Goal: Task Accomplishment & Management: Use online tool/utility

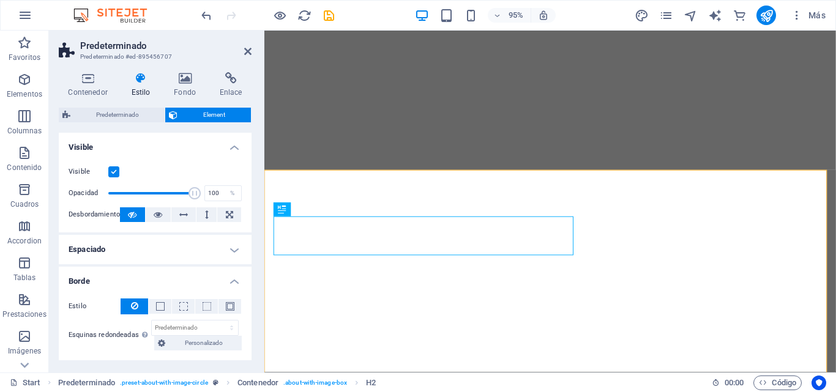
select select "px"
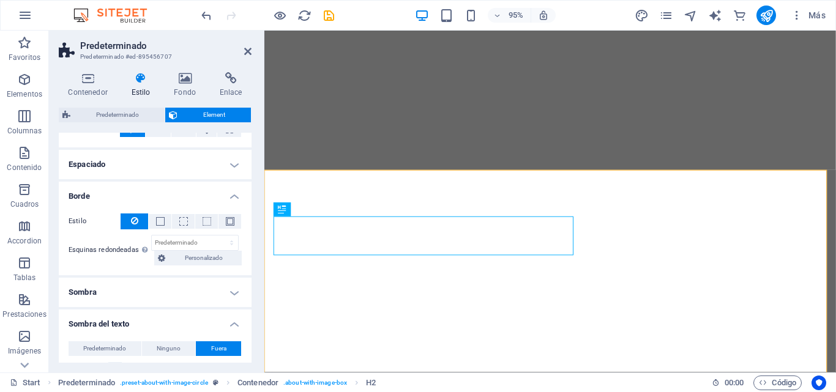
drag, startPoint x: 249, startPoint y: 259, endPoint x: 250, endPoint y: 318, distance: 58.1
click at [250, 318] on div "Diseño La forma en la que este elemento se expande en la disposición (Flexbox).…" at bounding box center [155, 248] width 193 height 230
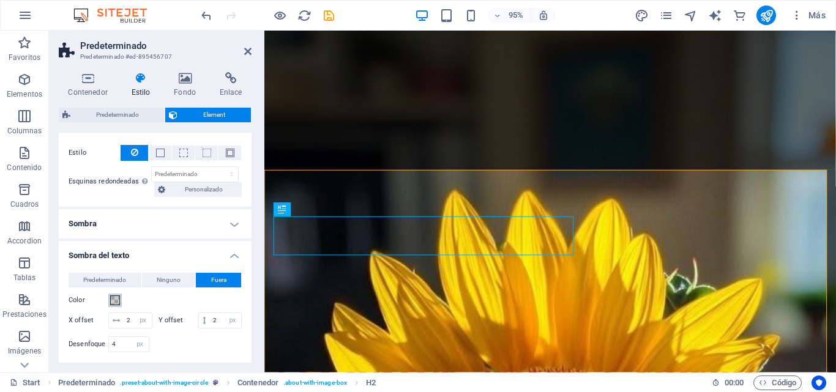
click at [116, 298] on span at bounding box center [115, 300] width 10 height 10
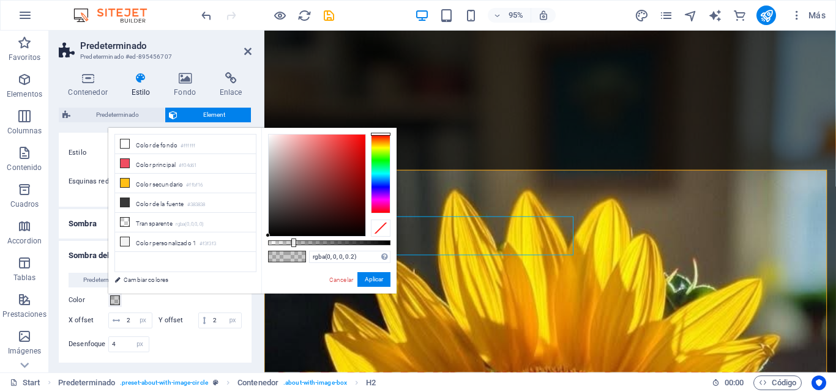
scroll to position [0, 0]
click at [125, 181] on icon at bounding box center [125, 183] width 9 height 9
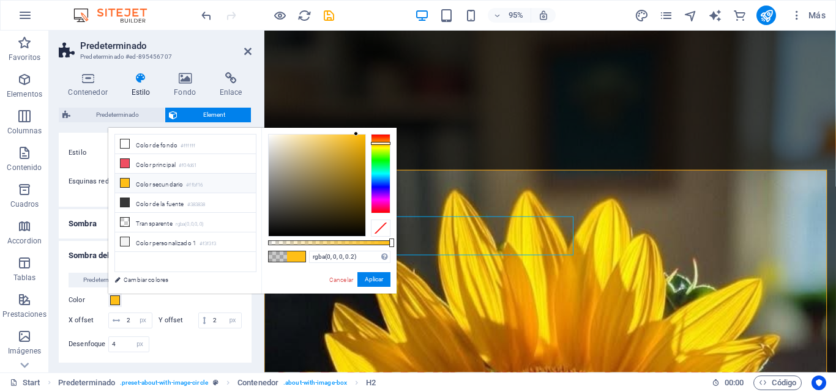
type input "#ffbf16"
click at [370, 279] on button "Aplicar" at bounding box center [373, 279] width 33 height 15
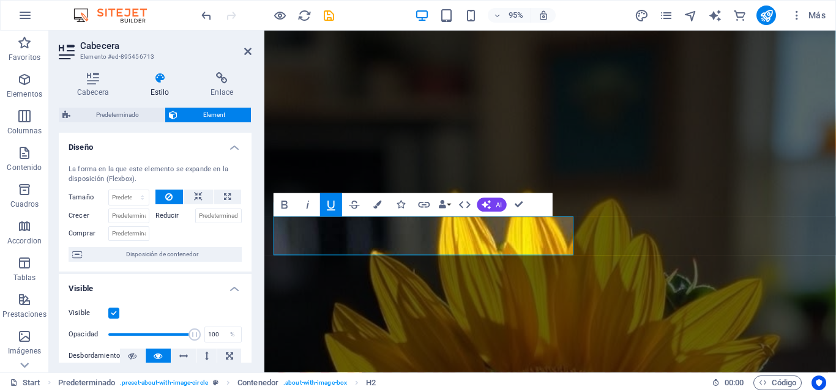
click at [334, 201] on icon "button" at bounding box center [331, 206] width 8 height 10
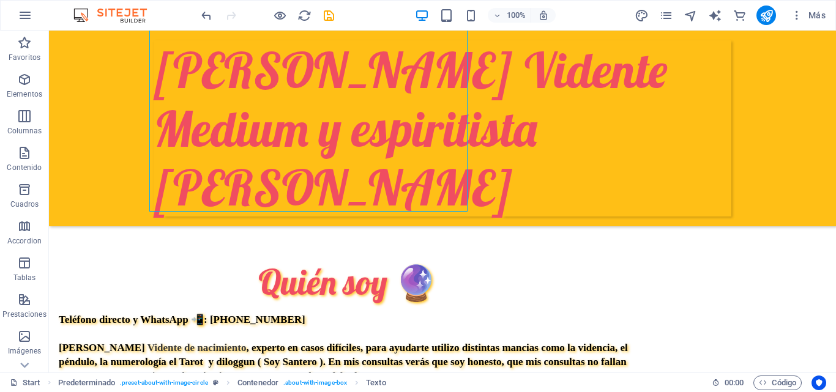
scroll to position [268, 0]
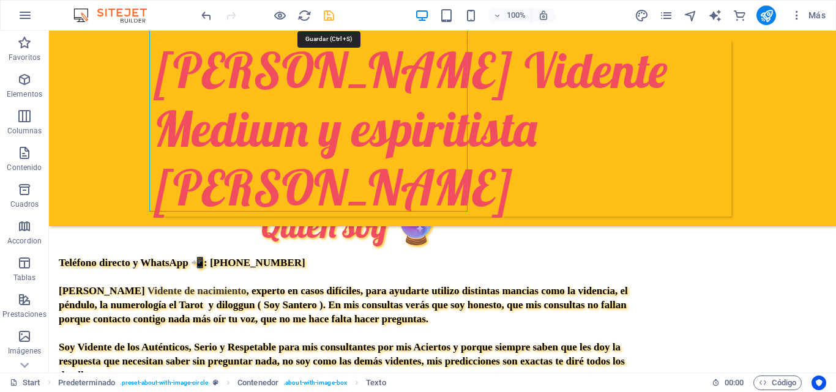
click at [328, 18] on icon "save" at bounding box center [329, 16] width 14 height 14
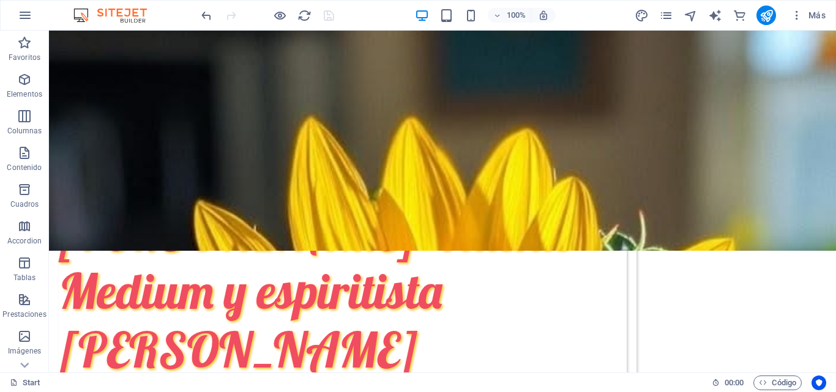
scroll to position [48, 0]
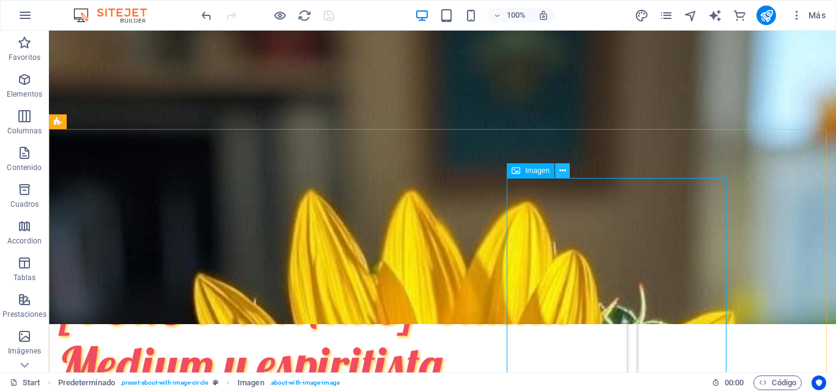
click at [565, 174] on icon at bounding box center [562, 171] width 7 height 13
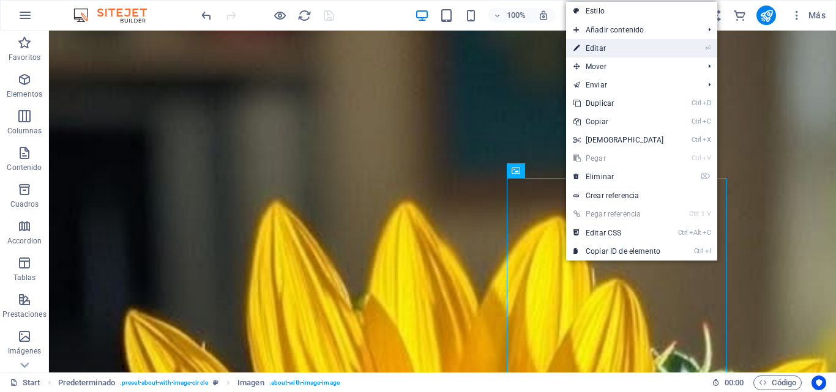
click at [610, 46] on link "⏎ Editar" at bounding box center [618, 48] width 105 height 18
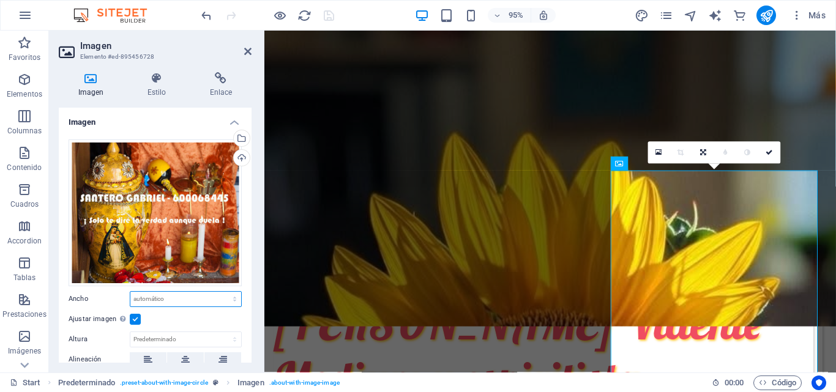
click at [191, 302] on select "Predeterminado automático px rem % em vh vw" at bounding box center [185, 299] width 111 height 15
click at [130, 292] on select "Predeterminado automático px rem % em vh vw" at bounding box center [185, 299] width 111 height 15
select select "DISABLED_OPTION_VALUE"
click at [133, 319] on label at bounding box center [135, 319] width 11 height 11
click at [0, 0] on input "Ajustar imagen Ajustar imagen automáticamente a un ancho y alto fijo" at bounding box center [0, 0] width 0 height 0
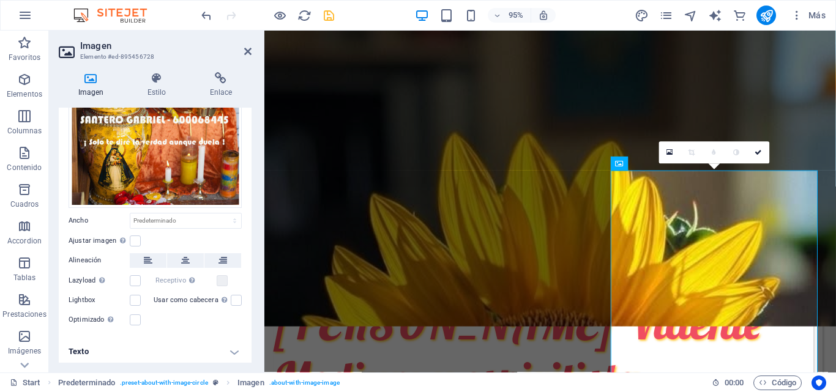
scroll to position [80, 0]
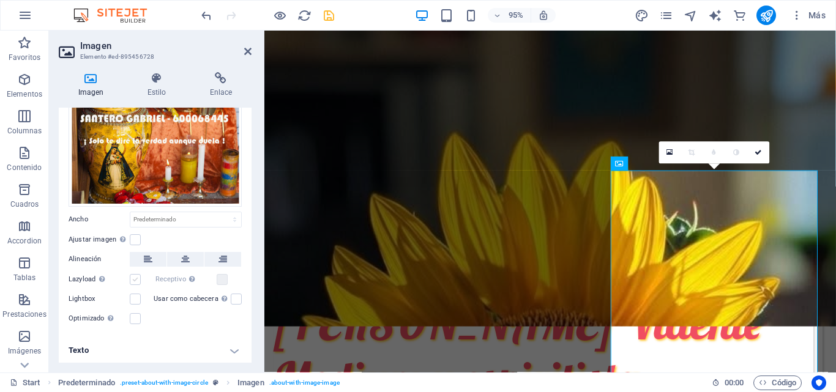
click at [138, 279] on label at bounding box center [135, 279] width 11 height 11
click at [0, 0] on input "Lazyload La carga de imágenes tras la carga de la página mejora la velocidad de…" at bounding box center [0, 0] width 0 height 0
click at [184, 256] on icon at bounding box center [185, 259] width 9 height 15
click at [158, 74] on icon at bounding box center [157, 78] width 58 height 12
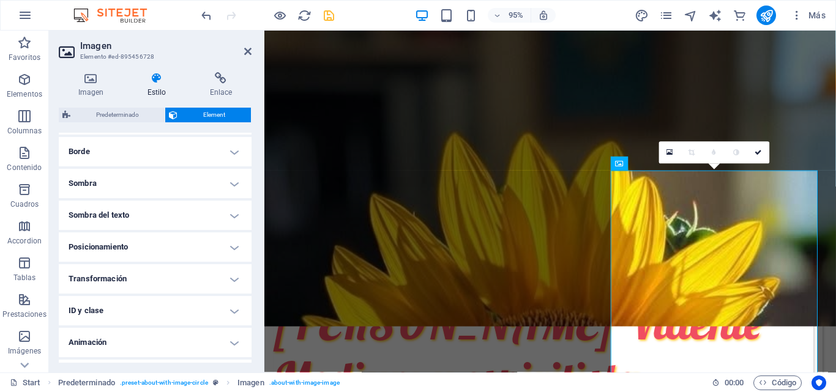
scroll to position [297, 0]
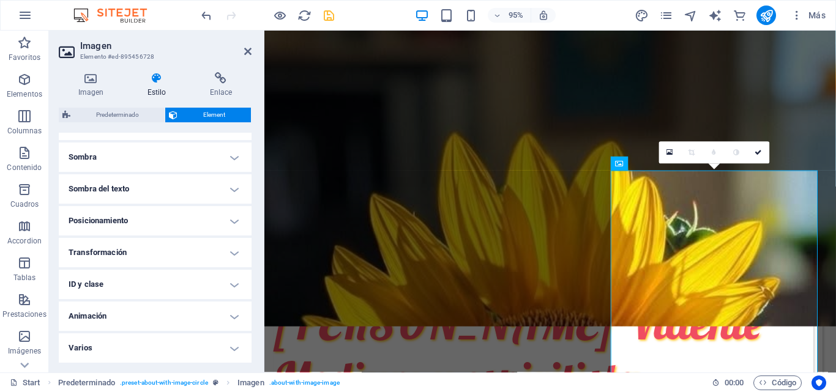
click at [231, 253] on h4 "Transformación" at bounding box center [155, 252] width 193 height 29
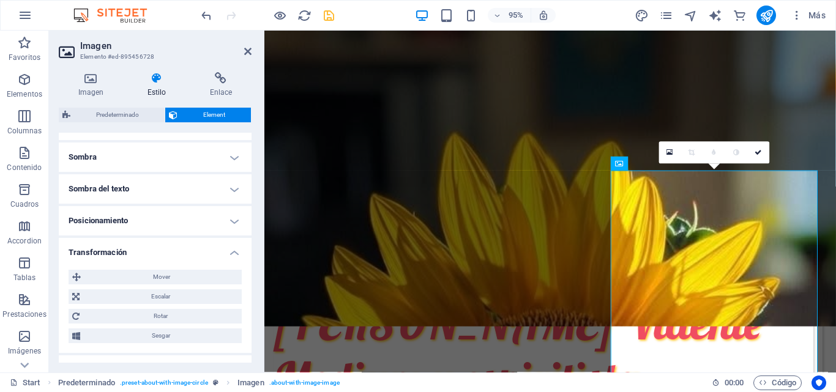
click at [232, 220] on h4 "Posicionamiento" at bounding box center [155, 220] width 193 height 29
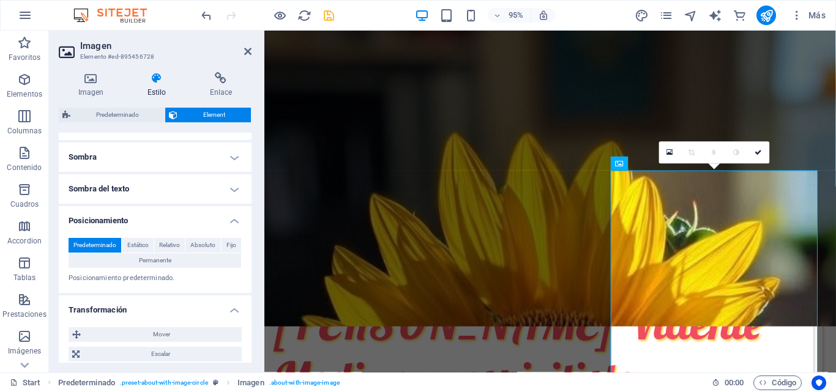
click at [232, 190] on h4 "Sombra del texto" at bounding box center [155, 188] width 193 height 29
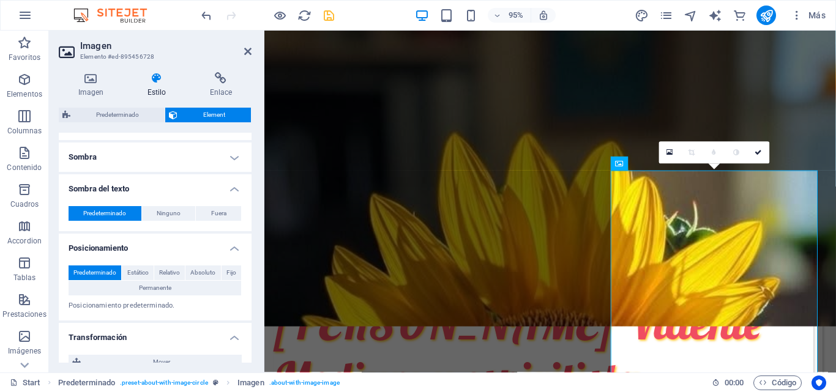
drag, startPoint x: 248, startPoint y: 275, endPoint x: 255, endPoint y: 354, distance: 79.2
click at [255, 354] on div "Imagen Estilo Enlace Imagen Arrastra archivos aquí, haz clic para escoger archi…" at bounding box center [155, 217] width 212 height 310
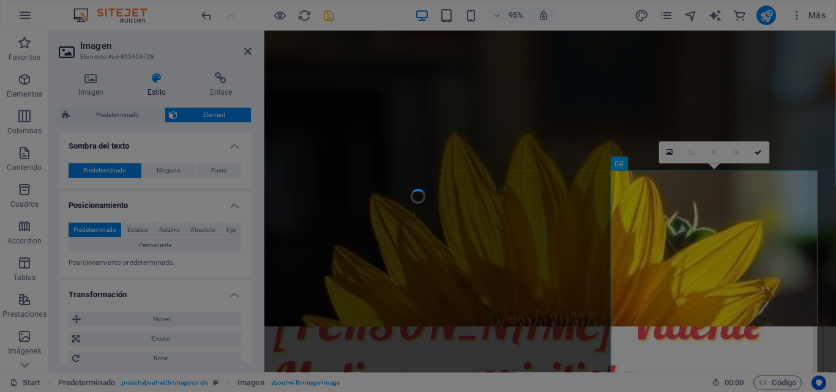
scroll to position [395, 0]
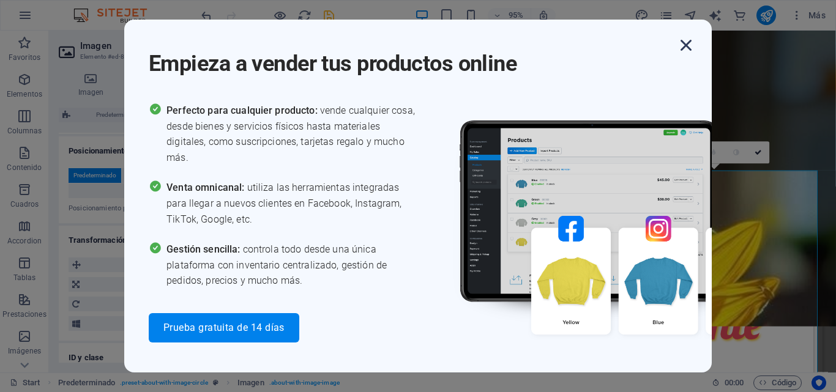
click at [686, 42] on icon "button" at bounding box center [686, 45] width 22 height 22
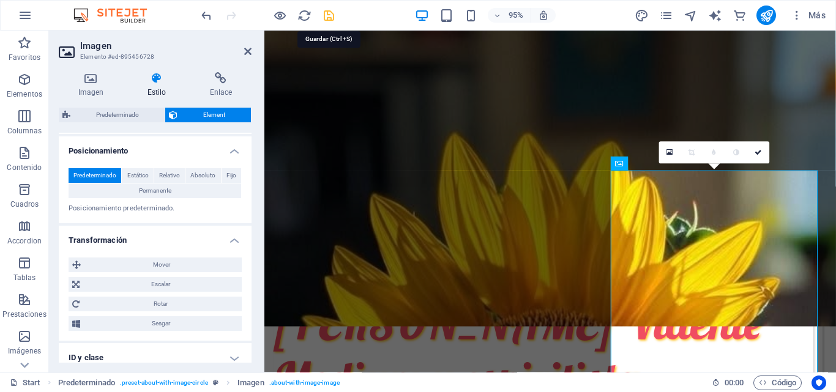
click at [330, 13] on icon "save" at bounding box center [329, 16] width 14 height 14
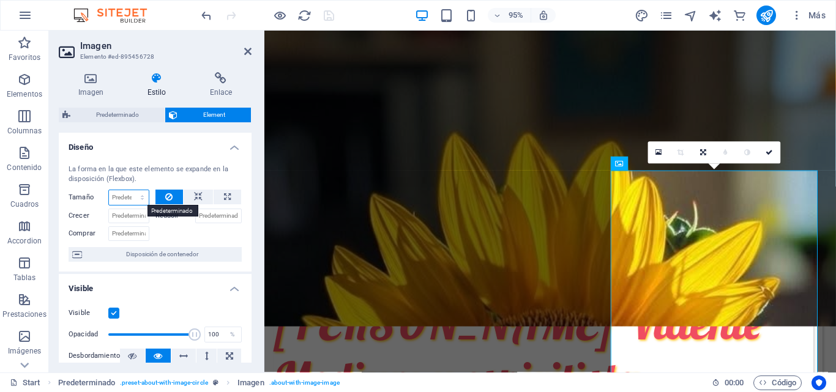
click at [117, 195] on select "Predeterminado automático px % 1/1 1/2 1/3 1/4 1/5 1/6 1/7 1/8 1/9 1/10" at bounding box center [129, 197] width 40 height 15
click at [109, 190] on select "Predeterminado automático px % 1/1 1/2 1/3 1/4 1/5 1/6 1/7 1/8 1/9 1/10" at bounding box center [129, 197] width 40 height 15
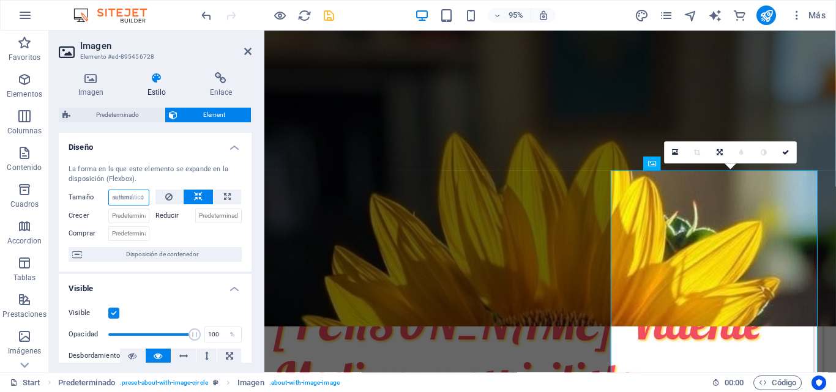
select select "DISABLED_OPTION_VALUE"
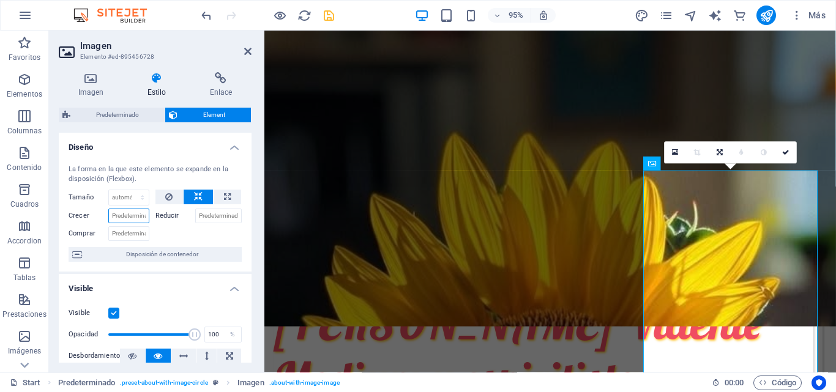
click at [127, 218] on input "Crecer" at bounding box center [128, 216] width 41 height 15
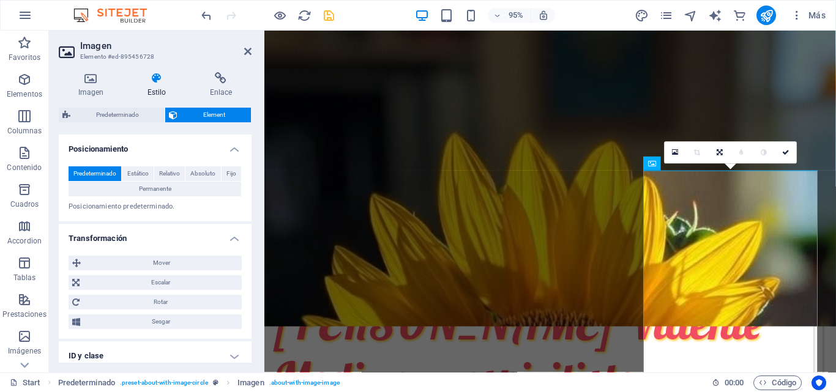
scroll to position [433, 0]
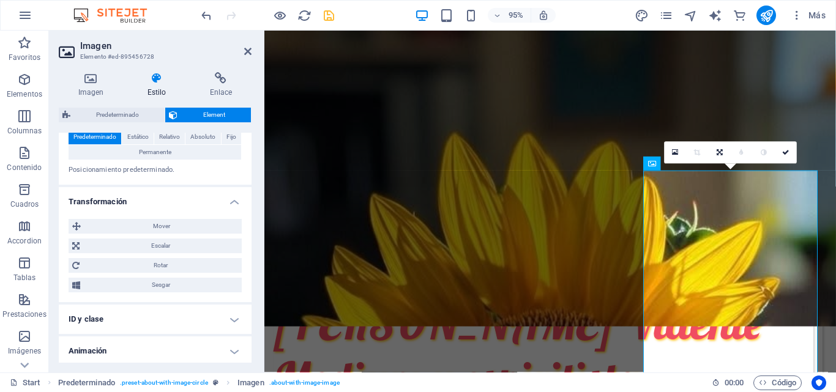
click at [231, 317] on h4 "ID y clase" at bounding box center [155, 319] width 193 height 29
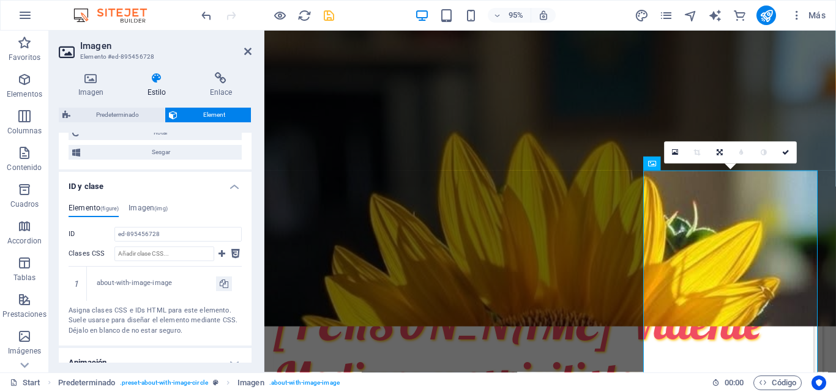
scroll to position [611, 0]
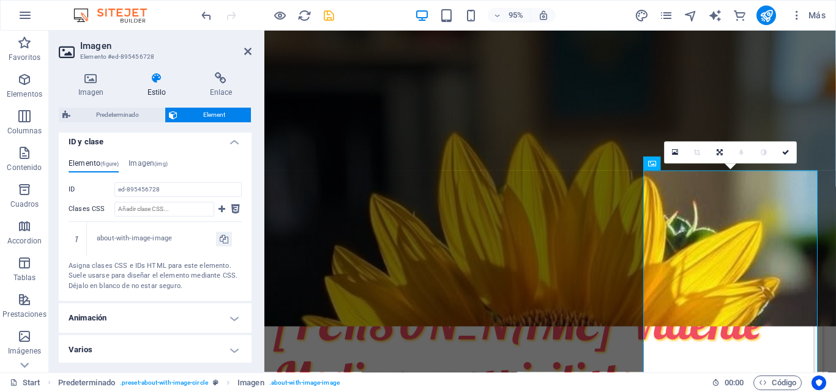
click at [233, 346] on h4 "Varios" at bounding box center [155, 349] width 193 height 29
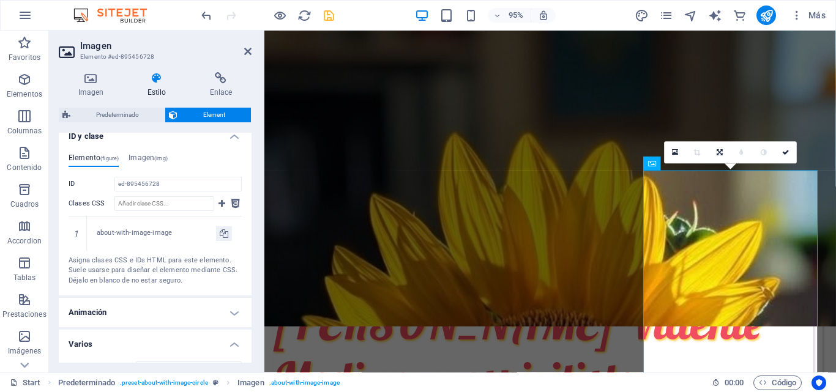
scroll to position [688, 0]
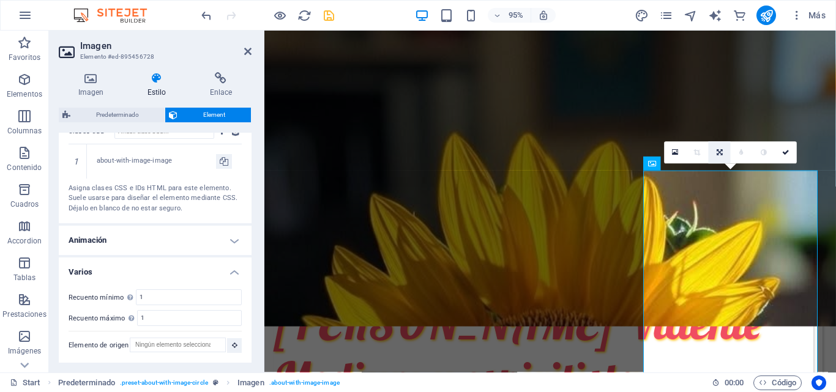
click at [718, 153] on icon at bounding box center [719, 152] width 6 height 7
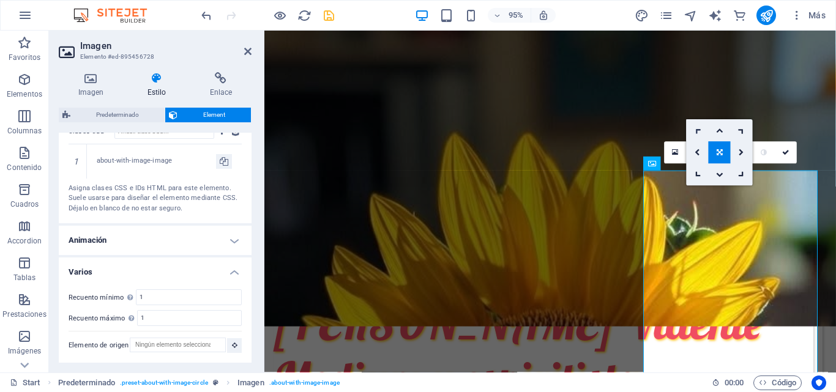
click at [697, 130] on icon at bounding box center [698, 130] width 10 height 10
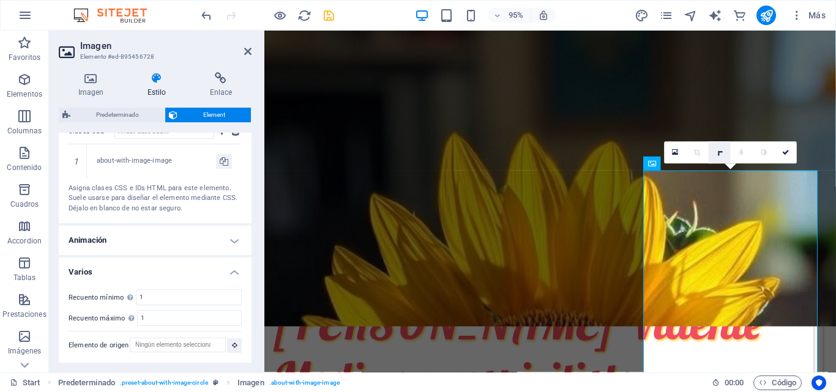
click at [721, 154] on icon at bounding box center [720, 152] width 10 height 10
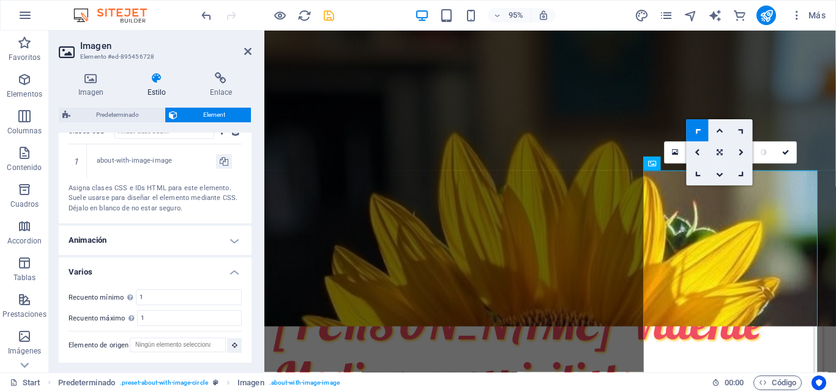
click at [719, 153] on icon at bounding box center [719, 152] width 6 height 7
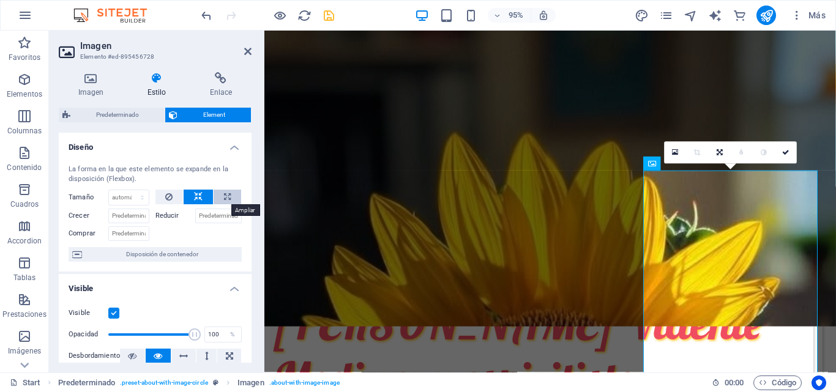
click at [226, 196] on icon at bounding box center [227, 197] width 7 height 15
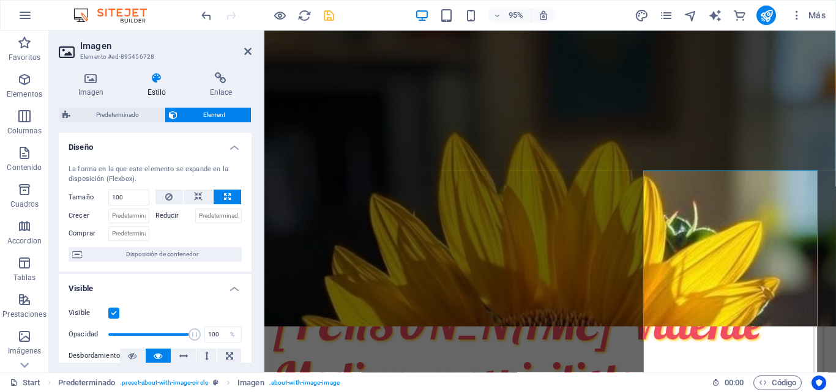
type input "100"
select select "%"
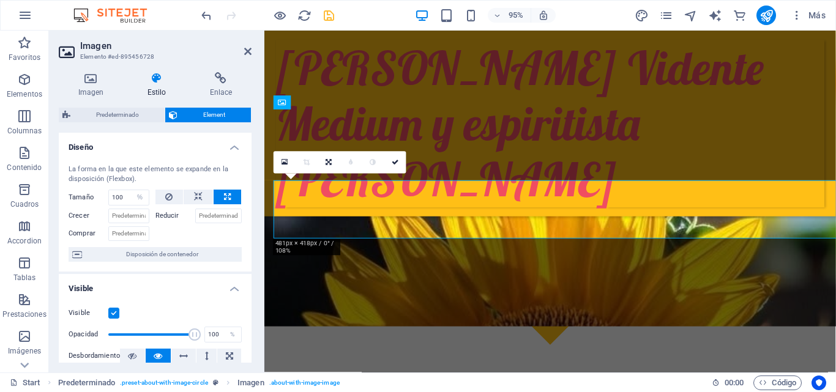
scroll to position [286, 0]
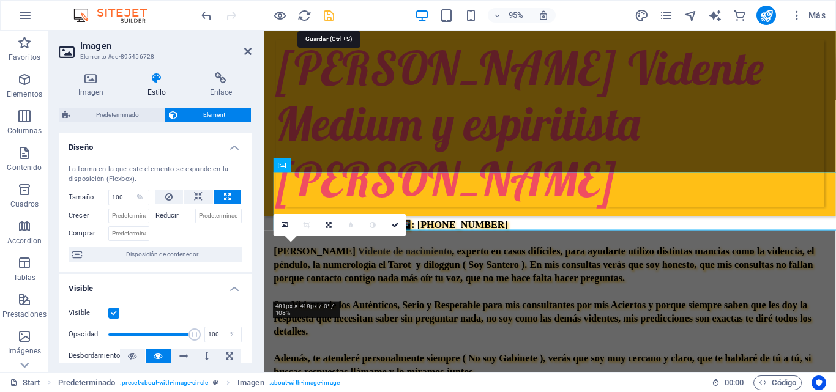
click at [329, 12] on icon "save" at bounding box center [329, 16] width 14 height 14
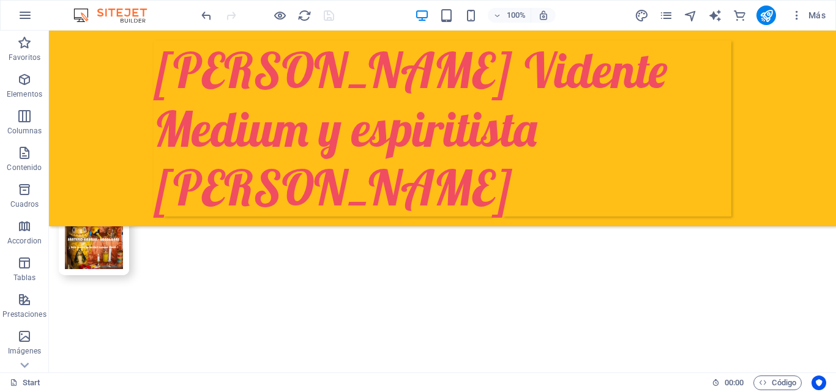
scroll to position [0, 0]
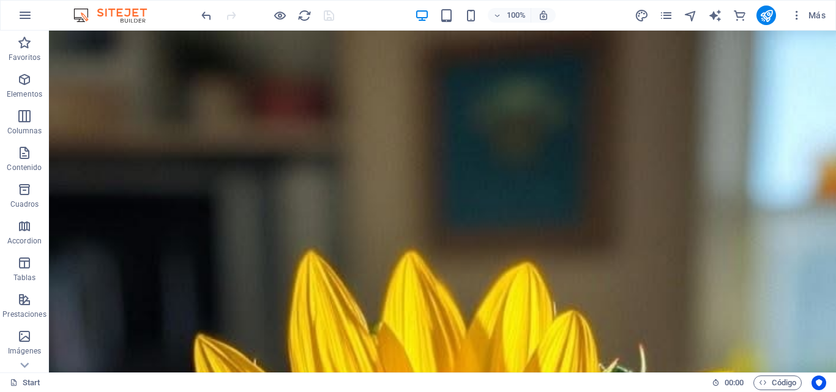
drag, startPoint x: 832, startPoint y: 109, endPoint x: 862, endPoint y: 34, distance: 81.0
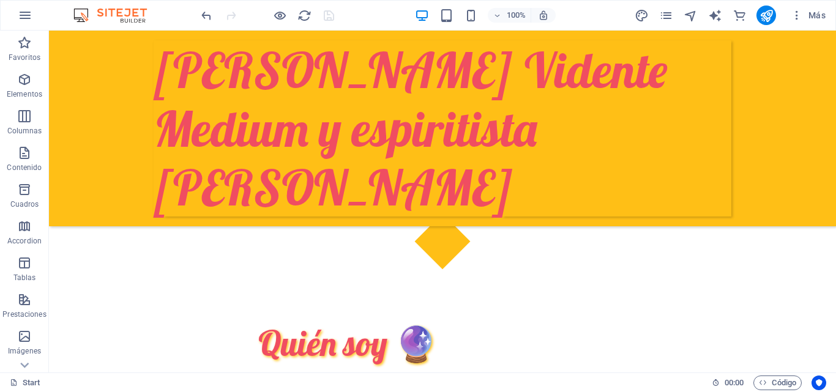
scroll to position [183, 0]
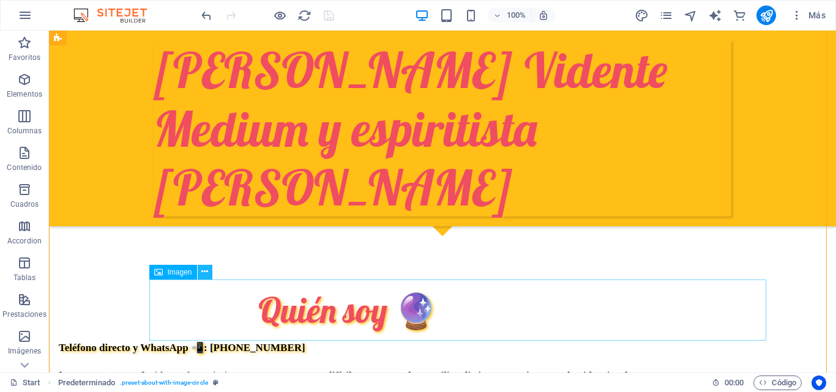
click at [202, 272] on icon at bounding box center [204, 272] width 7 height 13
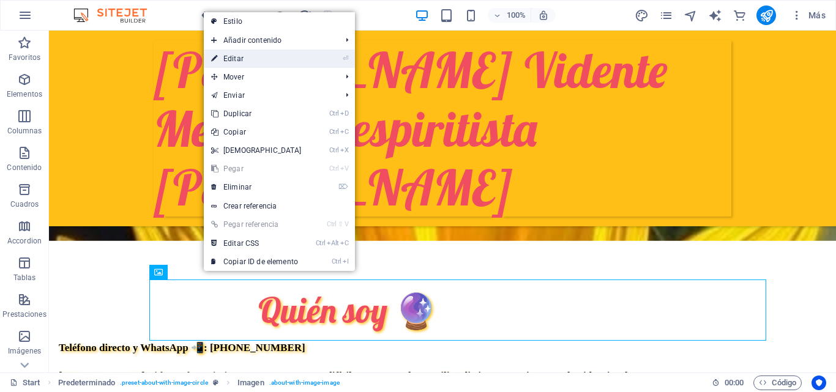
click at [270, 56] on link "⏎ Editar" at bounding box center [256, 59] width 105 height 18
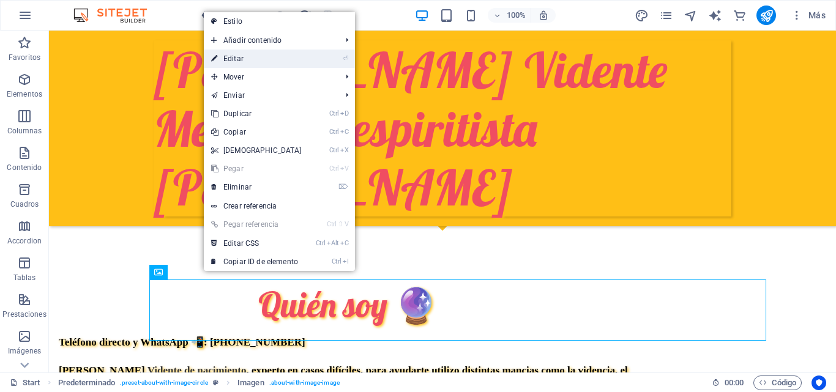
select select "%"
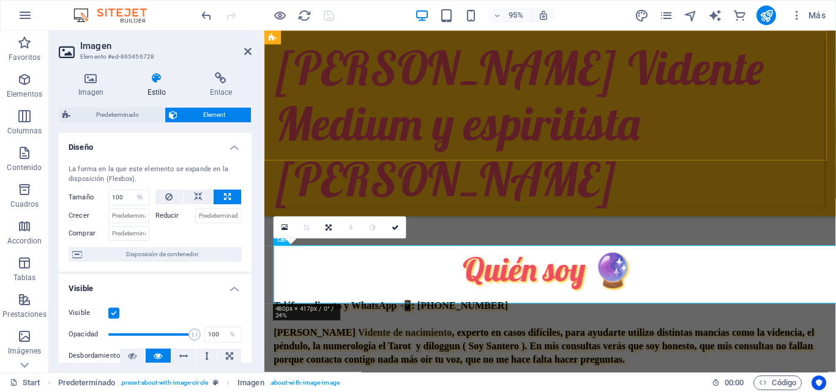
scroll to position [209, 0]
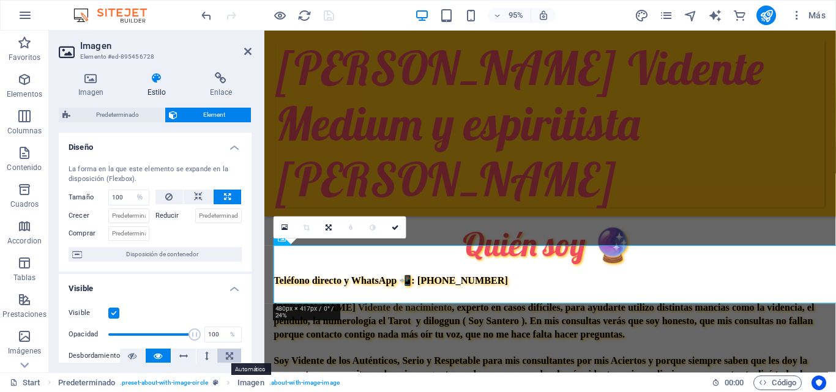
click at [221, 355] on button at bounding box center [229, 356] width 24 height 15
click at [127, 352] on button at bounding box center [132, 356] width 25 height 15
click at [126, 213] on input "Crecer" at bounding box center [128, 216] width 41 height 15
click at [328, 228] on icon at bounding box center [329, 227] width 6 height 7
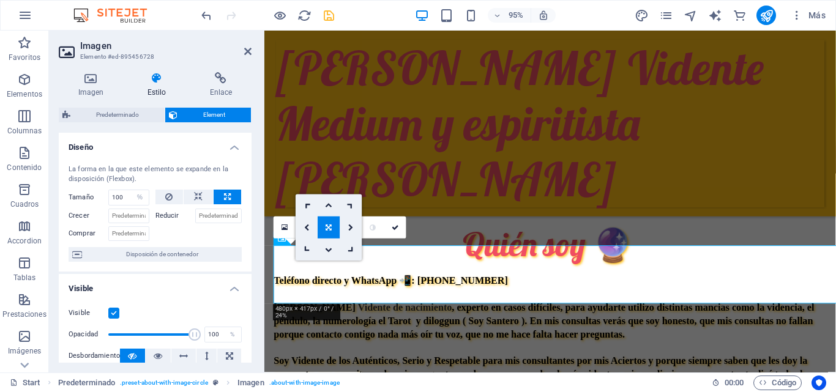
click at [328, 228] on icon at bounding box center [329, 227] width 6 height 7
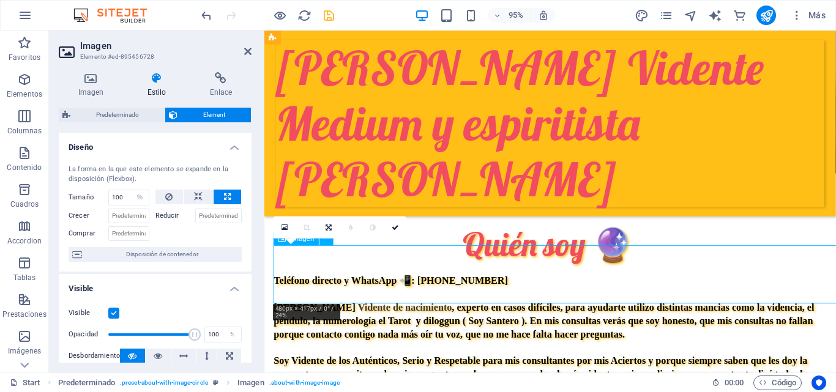
drag, startPoint x: 318, startPoint y: 275, endPoint x: 429, endPoint y: 278, distance: 111.4
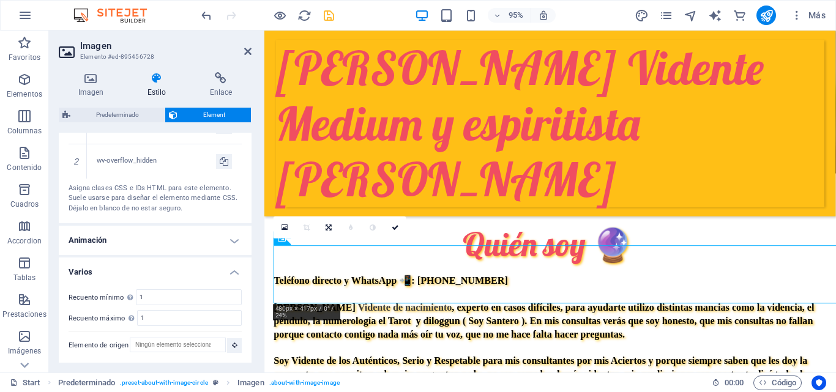
scroll to position [653, 0]
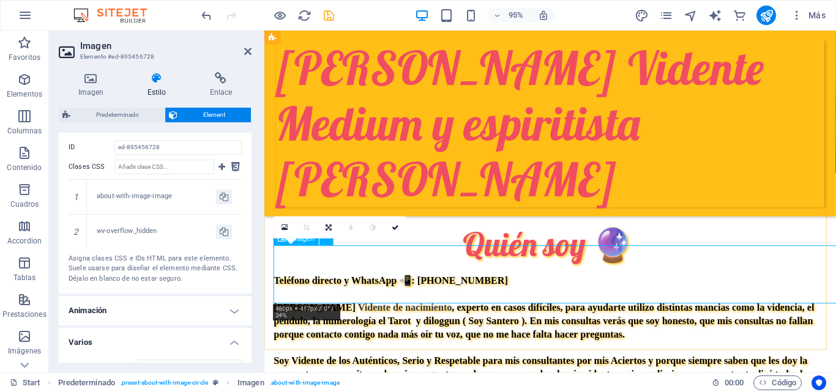
click at [398, 228] on icon at bounding box center [395, 227] width 7 height 7
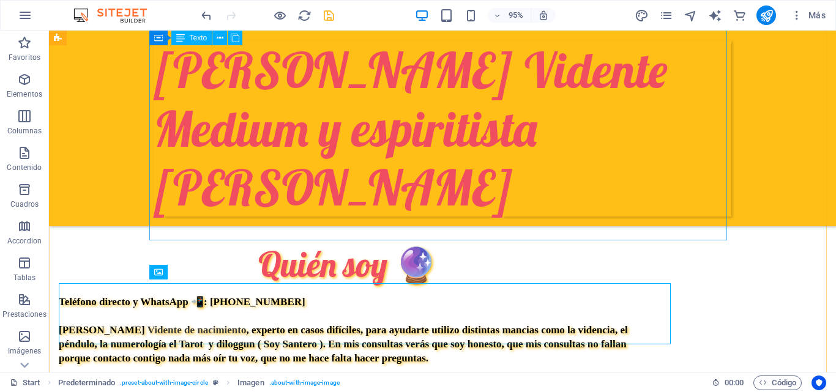
scroll to position [183, 0]
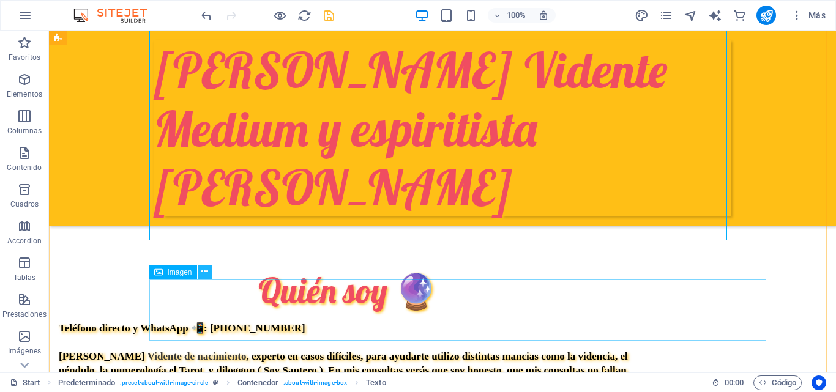
click at [205, 270] on icon at bounding box center [204, 272] width 7 height 13
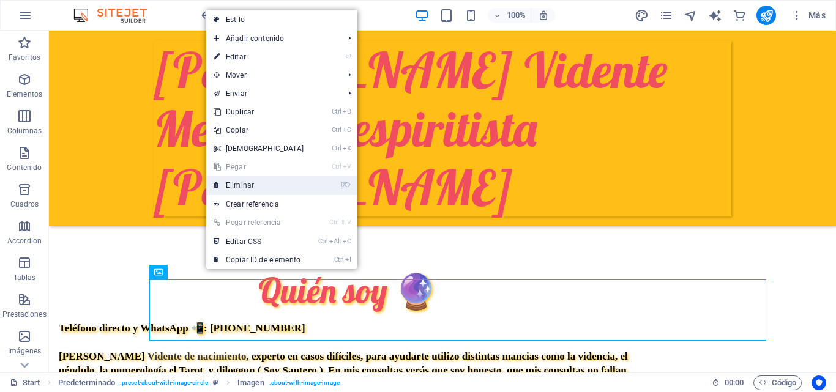
click at [254, 182] on link "⌦ Eliminar" at bounding box center [258, 185] width 105 height 18
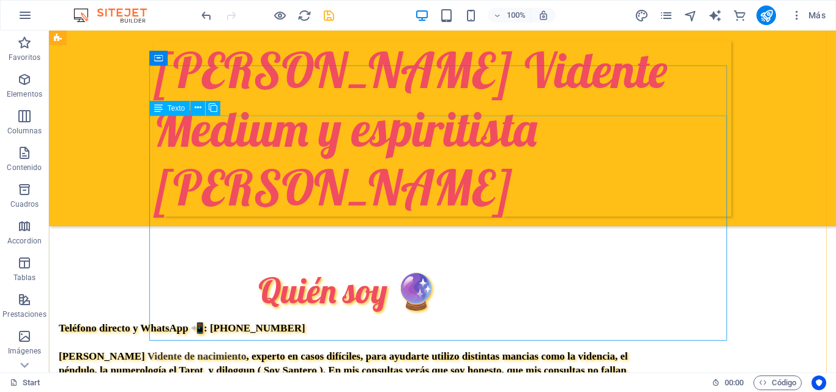
scroll to position [83, 0]
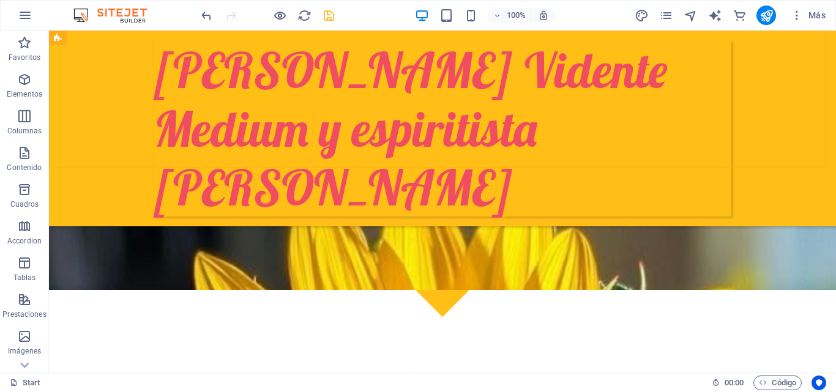
click at [789, 108] on div "[PERSON_NAME] Vidente Medium y espiritista [PERSON_NAME] Home About us Services…" at bounding box center [442, 129] width 787 height 196
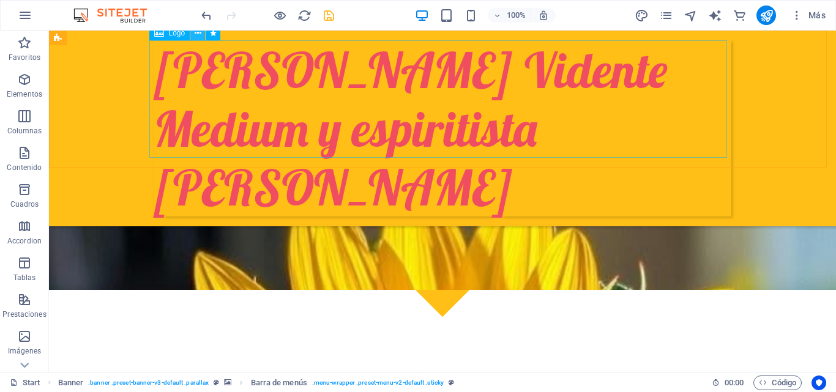
click at [198, 34] on icon at bounding box center [198, 33] width 7 height 13
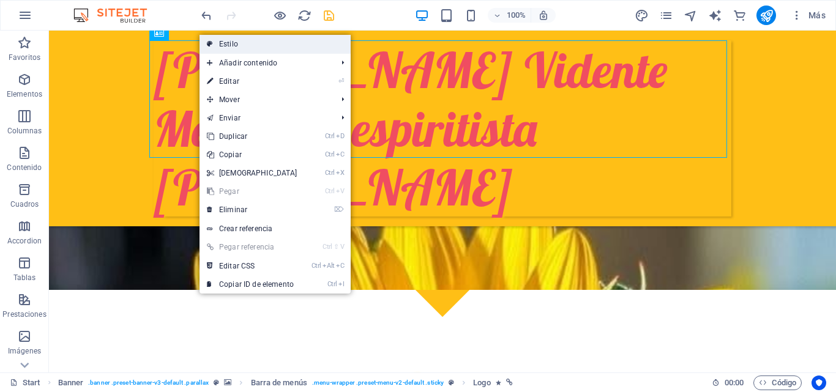
click at [209, 40] on icon at bounding box center [210, 44] width 6 height 18
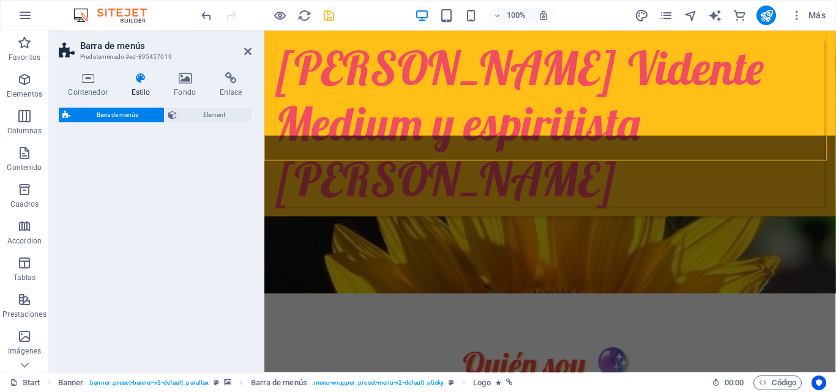
select select "rem"
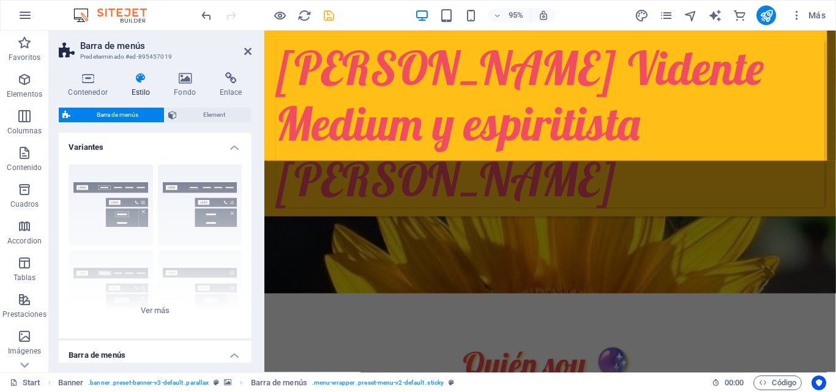
scroll to position [109, 0]
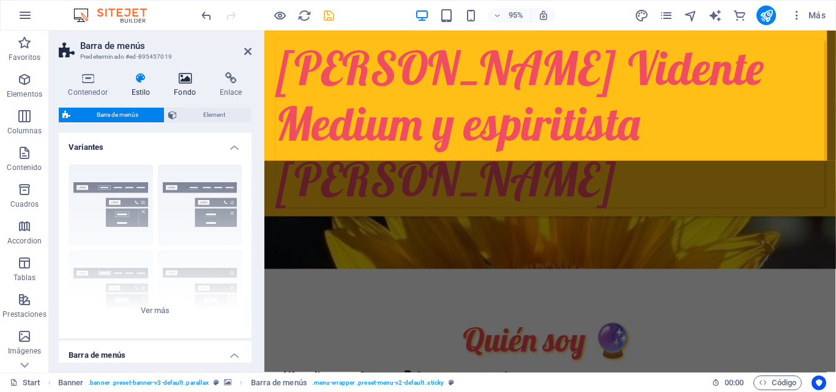
click at [188, 83] on icon at bounding box center [185, 78] width 41 height 12
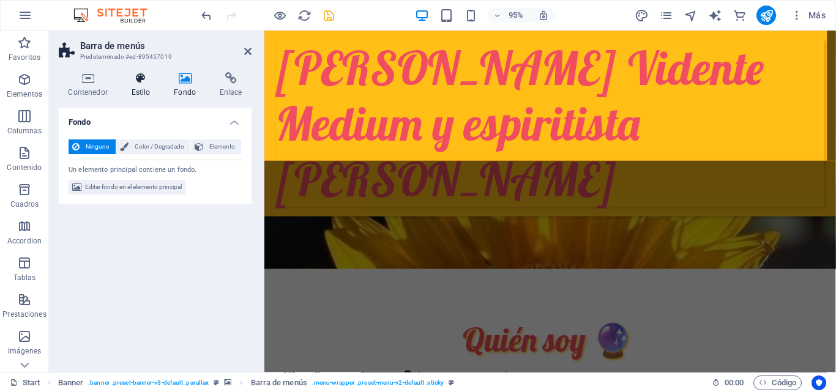
click at [138, 80] on icon at bounding box center [141, 78] width 38 height 12
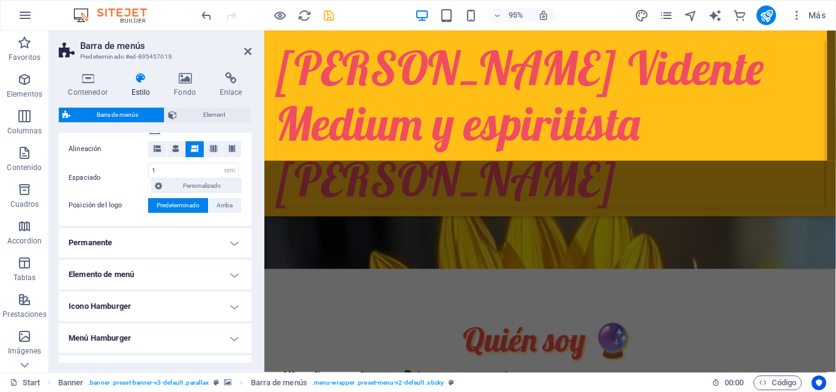
scroll to position [258, 0]
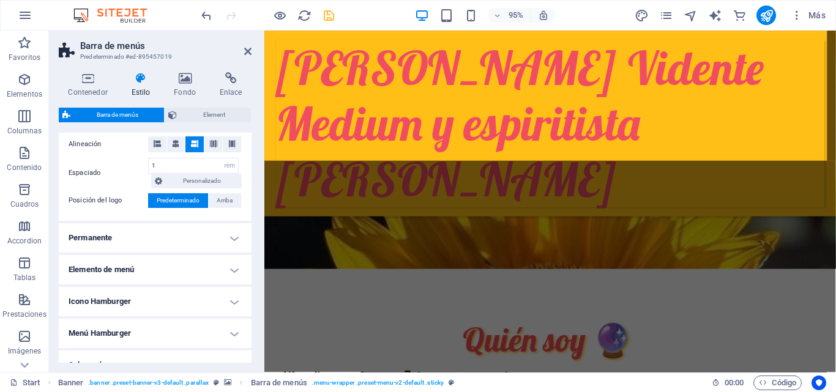
click at [231, 240] on h4 "Permanente" at bounding box center [155, 237] width 193 height 29
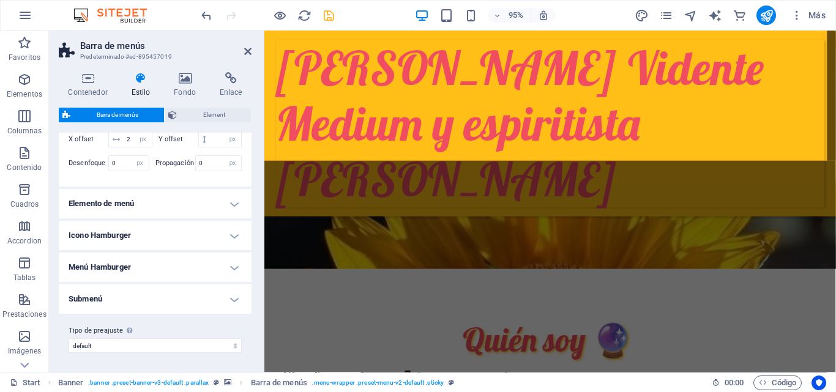
scroll to position [541, 0]
click at [228, 205] on h4 "Elemento de menú" at bounding box center [155, 203] width 193 height 29
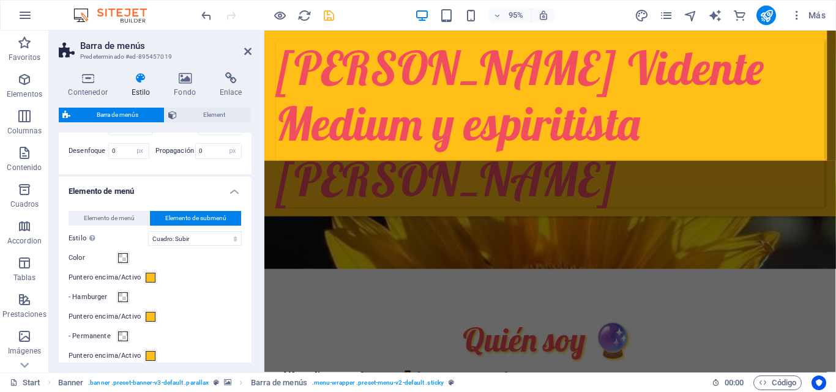
click at [120, 263] on span at bounding box center [123, 258] width 10 height 10
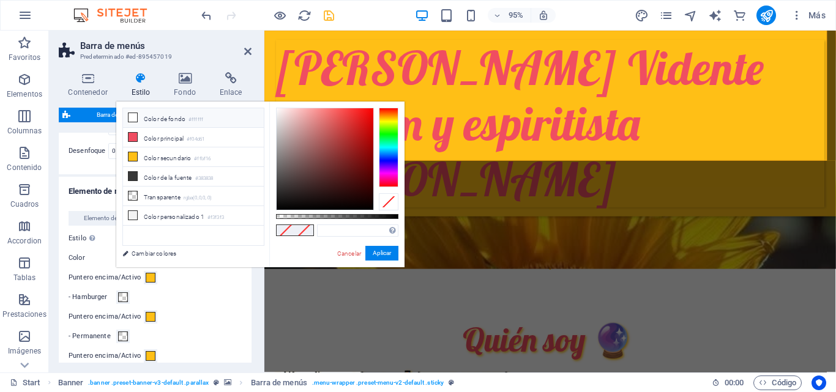
click at [166, 115] on li "Color de fondo #ffffff" at bounding box center [193, 118] width 141 height 20
type input "#ffffff"
click at [381, 251] on button "Aplicar" at bounding box center [381, 253] width 33 height 15
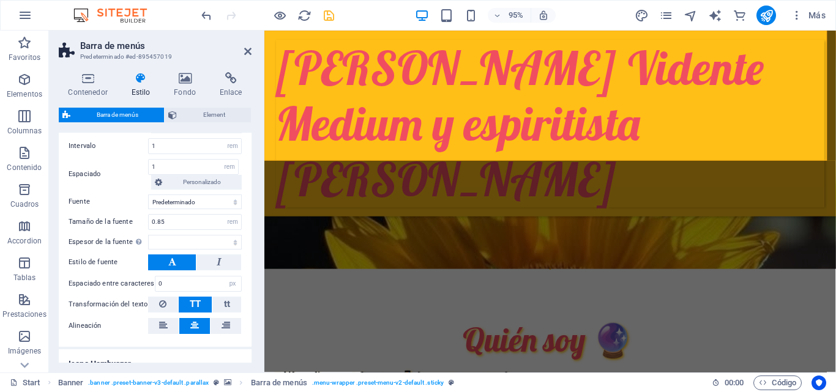
scroll to position [813, 0]
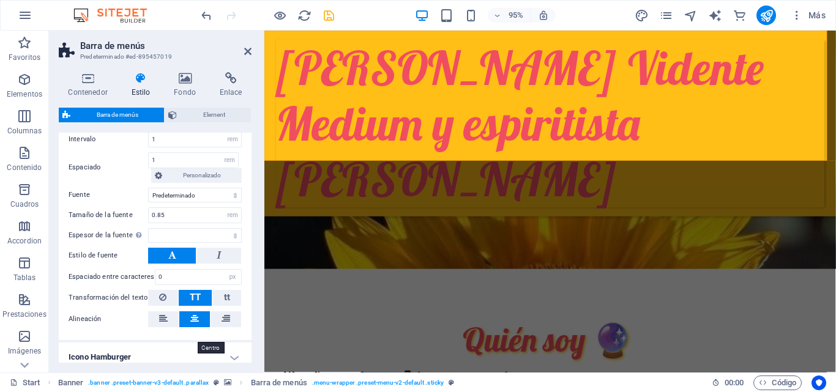
click at [195, 326] on icon at bounding box center [194, 318] width 9 height 15
click at [163, 326] on icon at bounding box center [163, 318] width 9 height 15
click at [193, 326] on icon at bounding box center [194, 318] width 9 height 15
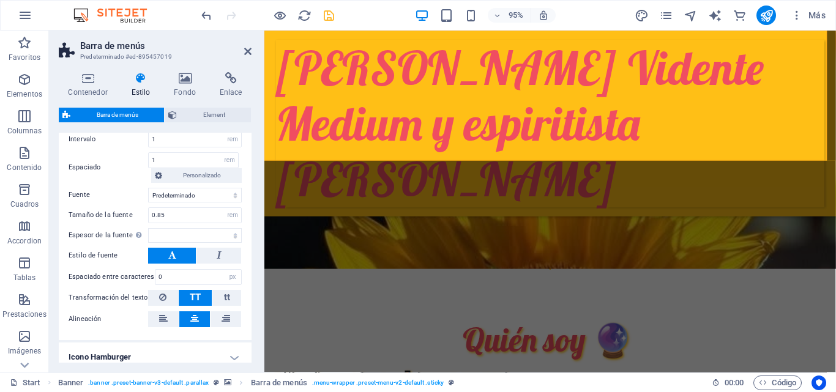
select select
click at [176, 264] on button at bounding box center [172, 256] width 48 height 16
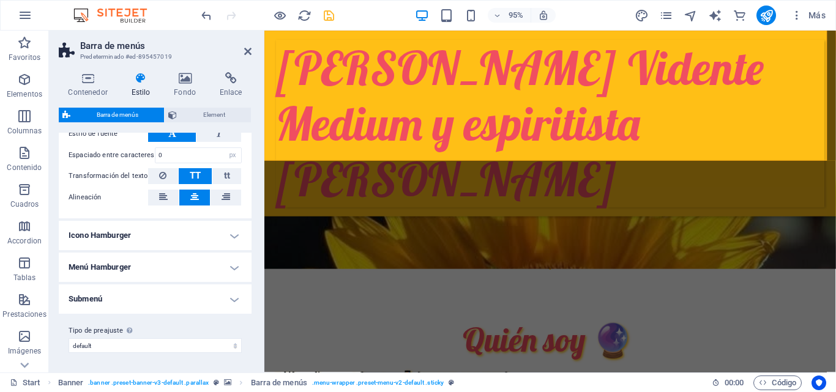
scroll to position [951, 0]
click at [230, 232] on h4 "Icono Hamburger" at bounding box center [155, 235] width 193 height 29
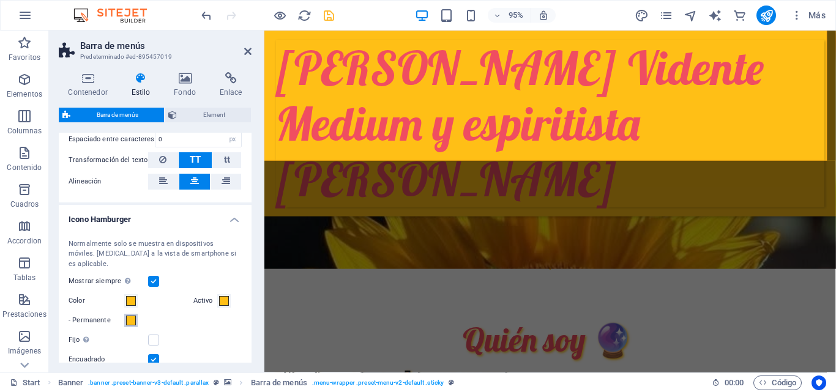
click at [129, 325] on span at bounding box center [131, 321] width 10 height 10
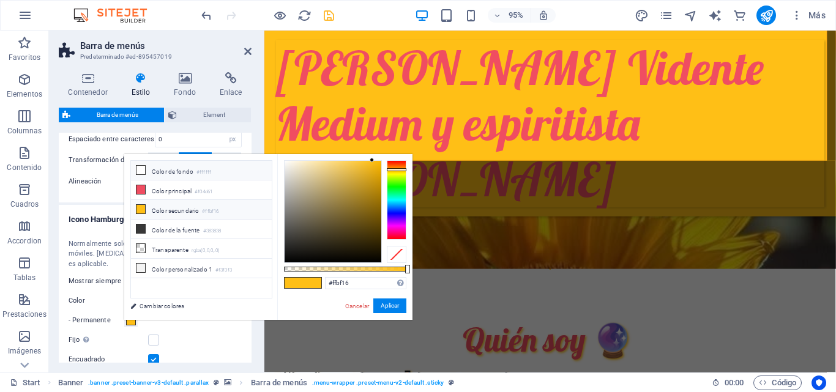
click at [166, 167] on li "Color de fondo #ffffff" at bounding box center [201, 171] width 141 height 20
type input "#ffffff"
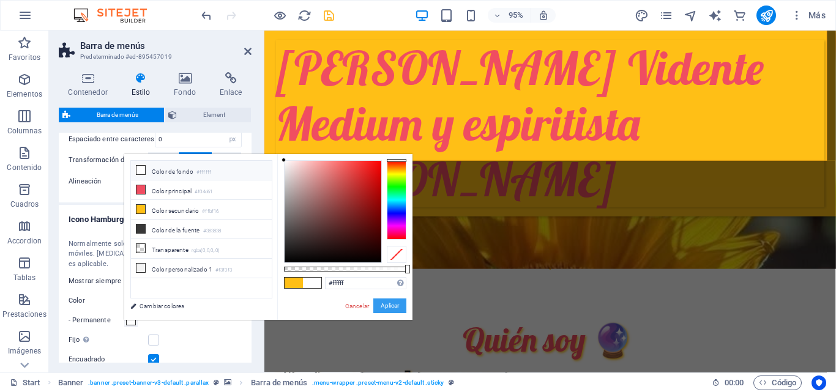
click at [388, 303] on button "Aplicar" at bounding box center [389, 306] width 33 height 15
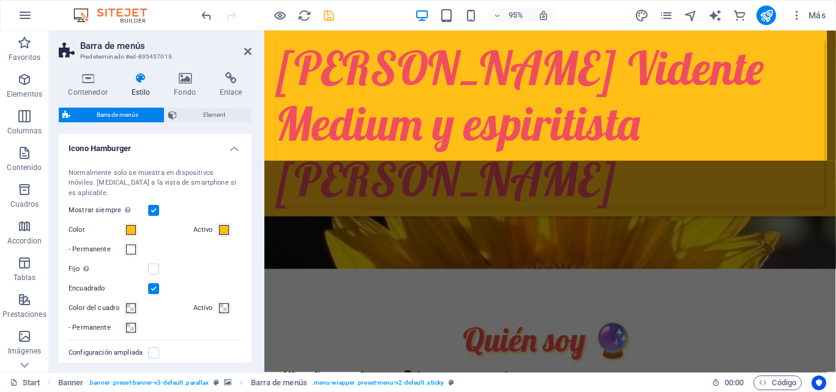
scroll to position [1102, 0]
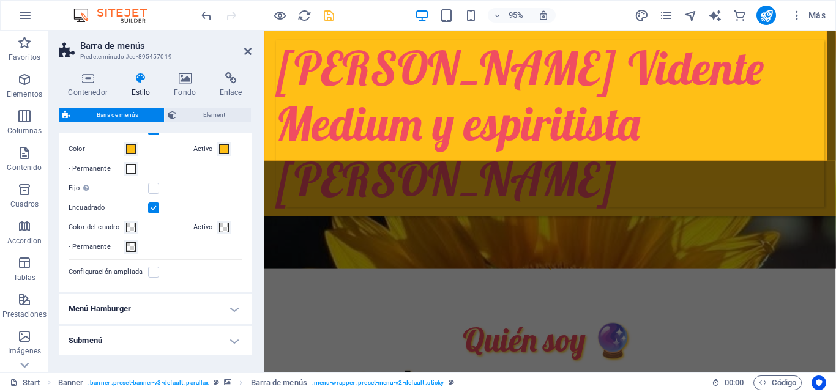
select select
click at [225, 308] on h4 "Menú Hamburger" at bounding box center [155, 308] width 193 height 29
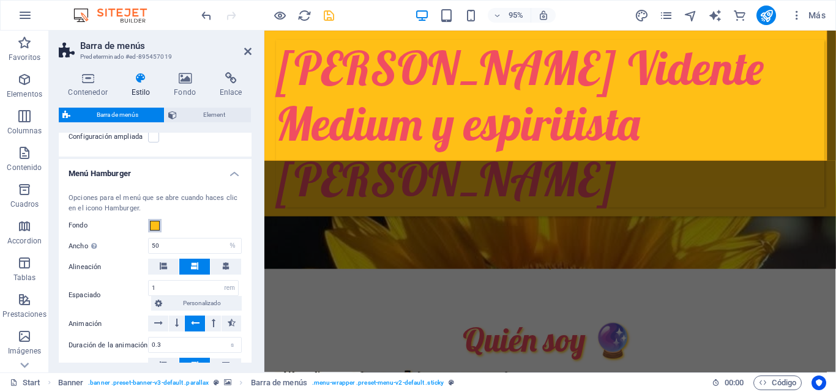
click at [154, 231] on span at bounding box center [155, 226] width 10 height 10
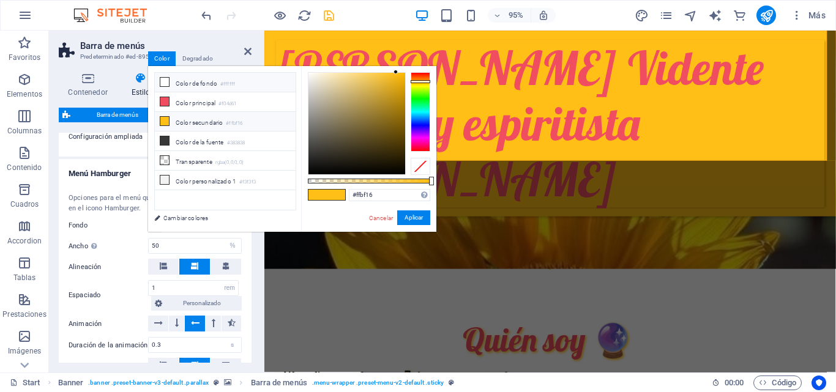
click at [190, 86] on li "Color de fondo #ffffff" at bounding box center [225, 83] width 141 height 20
type input "#ffffff"
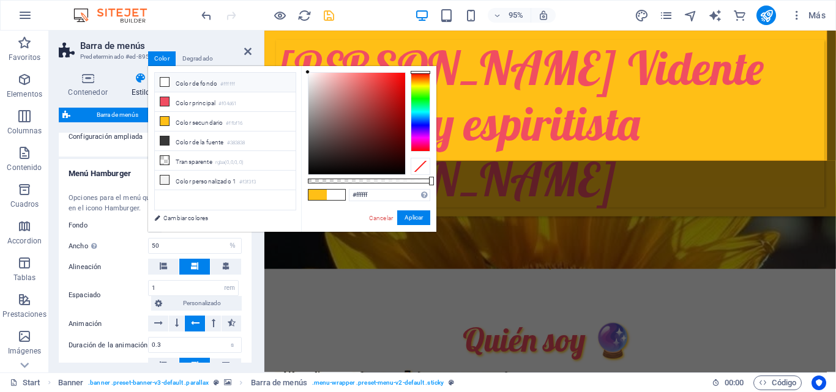
click at [190, 86] on li "Color de fondo #ffffff" at bounding box center [225, 83] width 141 height 20
click at [420, 216] on button "Aplicar" at bounding box center [413, 217] width 33 height 15
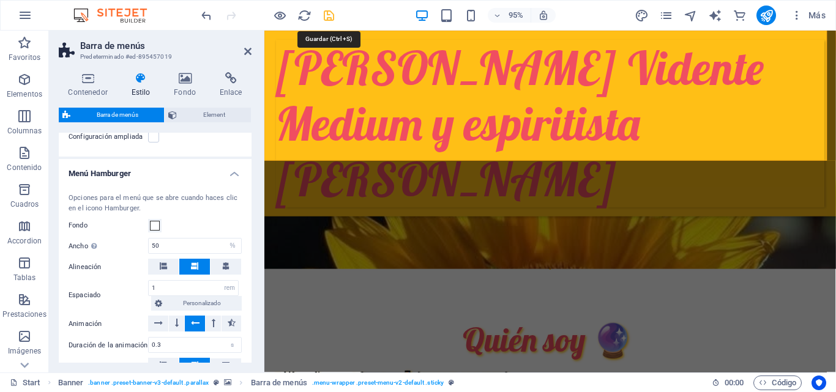
click at [330, 15] on icon "save" at bounding box center [329, 16] width 14 height 14
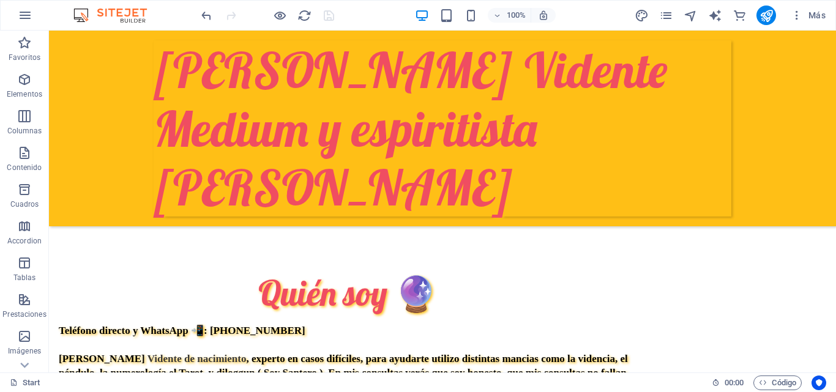
scroll to position [187, 0]
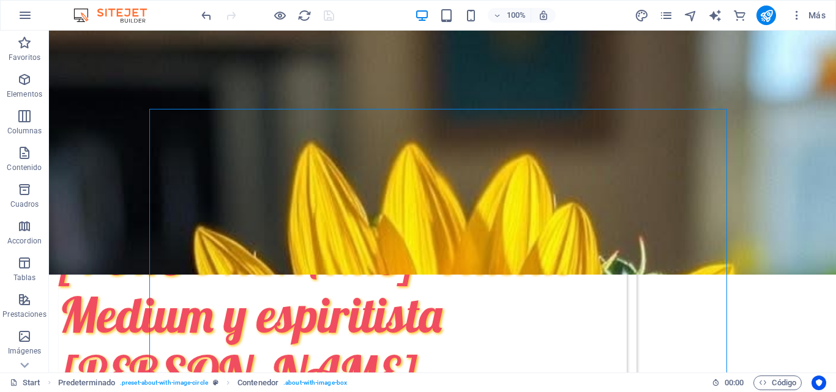
scroll to position [39, 0]
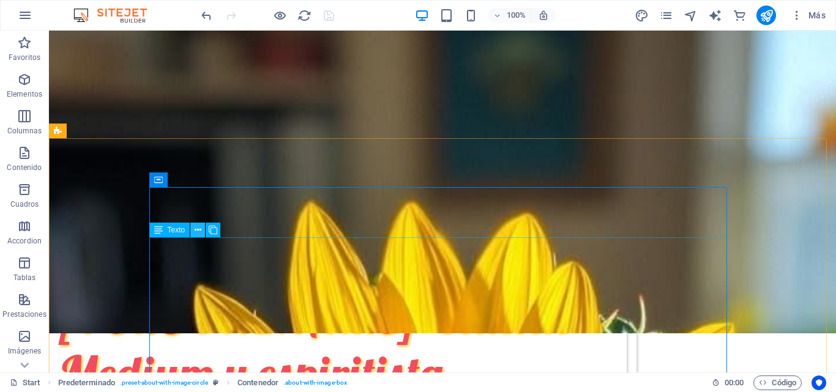
click at [197, 228] on icon at bounding box center [198, 230] width 7 height 13
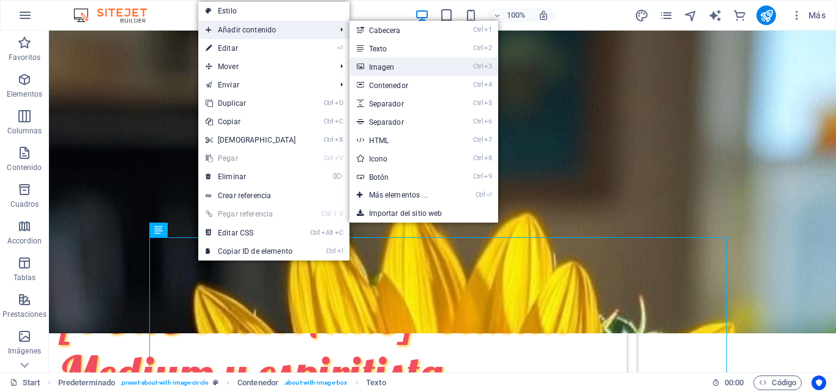
click at [384, 68] on link "Ctrl 3 Imagen" at bounding box center [400, 67] width 103 height 18
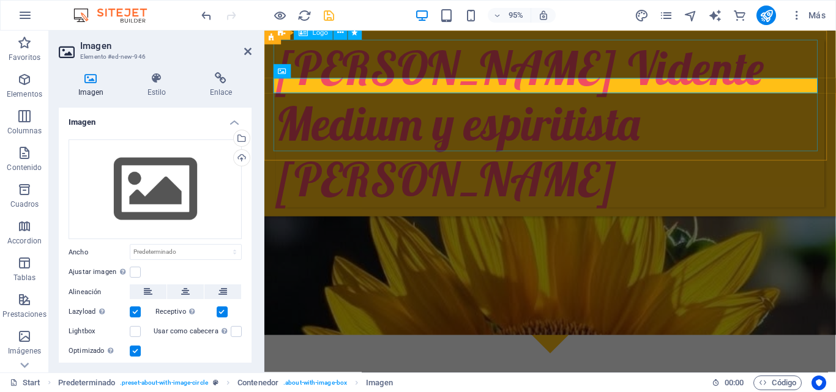
scroll to position [346, 0]
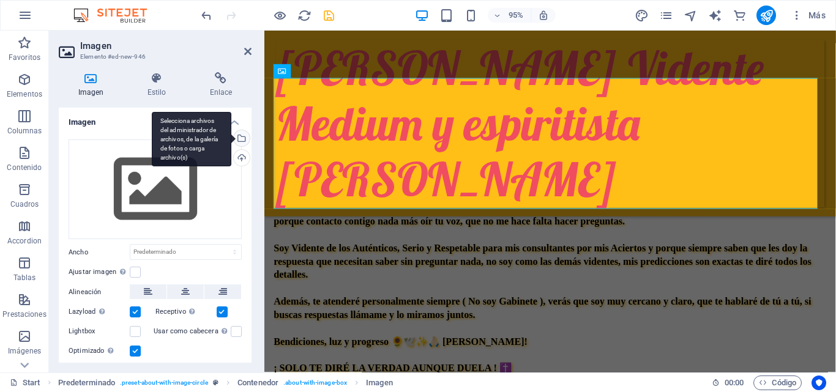
click at [242, 136] on div "Selecciona archivos del administrador de archivos, de la galería de fotos o car…" at bounding box center [240, 139] width 18 height 18
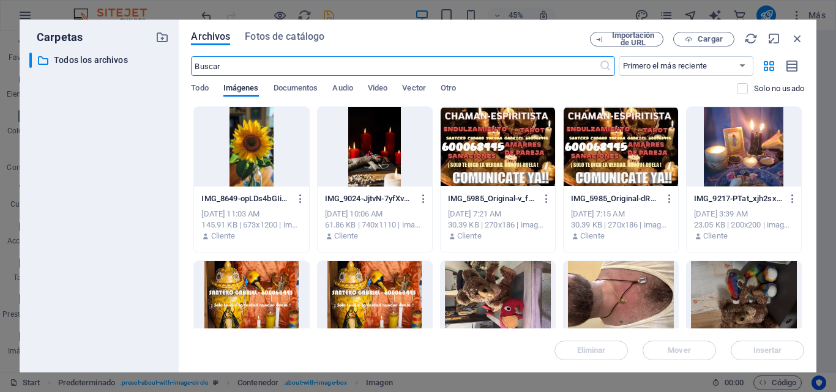
scroll to position [426, 0]
click at [498, 159] on div at bounding box center [497, 147] width 114 height 80
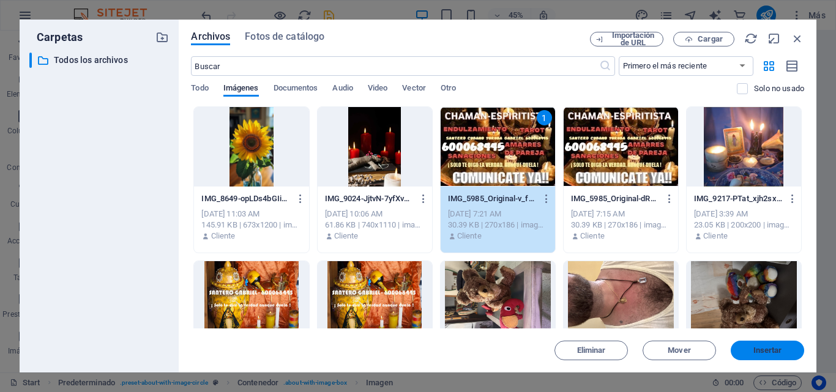
click at [779, 347] on span "Insertar" at bounding box center [767, 350] width 29 height 7
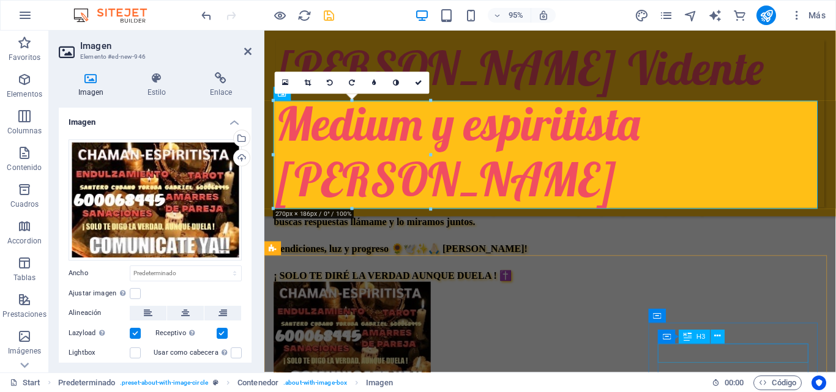
scroll to position [322, 0]
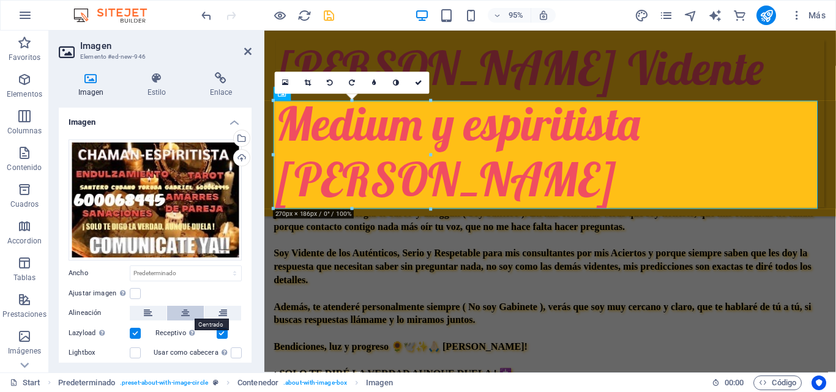
click at [181, 313] on icon at bounding box center [185, 313] width 9 height 15
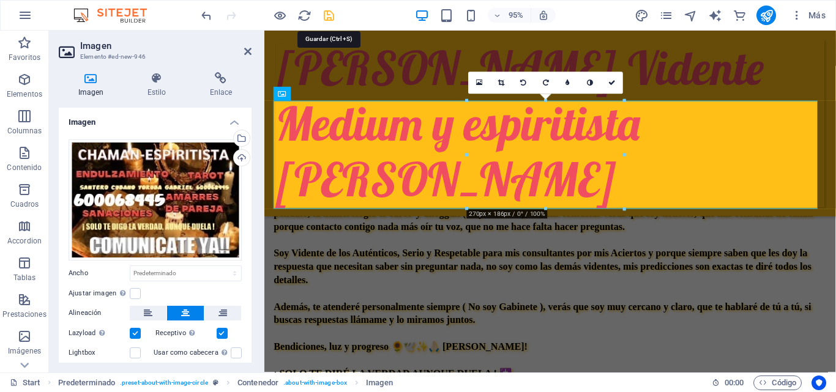
click at [326, 19] on icon "save" at bounding box center [329, 16] width 14 height 14
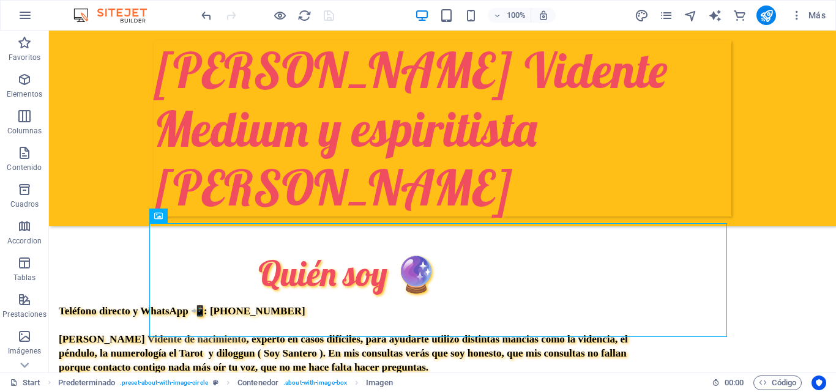
scroll to position [187, 0]
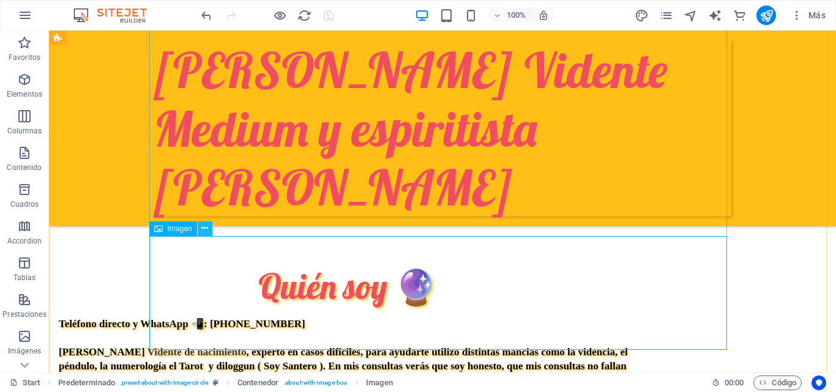
click at [204, 231] on icon at bounding box center [204, 228] width 7 height 13
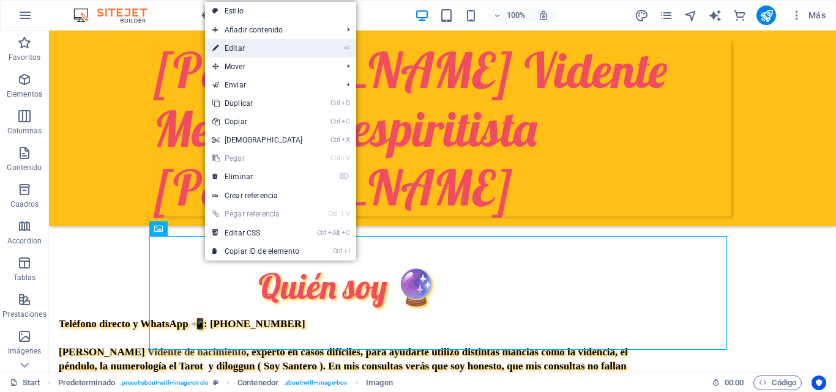
click at [259, 46] on link "⏎ Editar" at bounding box center [257, 48] width 105 height 18
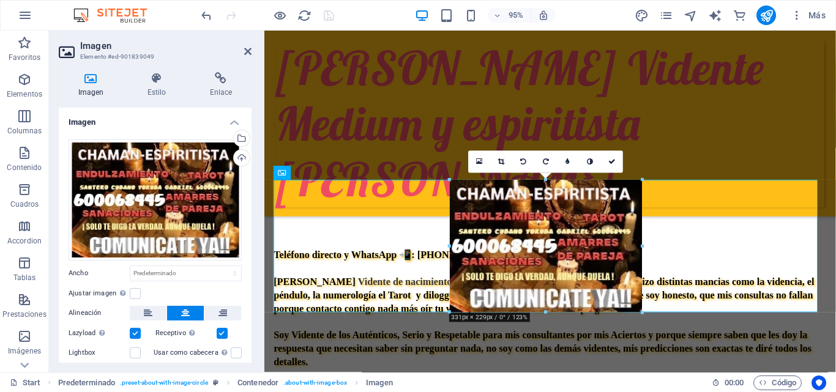
scroll to position [239, 0]
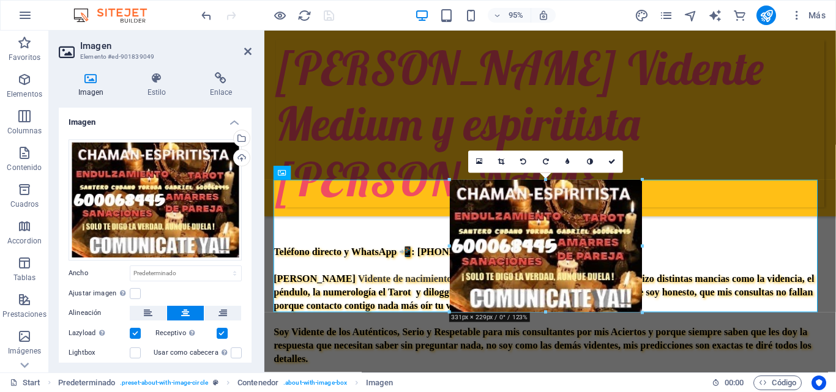
drag, startPoint x: 623, startPoint y: 312, endPoint x: 660, endPoint y: 322, distance: 38.6
type input "331"
select select "px"
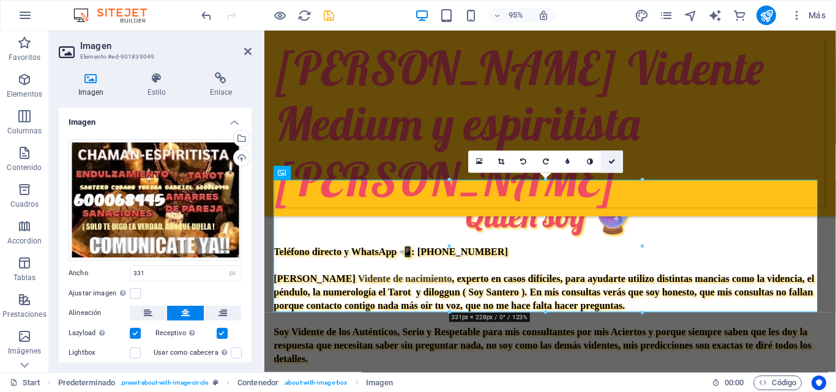
click at [609, 158] on icon at bounding box center [611, 161] width 7 height 7
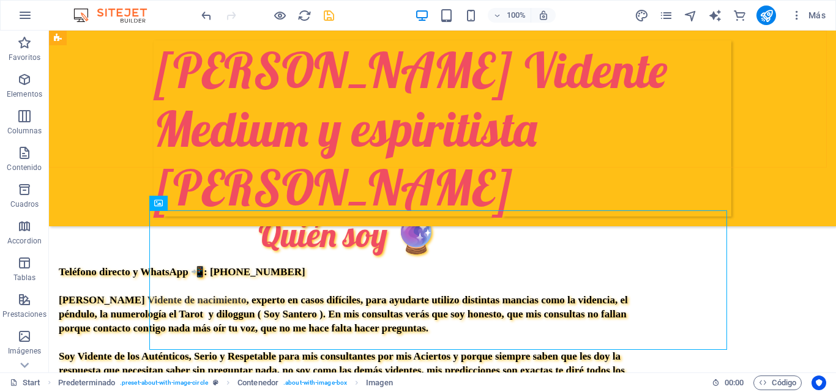
scroll to position [213, 0]
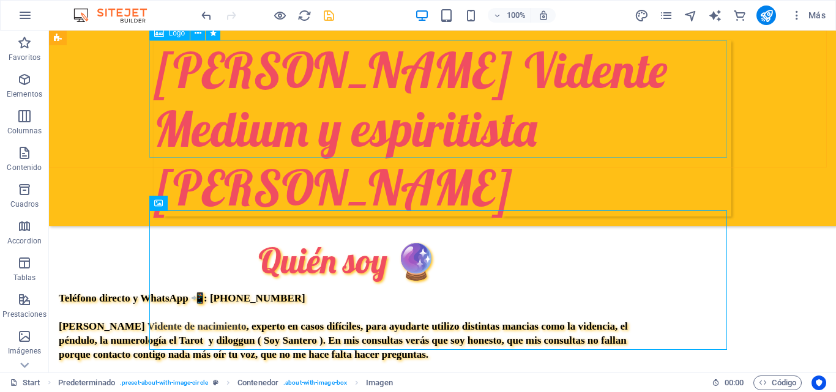
click at [620, 128] on div "[PERSON_NAME] Vidente Medium y espiritista [PERSON_NAME]" at bounding box center [443, 128] width 578 height 176
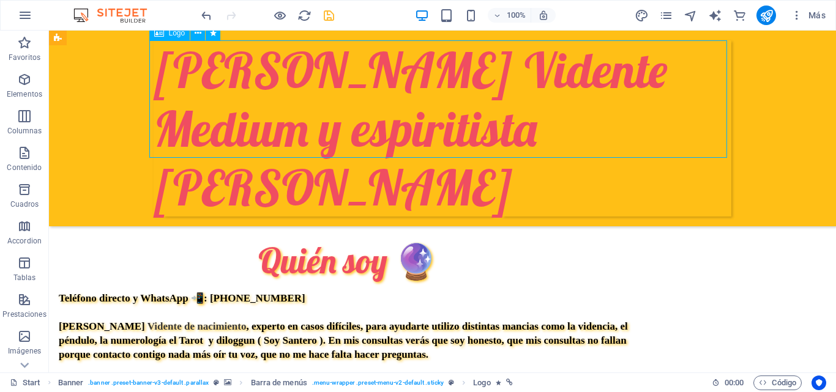
click at [620, 128] on div "[PERSON_NAME] Vidente Medium y espiritista [PERSON_NAME]" at bounding box center [443, 128] width 578 height 176
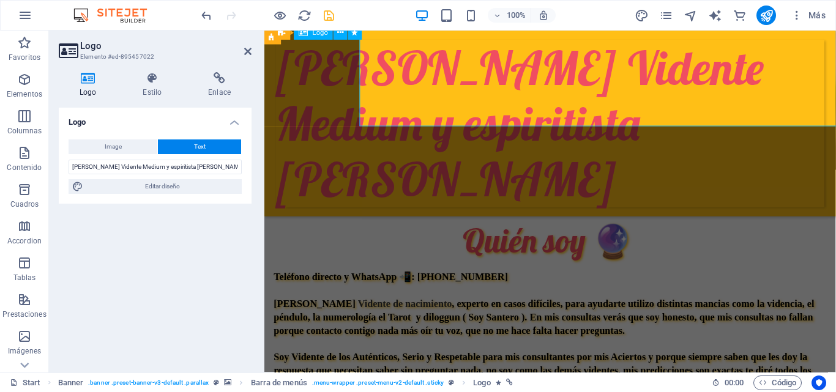
scroll to position [239, 0]
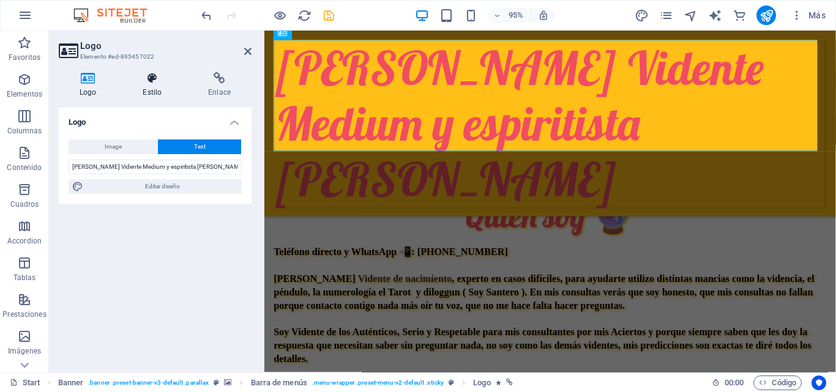
click at [153, 91] on h4 "Estilo" at bounding box center [154, 85] width 65 height 26
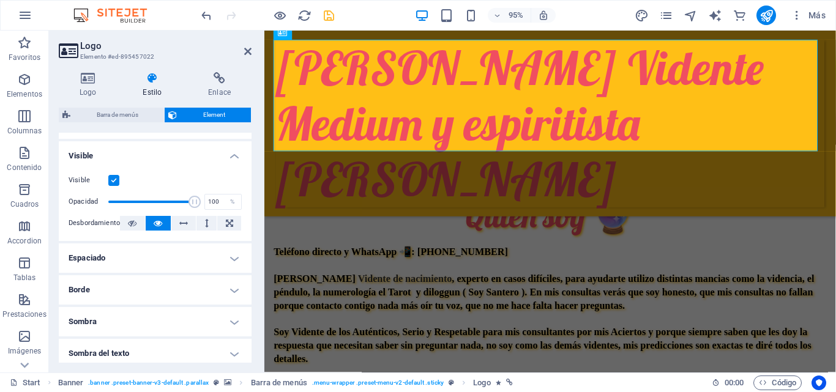
scroll to position [142, 0]
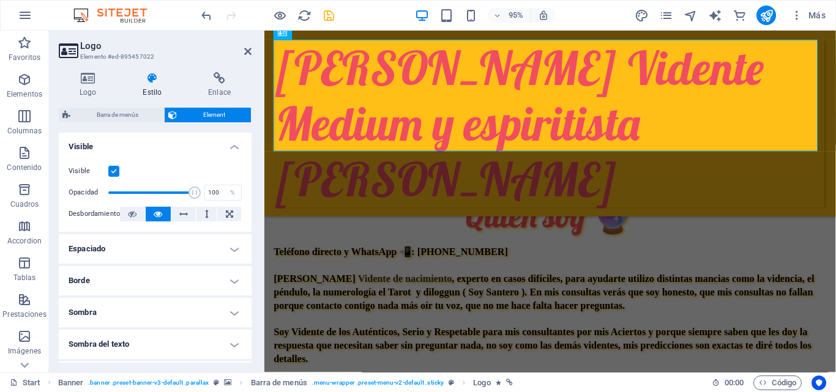
click at [178, 279] on h4 "Borde" at bounding box center [155, 280] width 193 height 29
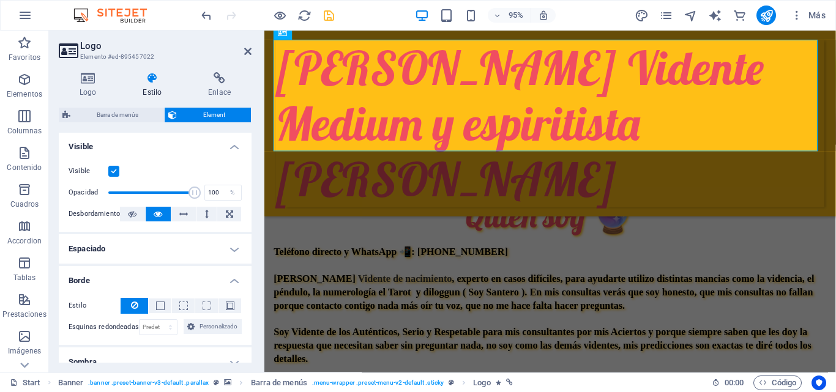
drag, startPoint x: 248, startPoint y: 248, endPoint x: 248, endPoint y: 332, distance: 83.8
click at [248, 332] on ul "Diseño La forma en la que este elemento se expande en la disposición (Flexbox).…" at bounding box center [155, 279] width 193 height 577
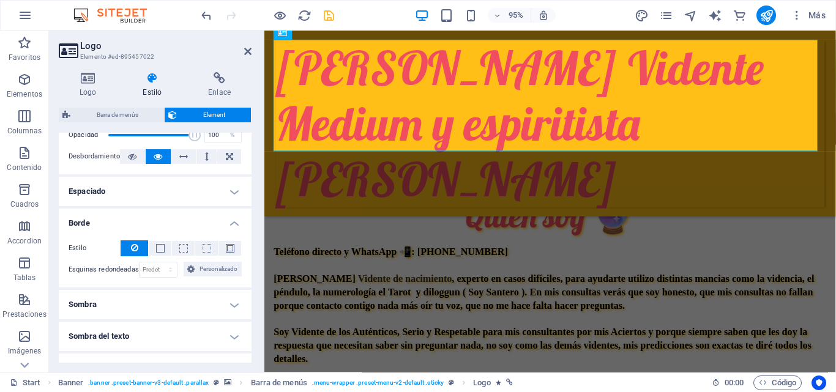
scroll to position [201, 0]
click at [233, 330] on h4 "Sombra del texto" at bounding box center [155, 334] width 193 height 29
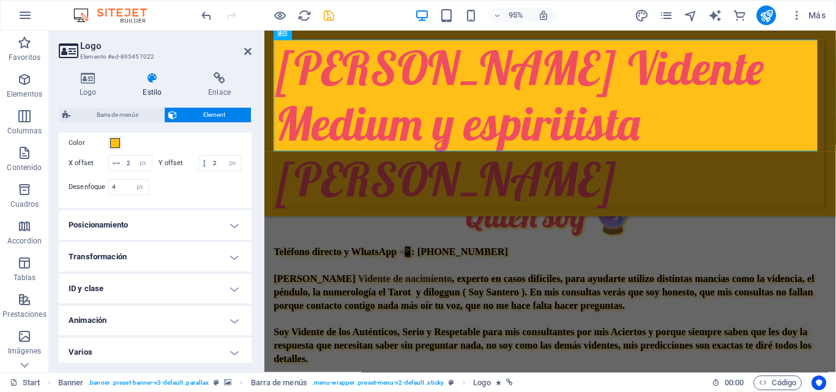
scroll to position [458, 0]
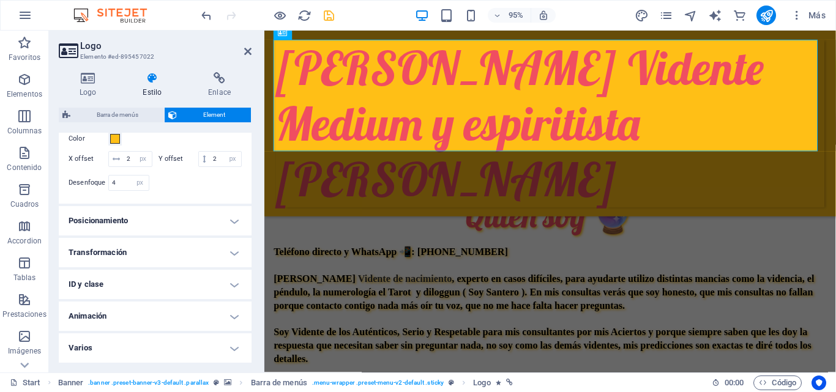
click at [223, 316] on h4 "Animación" at bounding box center [155, 316] width 193 height 29
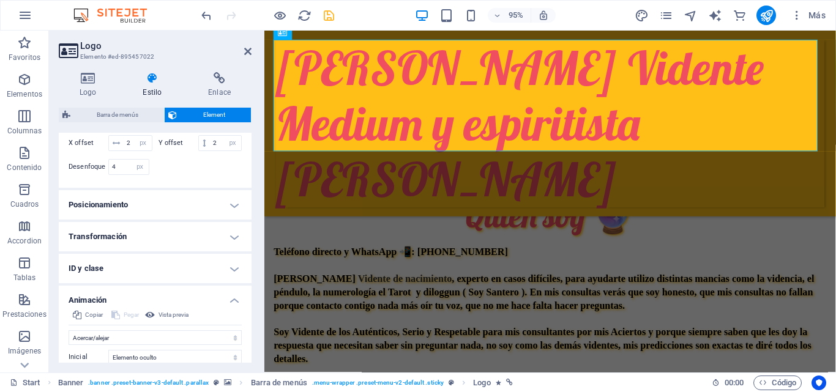
click at [233, 308] on h4 "Animación" at bounding box center [155, 297] width 193 height 22
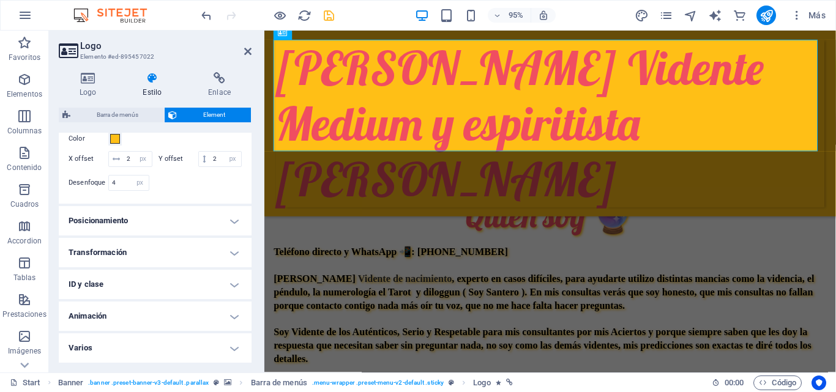
click at [232, 346] on h4 "Varios" at bounding box center [155, 347] width 193 height 29
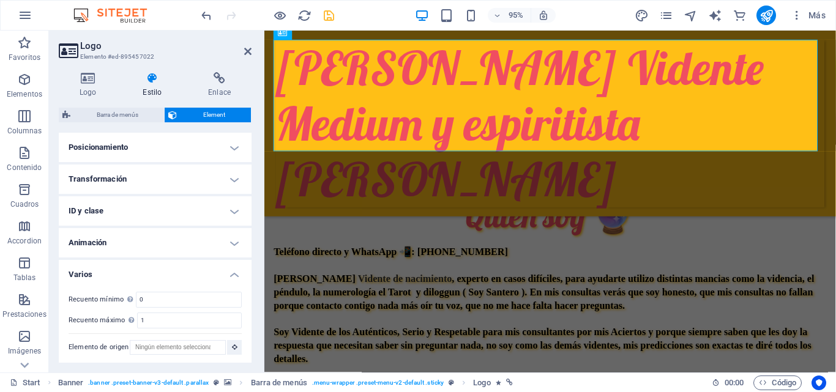
scroll to position [533, 0]
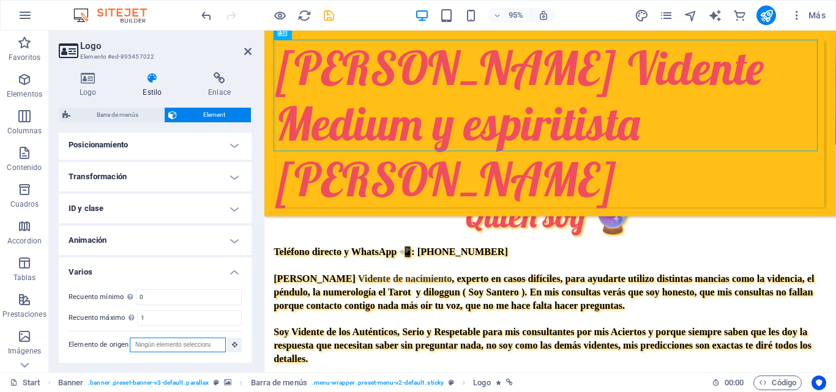
click at [183, 347] on input "Elemento de origen" at bounding box center [178, 345] width 96 height 15
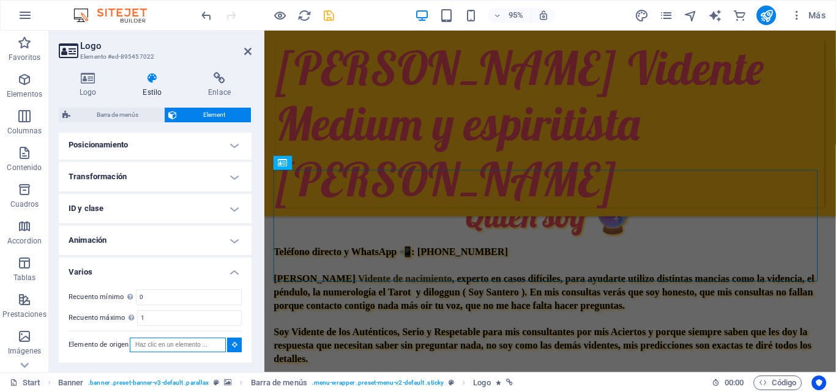
scroll to position [102, 0]
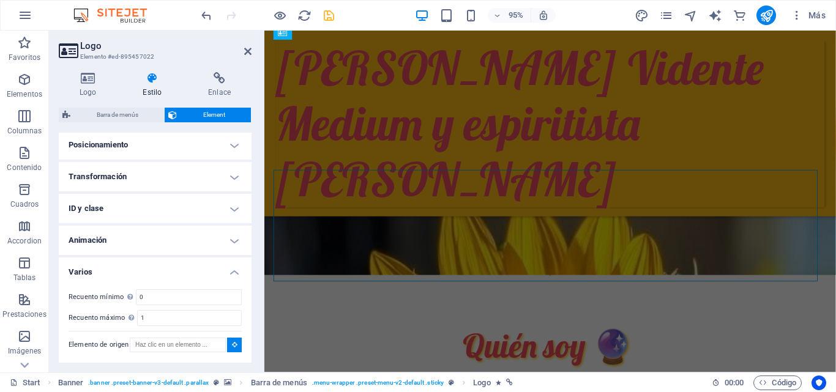
click at [235, 240] on h4 "Animación" at bounding box center [155, 240] width 193 height 29
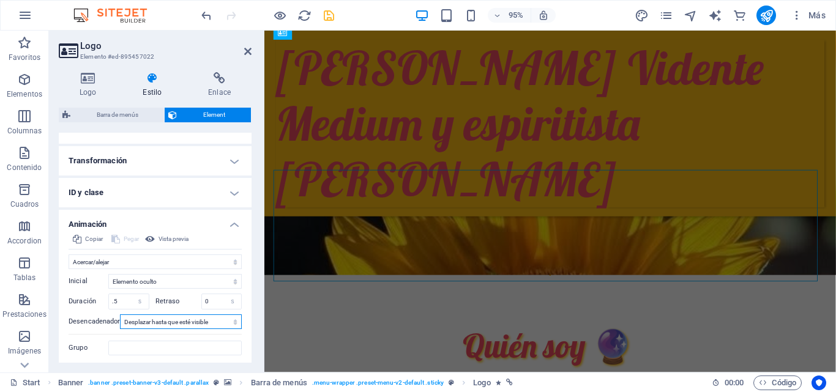
click at [207, 329] on select "Ningún desencadenador automático Al cargar la página Desplazar hasta que esté v…" at bounding box center [181, 321] width 122 height 15
select select
click at [120, 329] on select "Ningún desencadenador automático Al cargar la página Desplazar hasta que esté v…" at bounding box center [181, 321] width 122 height 15
drag, startPoint x: 248, startPoint y: 305, endPoint x: 248, endPoint y: 329, distance: 23.2
click at [248, 329] on div "Copiar Pegar Vista previa No animar Mostrar / Ocultar Subir/bajar Acercar/aleja…" at bounding box center [155, 298] width 193 height 133
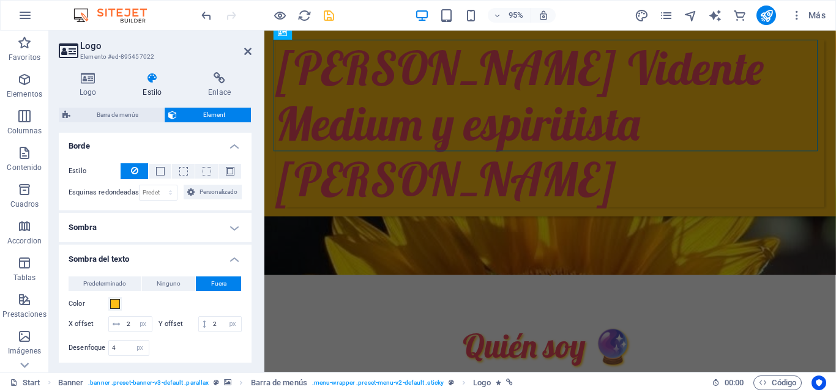
scroll to position [270, 0]
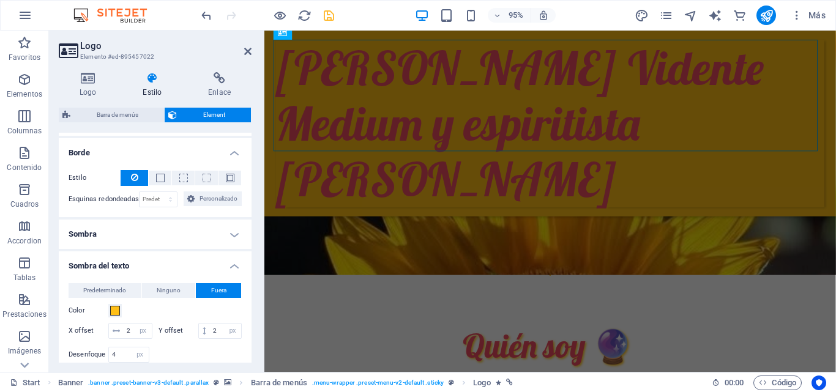
click at [228, 233] on h4 "Sombra" at bounding box center [155, 234] width 193 height 29
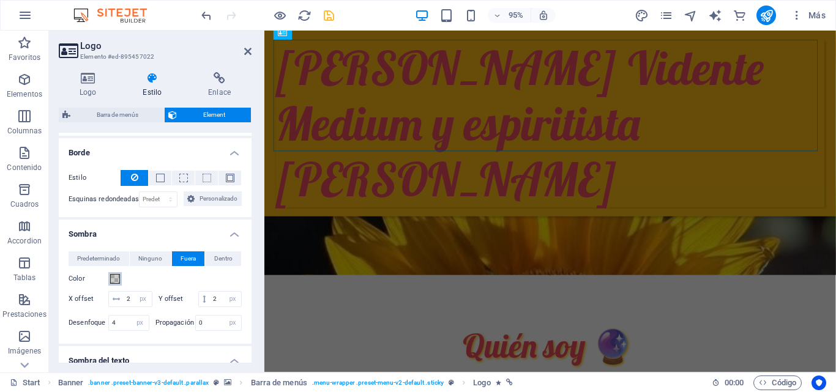
click at [117, 282] on span at bounding box center [115, 279] width 10 height 10
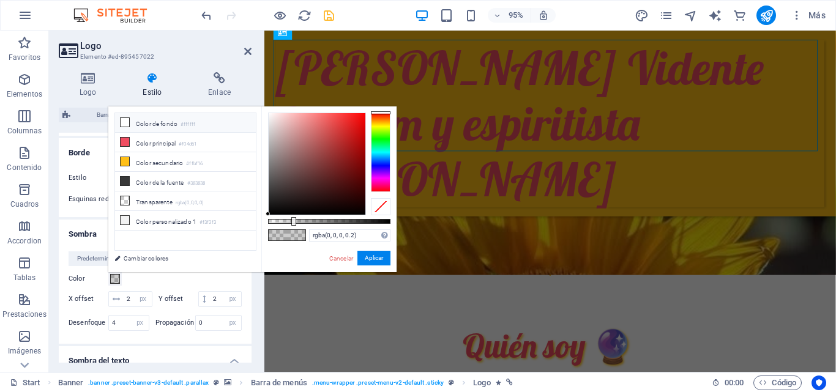
click at [163, 122] on li "Color de fondo #ffffff" at bounding box center [185, 123] width 141 height 20
type input "#ffffff"
click at [368, 264] on button "Aplicar" at bounding box center [373, 258] width 33 height 15
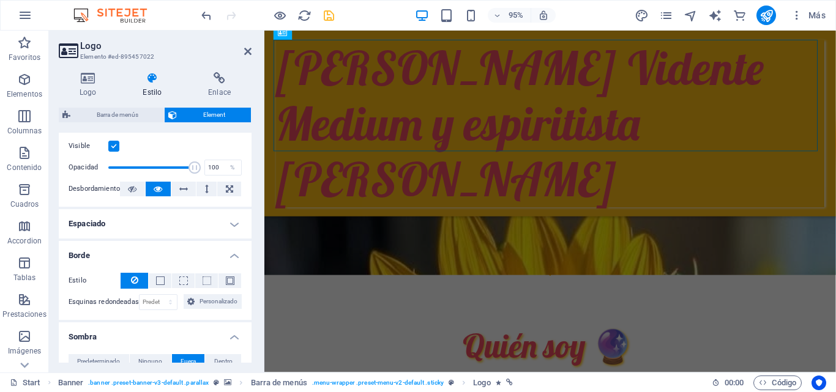
scroll to position [114, 0]
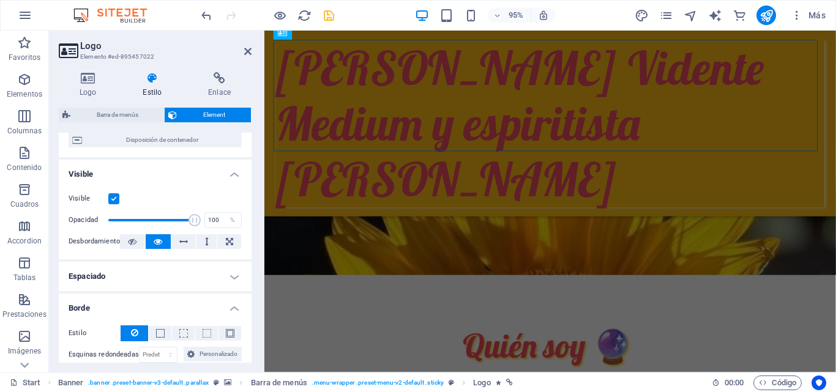
click at [113, 199] on label at bounding box center [113, 198] width 11 height 11
click at [0, 0] on input "Visible" at bounding box center [0, 0] width 0 height 0
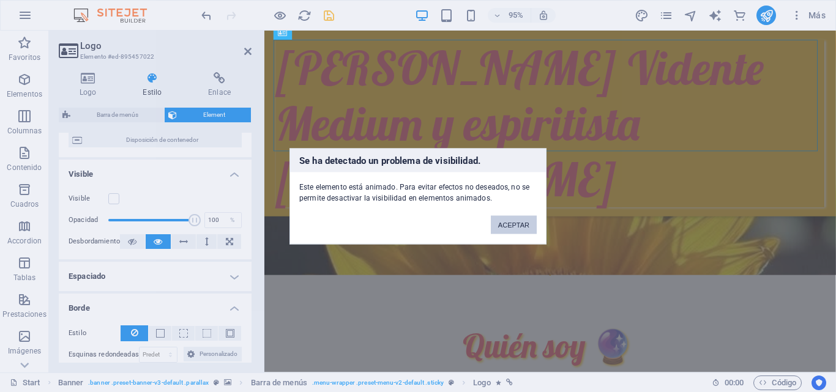
click at [512, 220] on button "ACEPTAR" at bounding box center [514, 224] width 46 height 18
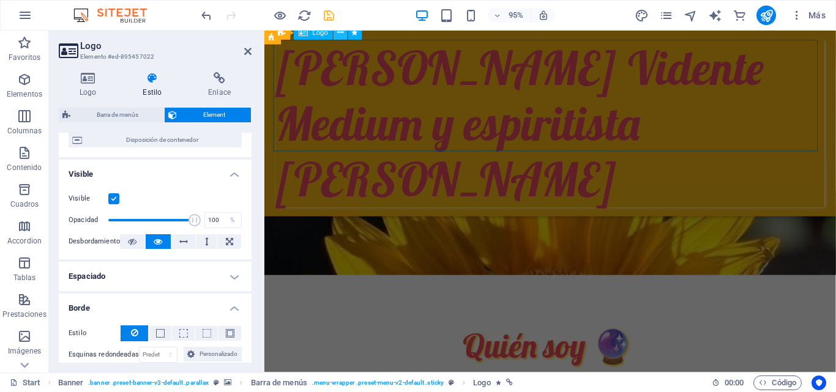
click at [341, 34] on icon at bounding box center [340, 33] width 6 height 12
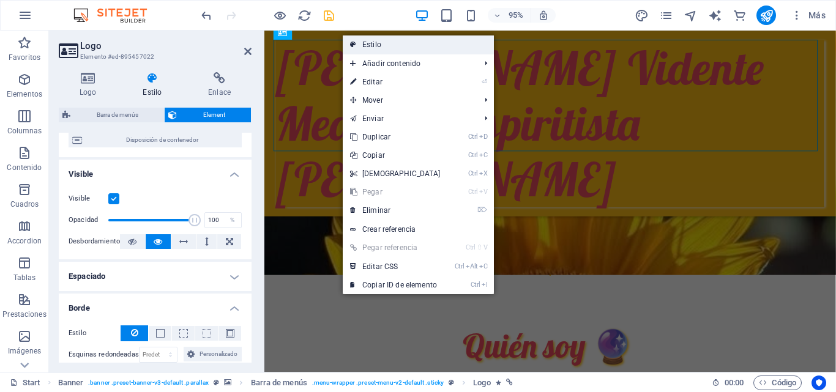
click at [364, 40] on link "Estilo" at bounding box center [418, 44] width 151 height 18
select select "rem"
select select "sticky_menu"
select select "px"
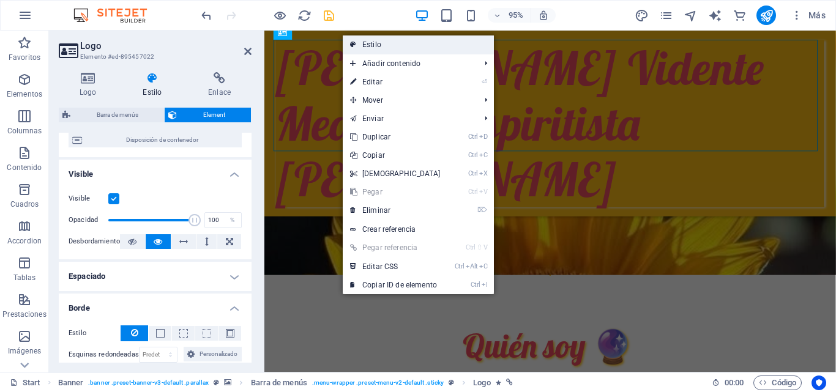
select select "px"
select select "hover_box_bottom"
select select "px"
select select "rem"
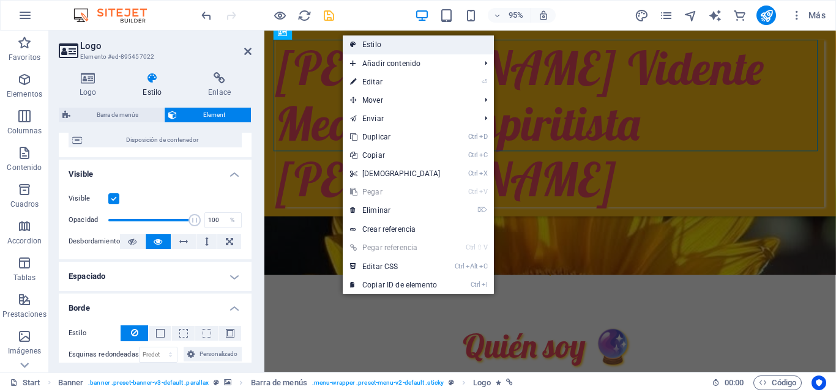
select select "rem"
select select
select select "px"
select select "%"
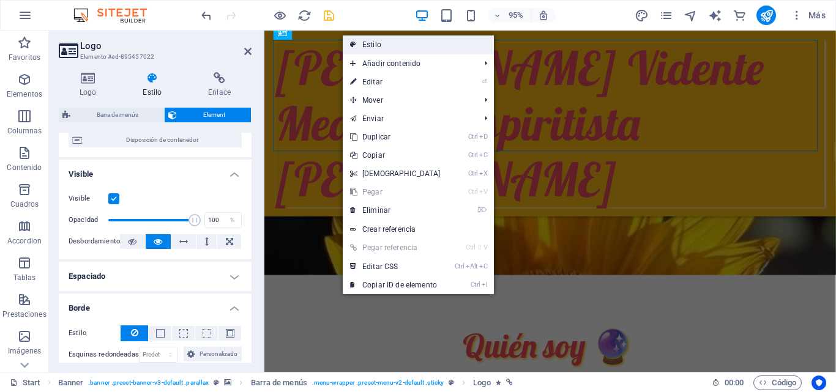
select select "rem"
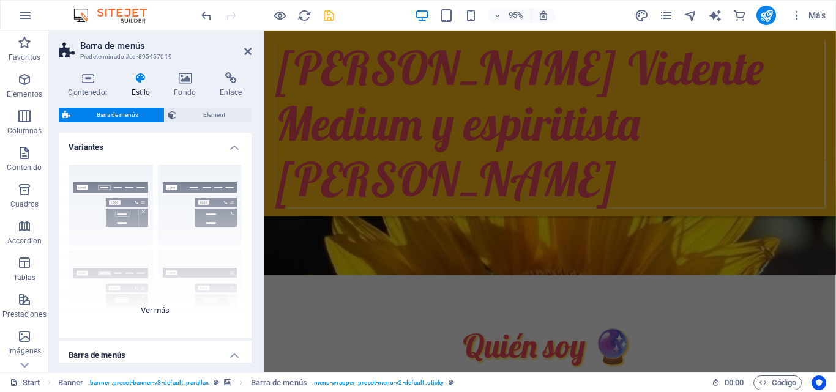
click at [247, 164] on div "Borde Centrado Predeterminado Fijo Loki Desencadenador Ancho XXL" at bounding box center [155, 247] width 193 height 184
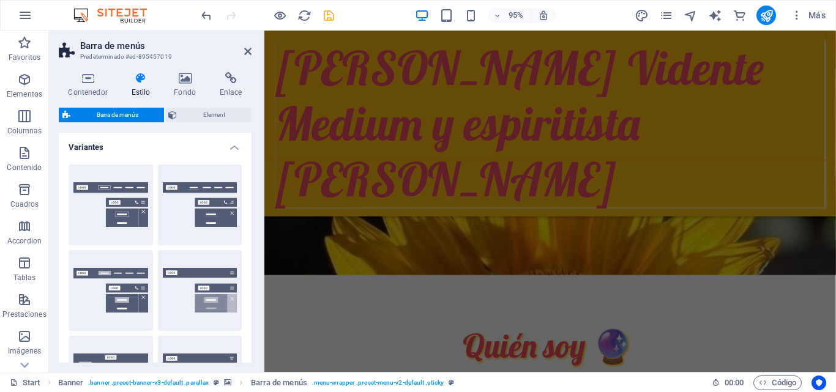
click at [248, 138] on h4 "Variantes" at bounding box center [155, 144] width 193 height 22
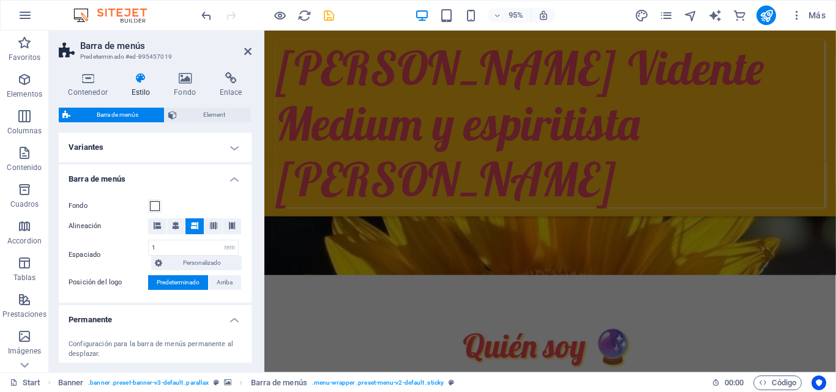
drag, startPoint x: 248, startPoint y: 138, endPoint x: 250, endPoint y: 166, distance: 28.2
click at [250, 166] on div "Variantes Borde Centrado Predeterminado Fijo Loki Desencadenador Ancho XXL Barr…" at bounding box center [155, 248] width 193 height 230
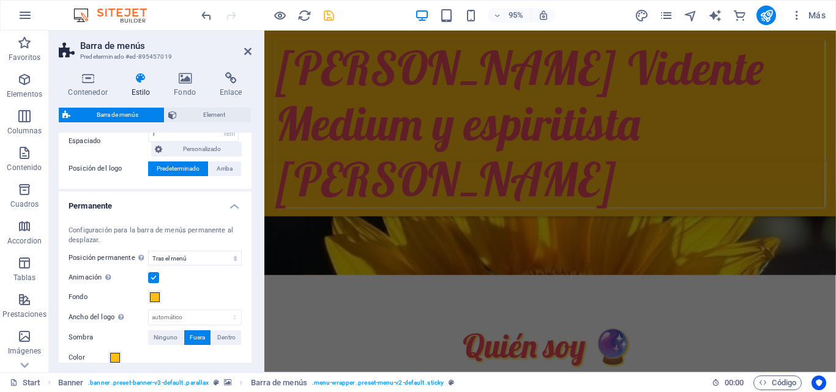
scroll to position [117, 0]
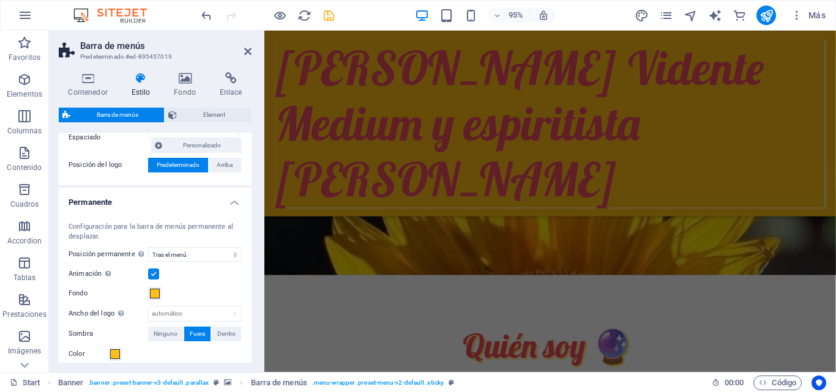
click at [154, 272] on label at bounding box center [153, 274] width 11 height 11
click at [0, 0] on input "Animación Define una transición suave cuando aparece el menú permanente" at bounding box center [0, 0] width 0 height 0
click at [154, 291] on span at bounding box center [155, 294] width 10 height 10
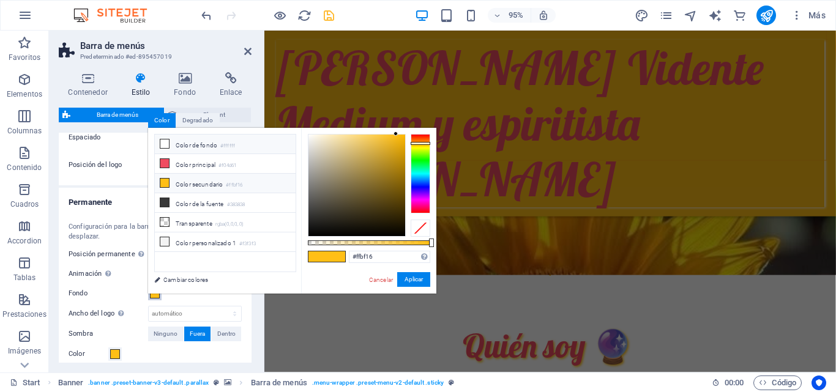
select select
click at [191, 142] on li "Color de fondo #ffffff" at bounding box center [225, 145] width 141 height 20
type input "#ffffff"
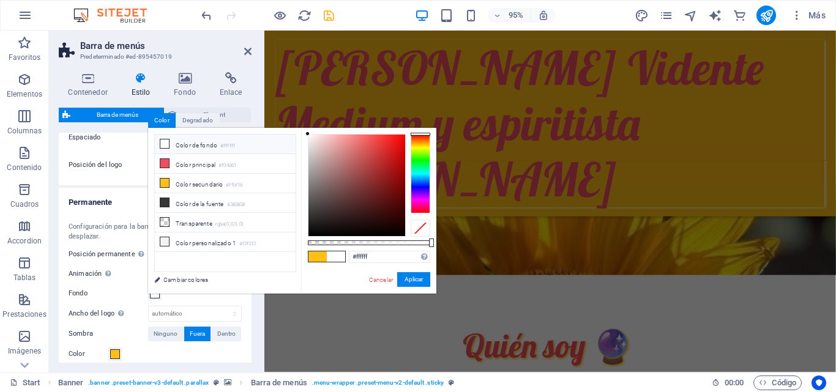
click at [162, 143] on icon at bounding box center [164, 143] width 9 height 9
click at [411, 277] on button "Aplicar" at bounding box center [413, 279] width 33 height 15
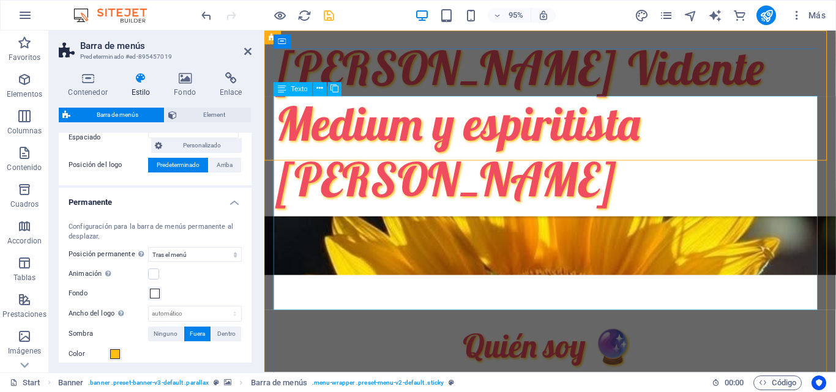
select select
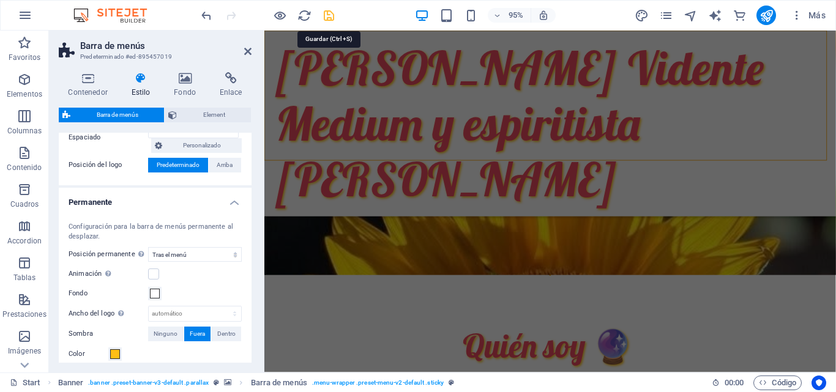
click at [329, 12] on icon "save" at bounding box center [329, 16] width 14 height 14
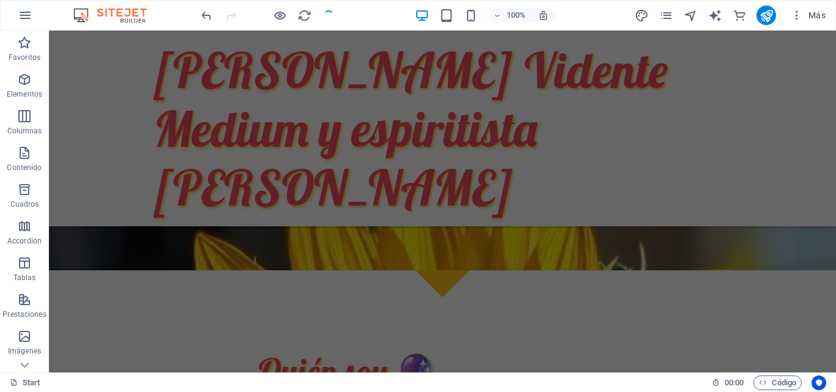
scroll to position [98, 0]
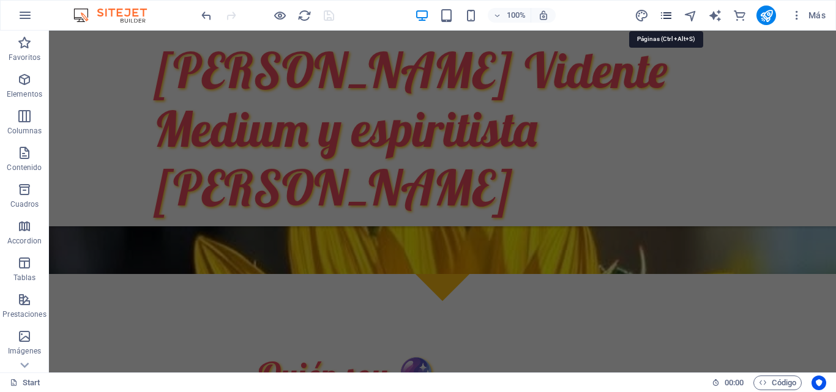
click at [663, 18] on icon "pages" at bounding box center [666, 16] width 14 height 14
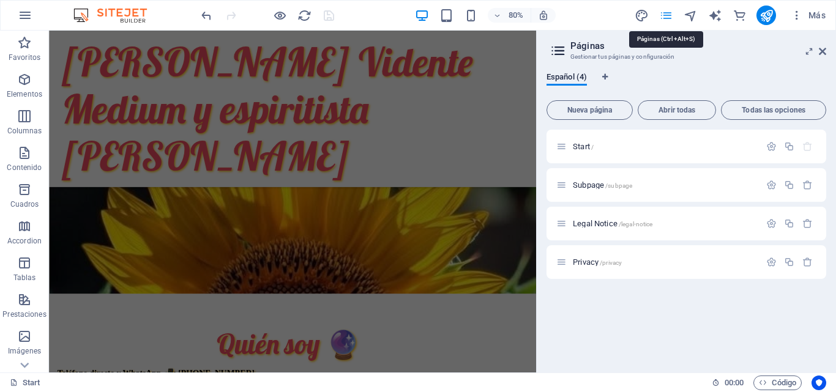
scroll to position [116, 0]
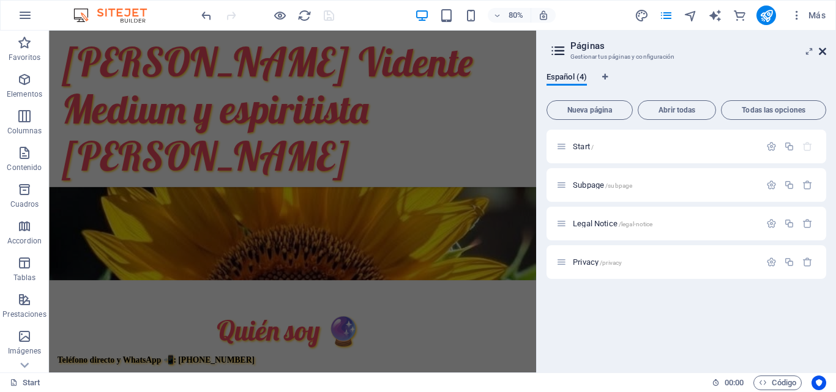
click at [820, 50] on icon at bounding box center [822, 51] width 7 height 10
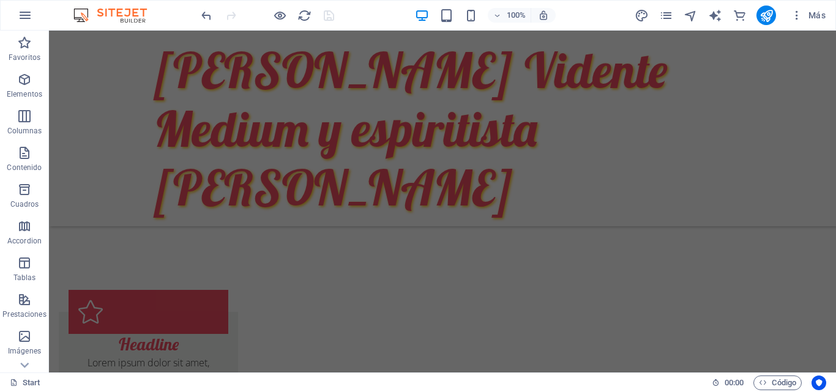
scroll to position [756, 0]
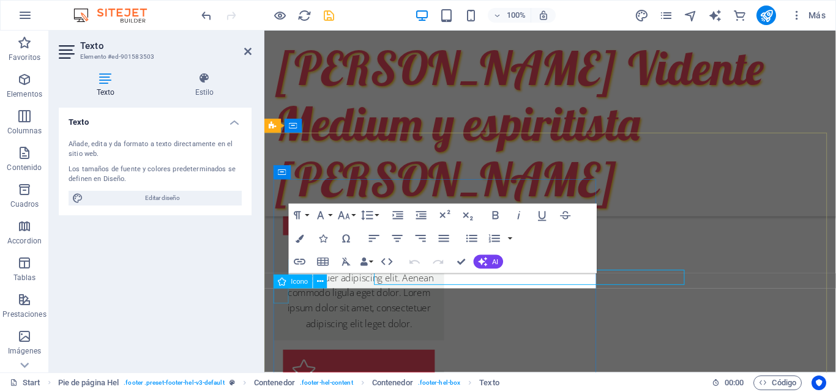
scroll to position [759, 0]
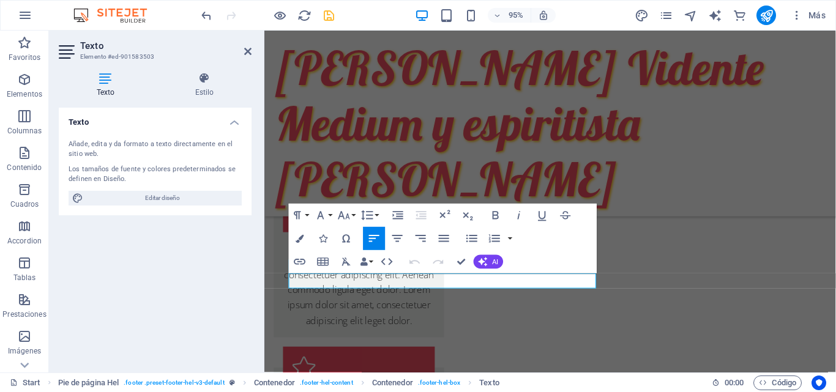
click at [368, 261] on button "Data Bindings" at bounding box center [367, 261] width 17 height 23
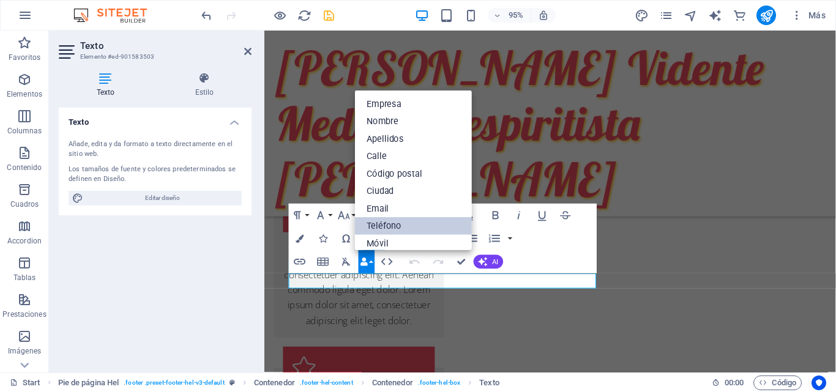
click at [382, 223] on link "Teléfono" at bounding box center [413, 226] width 117 height 18
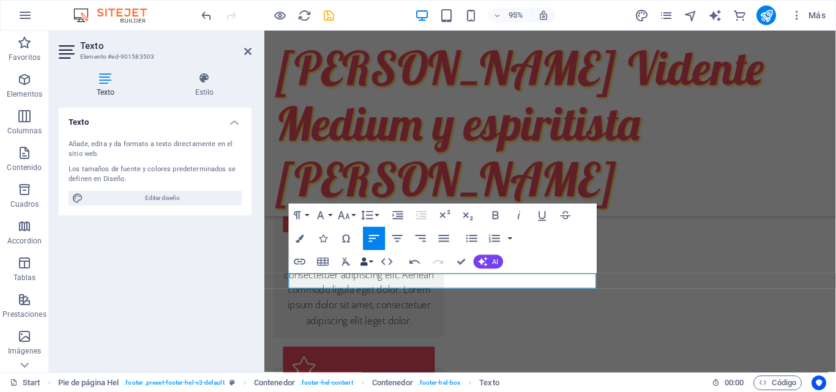
click at [365, 262] on icon "button" at bounding box center [364, 262] width 8 height 8
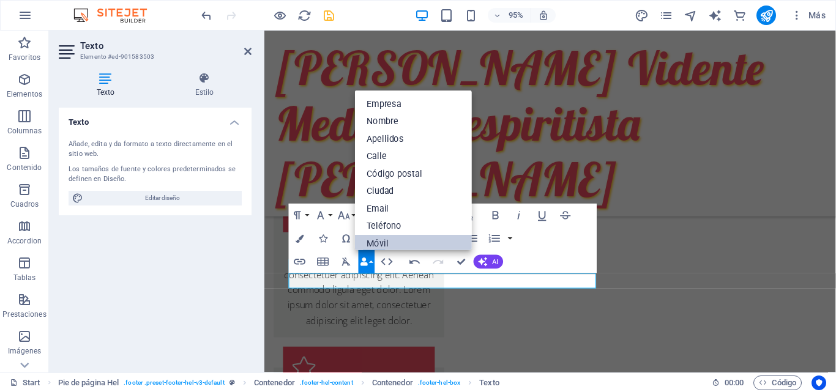
click at [376, 241] on link "Móvil" at bounding box center [413, 243] width 117 height 18
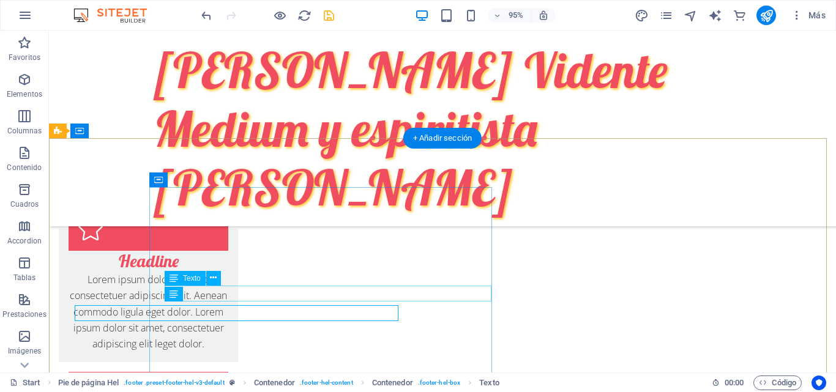
scroll to position [756, 0]
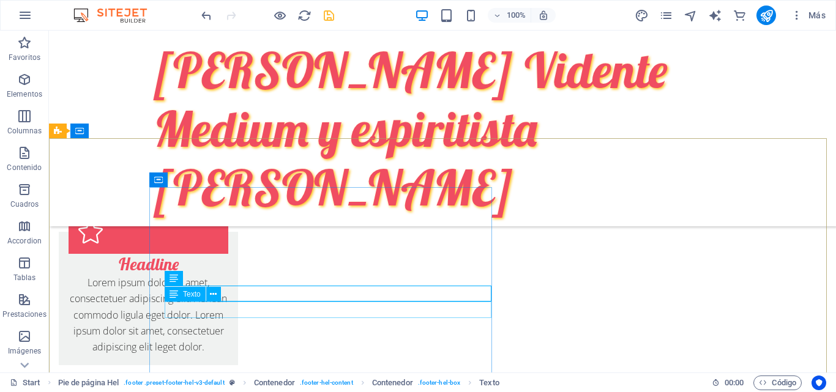
click at [196, 295] on span "Texto" at bounding box center [192, 294] width 18 height 7
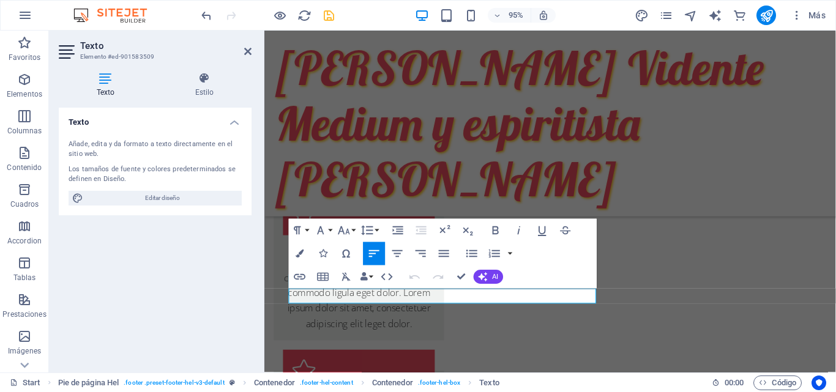
scroll to position [759, 0]
click at [370, 278] on button "Data Bindings" at bounding box center [367, 277] width 17 height 23
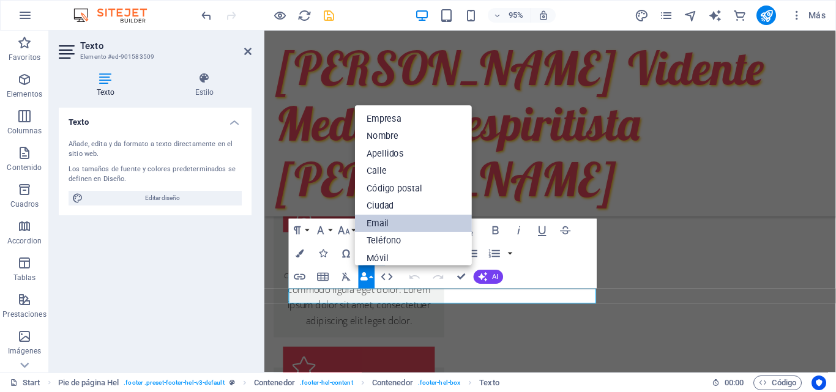
click at [384, 219] on link "Email" at bounding box center [413, 224] width 117 height 18
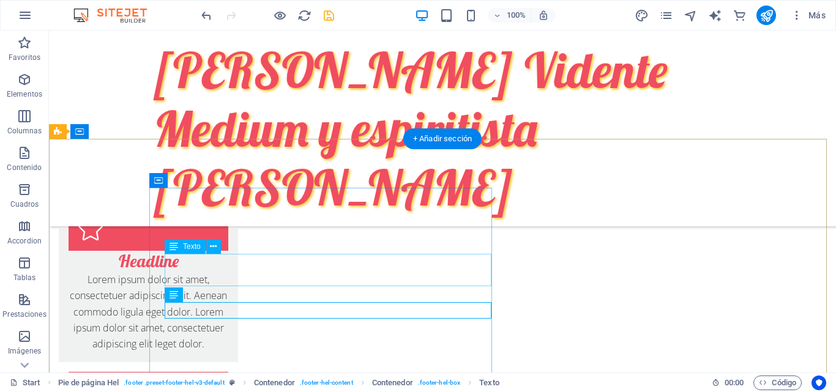
scroll to position [756, 0]
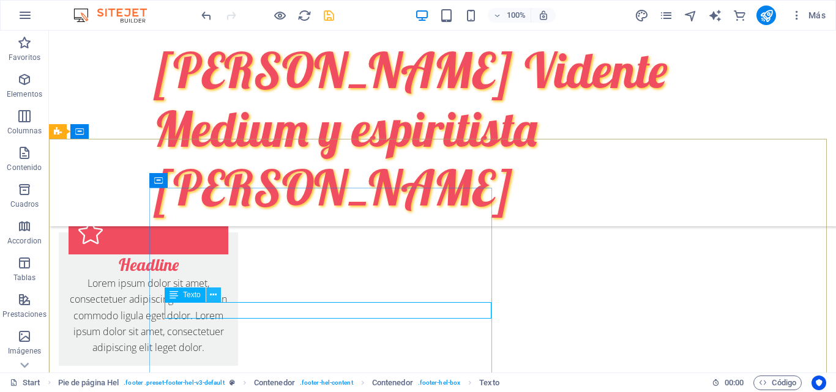
click at [217, 294] on icon at bounding box center [213, 295] width 7 height 13
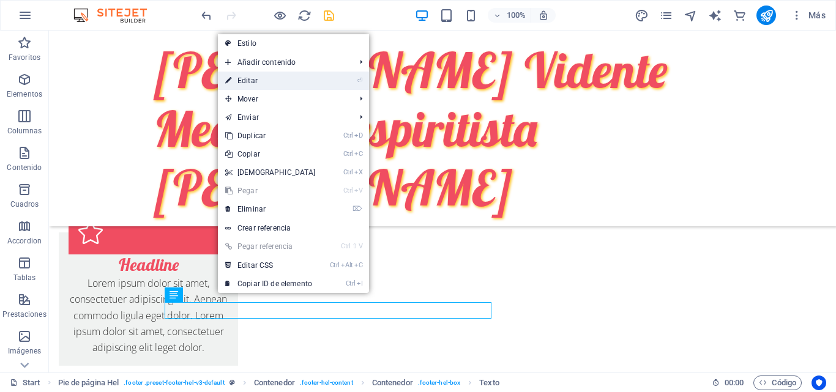
click at [277, 81] on link "⏎ Editar" at bounding box center [270, 81] width 105 height 18
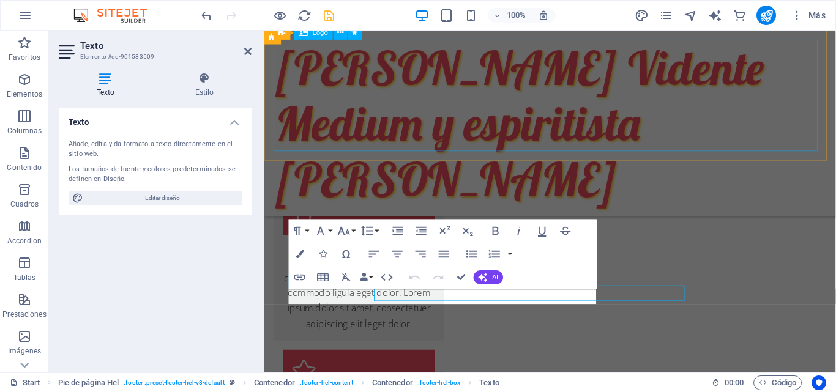
scroll to position [759, 0]
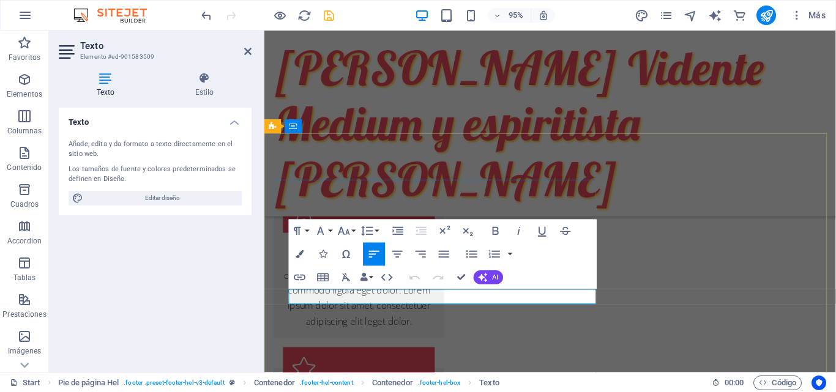
click at [491, 276] on button "AI" at bounding box center [488, 277] width 29 height 14
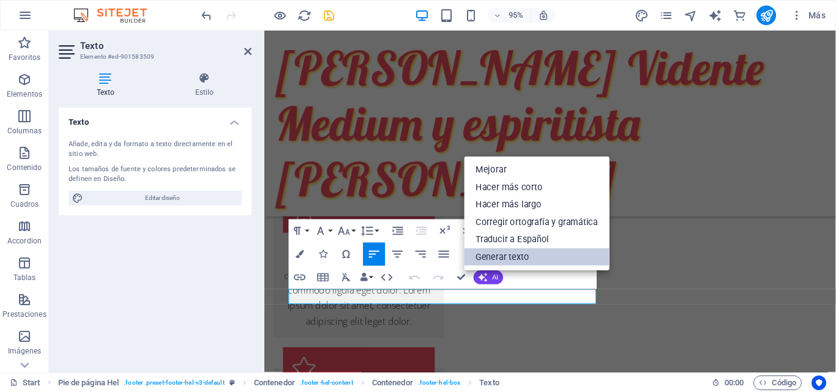
click at [508, 251] on link "Generar texto" at bounding box center [537, 257] width 146 height 18
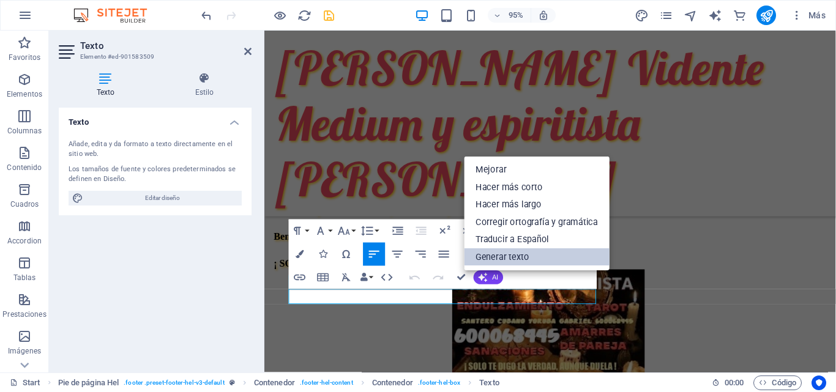
select select "English"
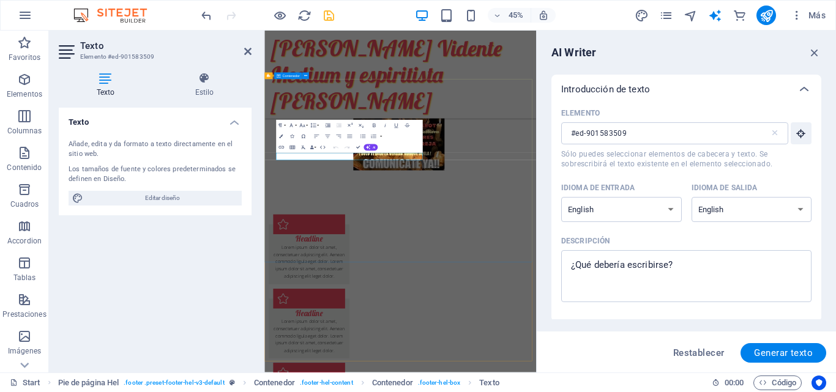
scroll to position [0, 0]
click at [648, 208] on select "Albanian Arabic Armenian Awadhi Azerbaijani Bashkir Basque Belarusian Bengali B…" at bounding box center [621, 209] width 121 height 25
select select "Spanish"
click at [561, 197] on select "Albanian Arabic Armenian Awadhi Azerbaijani Bashkir Basque Belarusian Bengali B…" at bounding box center [621, 209] width 121 height 25
click at [711, 207] on select "Albanian Arabic Armenian Awadhi Azerbaijani Bashkir Basque Belarusian Bengali B…" at bounding box center [751, 209] width 121 height 25
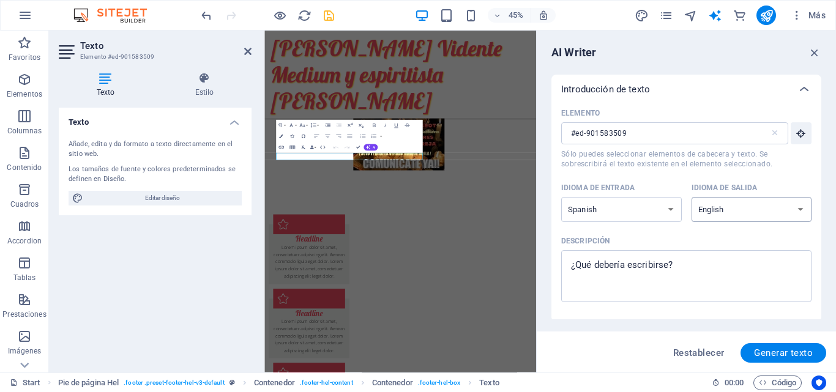
select select "Spanish"
click at [691, 197] on select "Albanian Arabic Armenian Awadhi Azerbaijani Bashkir Basque Belarusian Bengali B…" at bounding box center [751, 209] width 121 height 25
type textarea "x"
click at [682, 266] on textarea "Descripción x ​" at bounding box center [686, 276] width 238 height 40
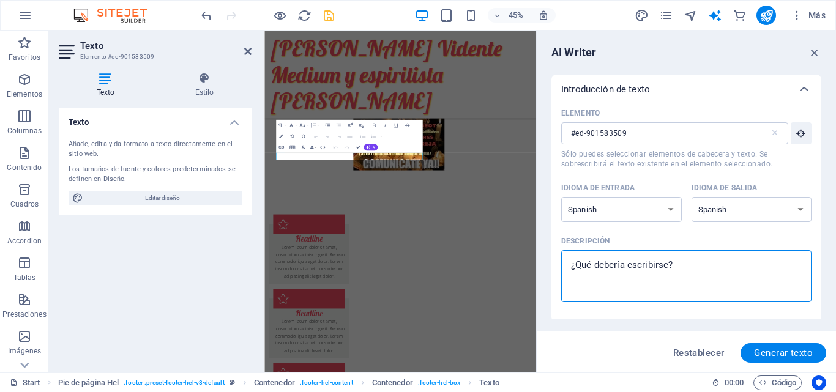
type textarea "c"
type textarea "x"
type textarea "cu"
type textarea "x"
type textarea "cuen"
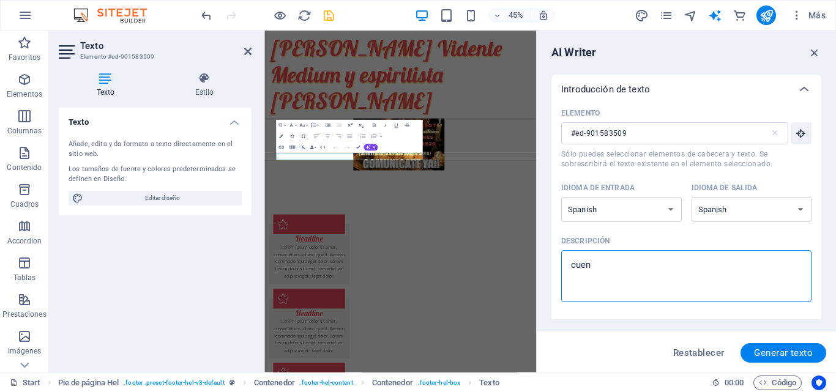
type textarea "x"
type textarea "cuenta"
type textarea "x"
type textarea "cuentame"
type textarea "x"
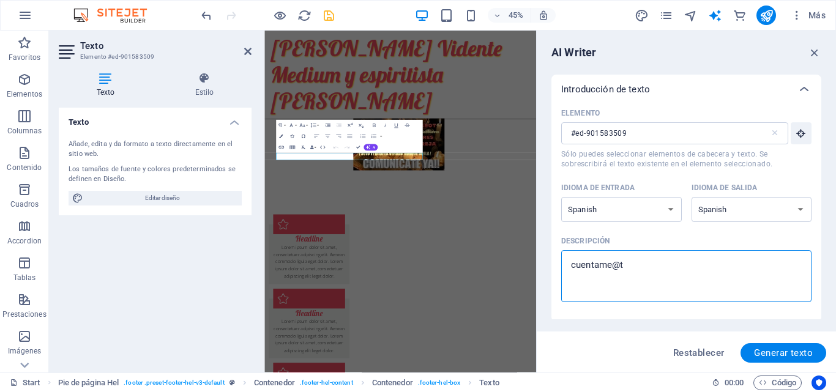
type textarea "cuentame@ta"
type textarea "x"
type textarea "cuentame@tar"
type textarea "x"
type textarea "cuentame@taro"
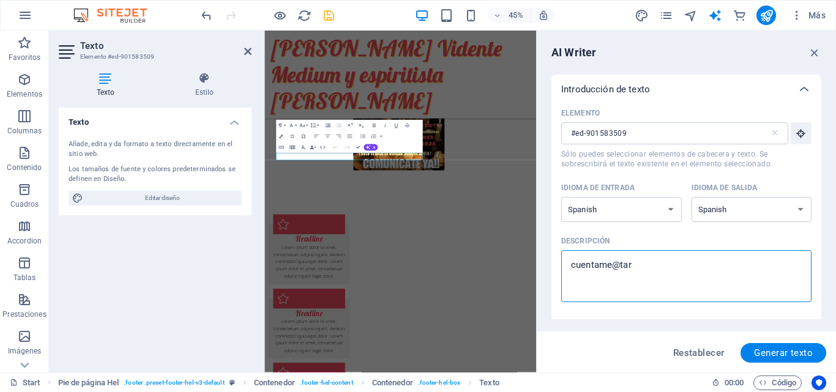
type textarea "x"
type textarea "cuentame@tarot"
type textarea "x"
type textarea "cuentame@tarotg"
type textarea "x"
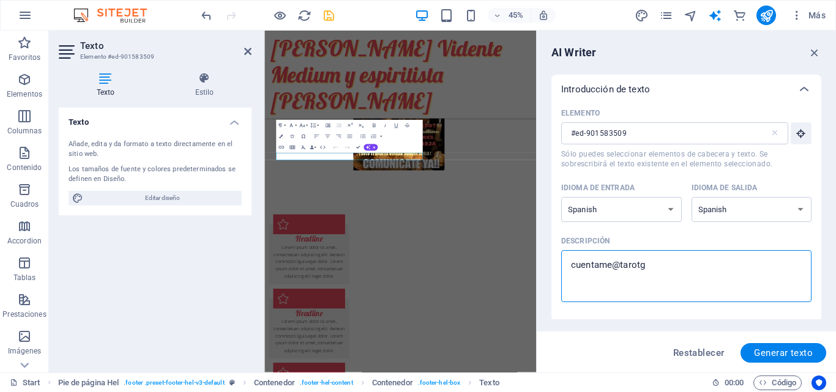
type textarea "cuentame@tarotga"
type textarea "x"
type textarea "cuentame@tarotgab"
type textarea "x"
type textarea "cuentame@tarotgabr"
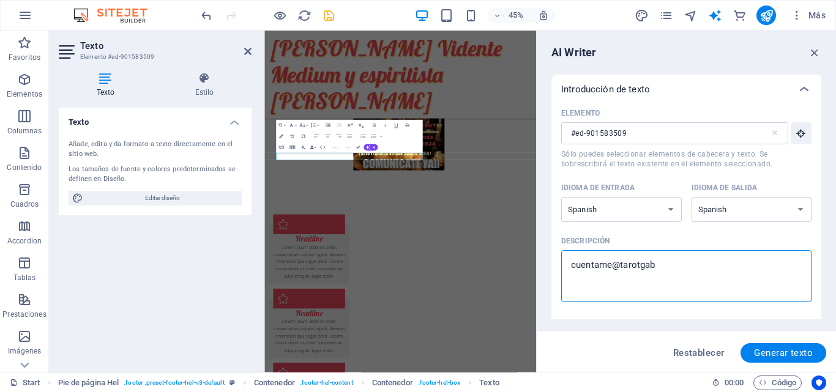
type textarea "x"
type textarea "cuentame@tarotgabrie"
type textarea "x"
type textarea "cuentame@tarotgabriel"
type textarea "x"
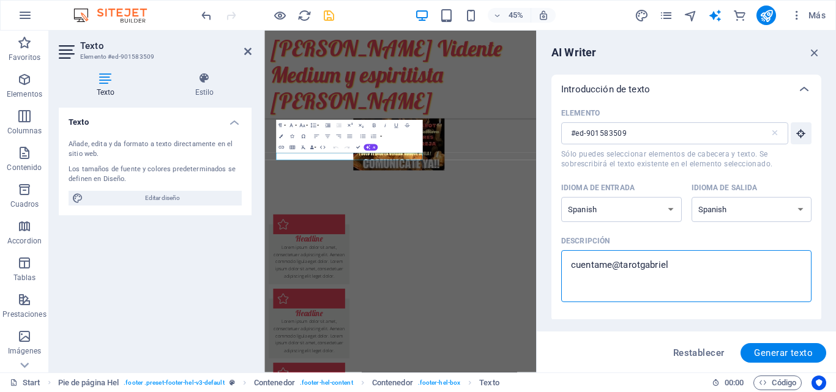
type textarea "cuentame@tarotgabriel."
type textarea "x"
type textarea "cuentame@tarotgabriel.c"
type textarea "x"
type textarea "[EMAIL_ADDRESS][DOMAIN_NAME]"
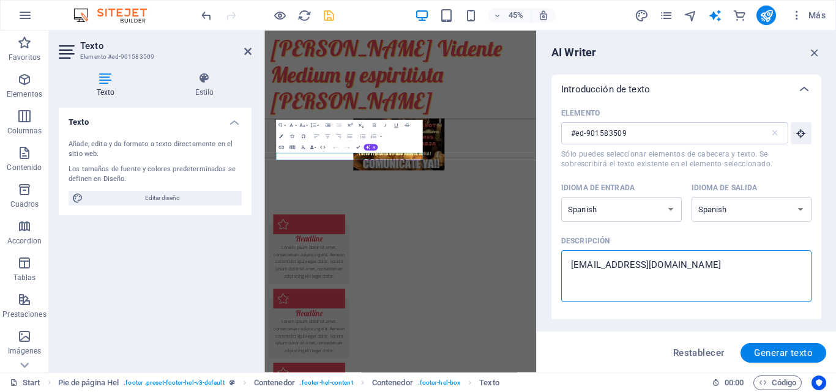
type textarea "x"
type textarea "[EMAIL_ADDRESS][DOMAIN_NAME]"
type textarea "x"
type textarea "[EMAIL_ADDRESS][DOMAIN_NAME]"
click at [769, 357] on span "Generar texto" at bounding box center [783, 353] width 59 height 10
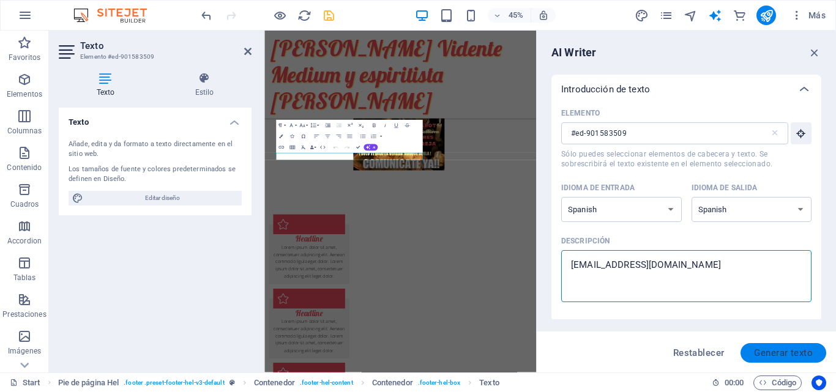
type textarea "x"
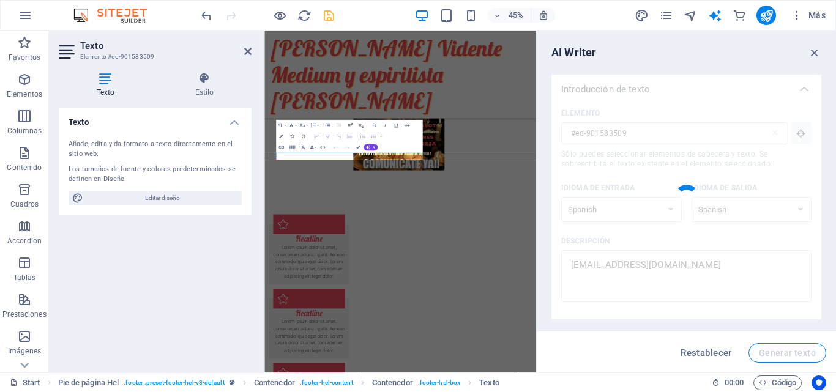
type textarea "x"
type textarea "Contacta a [EMAIL_ADDRESS][DOMAIN_NAME] para consultas."
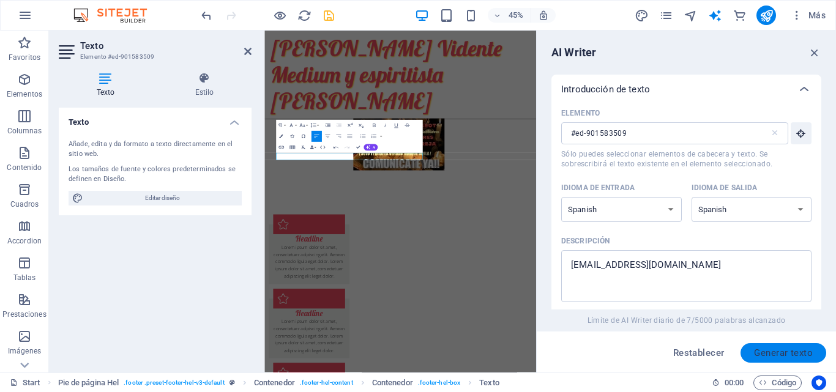
scroll to position [390, 0]
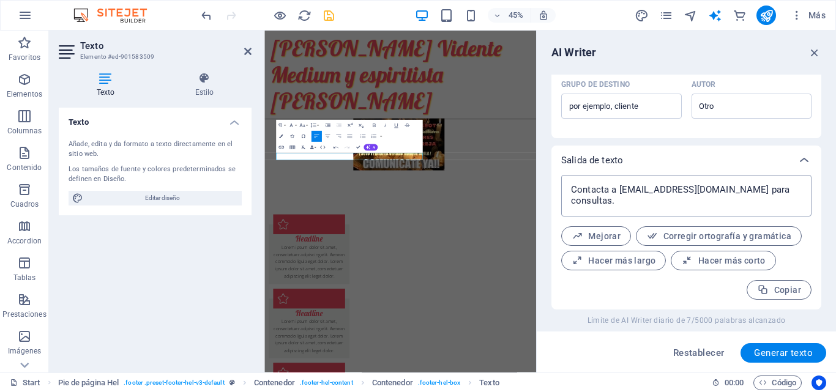
click at [617, 193] on textarea "Contacta a [EMAIL_ADDRESS][DOMAIN_NAME] para consultas." at bounding box center [686, 195] width 238 height 29
type textarea "x"
click at [619, 191] on textarea "Contacta a [EMAIL_ADDRESS][DOMAIN_NAME] para consultas." at bounding box center [686, 195] width 238 height 29
click at [618, 191] on textarea "Contacta a [EMAIL_ADDRESS][DOMAIN_NAME] para consultas." at bounding box center [686, 195] width 238 height 29
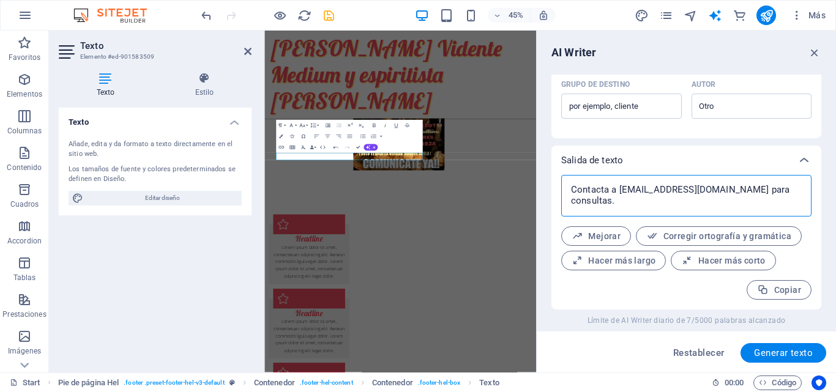
type textarea "Contacta a [EMAIL_ADDRESS][DOMAIN_NAME] para consultas."
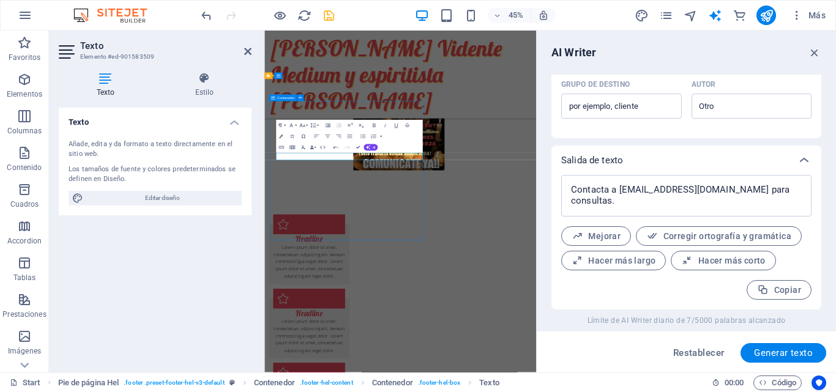
type textarea "x"
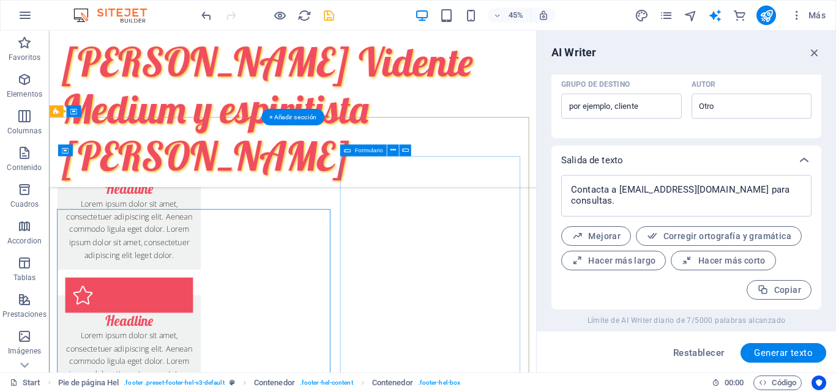
scroll to position [773, 0]
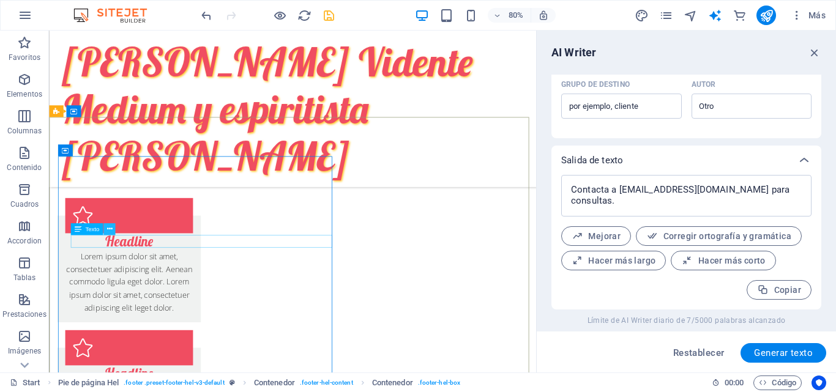
click at [110, 232] on icon at bounding box center [109, 229] width 6 height 10
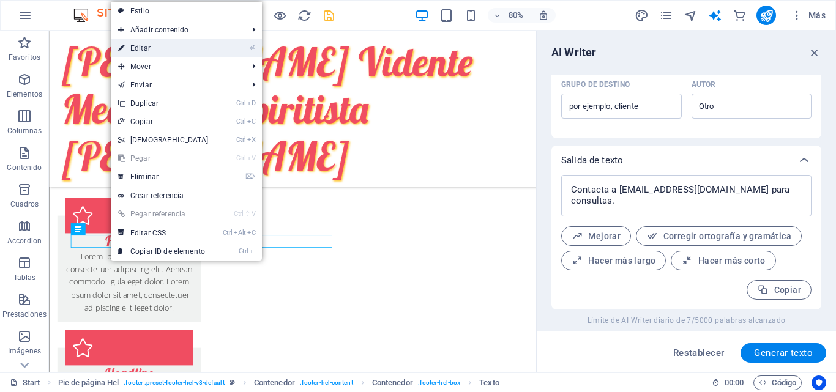
click at [172, 53] on link "⏎ Editar" at bounding box center [163, 48] width 105 height 18
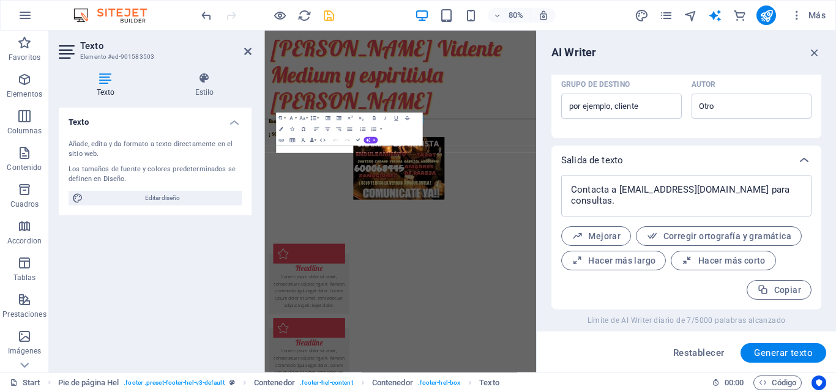
type input "#ed-901583503"
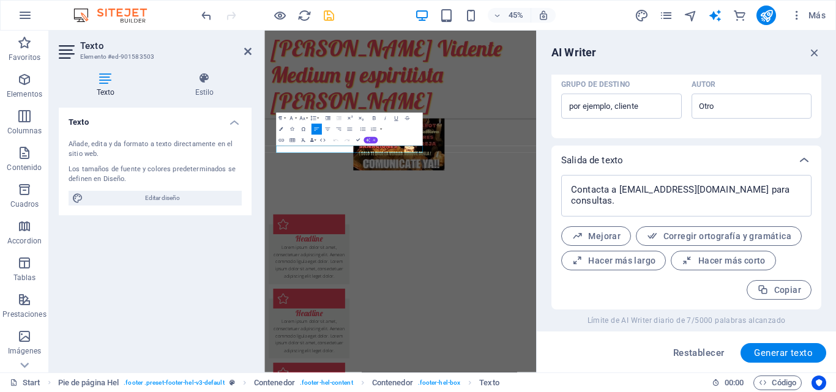
click at [371, 139] on button "AI" at bounding box center [370, 140] width 14 height 7
click at [337, 190] on link "Generar texto" at bounding box center [349, 191] width 69 height 9
click at [818, 54] on icon "button" at bounding box center [814, 52] width 13 height 13
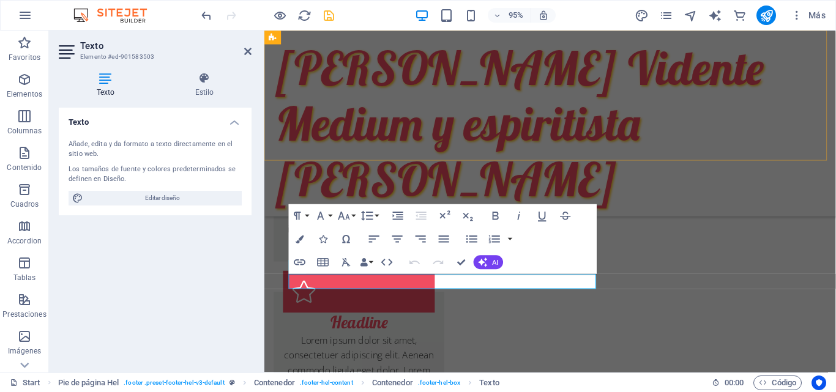
scroll to position [759, 0]
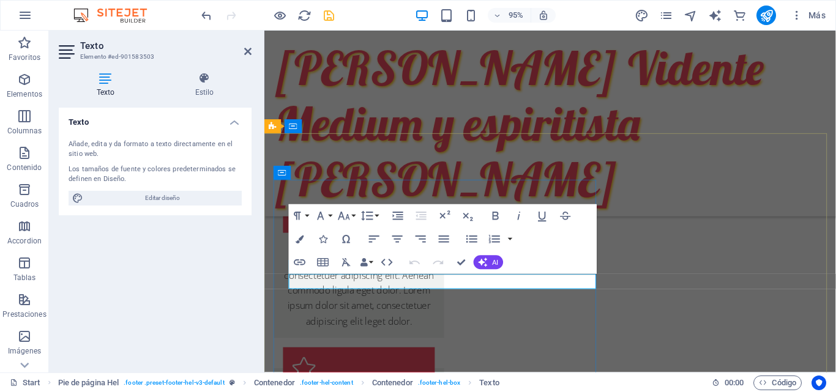
click at [363, 266] on icon "button" at bounding box center [364, 262] width 8 height 8
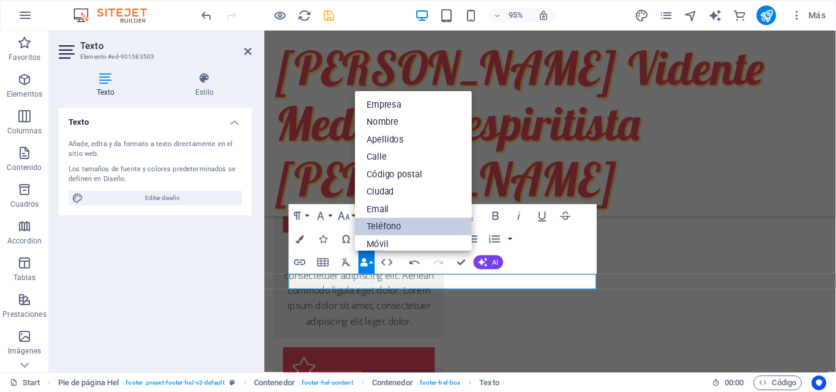
click at [373, 229] on link "Teléfono" at bounding box center [413, 227] width 117 height 18
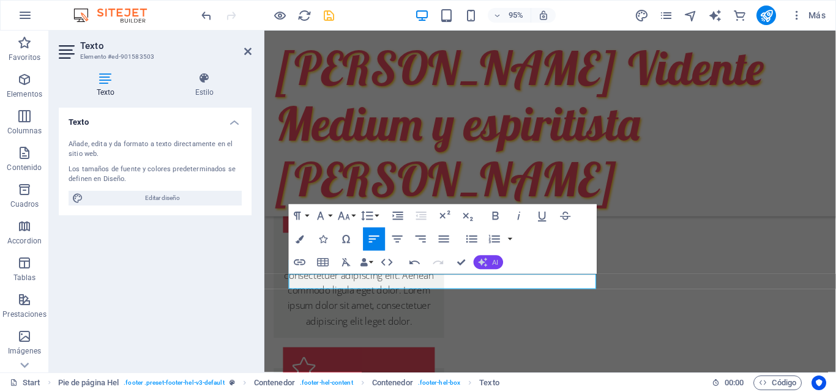
click at [487, 262] on icon "button" at bounding box center [482, 262] width 9 height 9
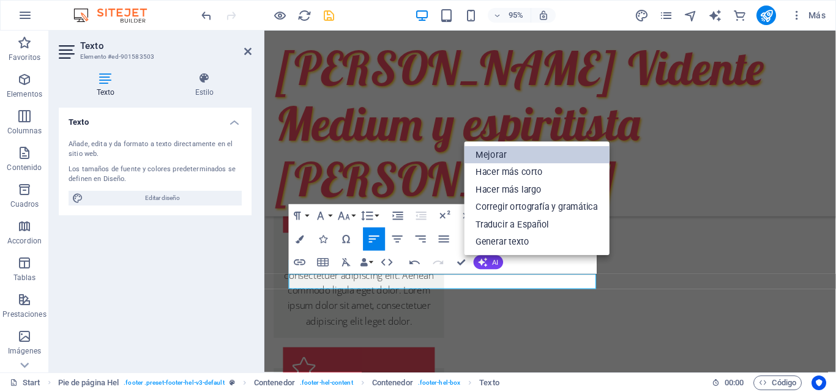
click at [492, 152] on link "Mejorar" at bounding box center [537, 155] width 146 height 18
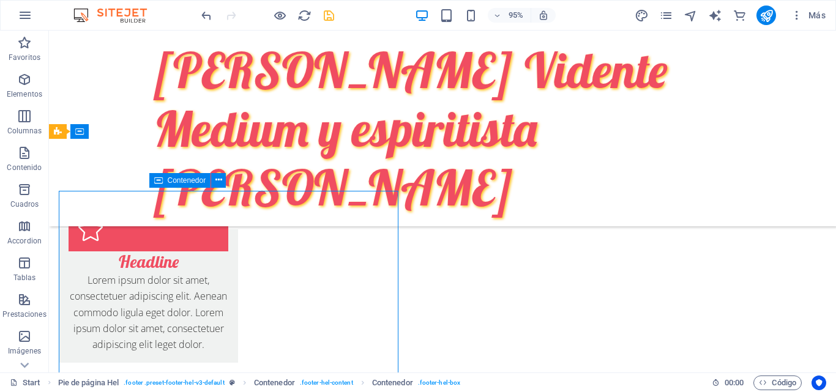
scroll to position [756, 0]
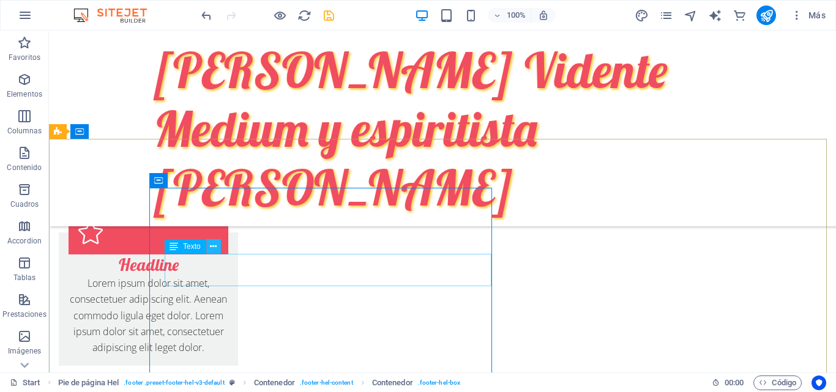
click at [213, 247] on icon at bounding box center [213, 246] width 7 height 13
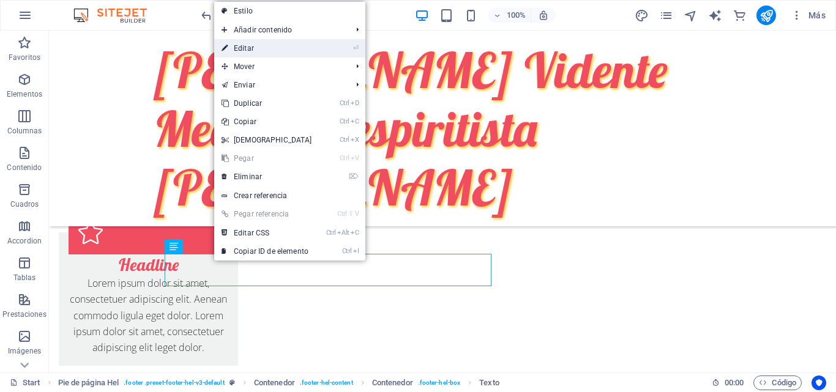
click at [264, 43] on link "⏎ Editar" at bounding box center [266, 48] width 105 height 18
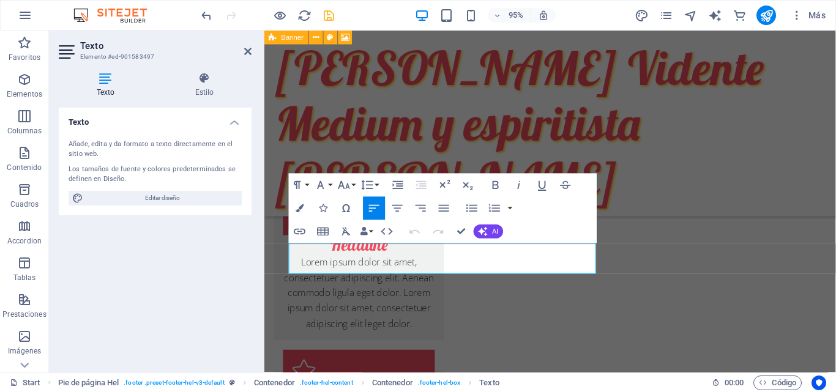
scroll to position [759, 0]
click at [492, 232] on span "AI" at bounding box center [495, 231] width 6 height 7
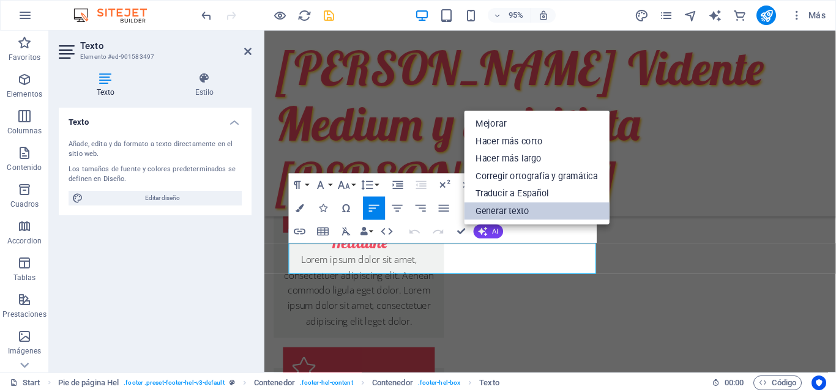
click at [495, 212] on link "Generar texto" at bounding box center [537, 211] width 146 height 18
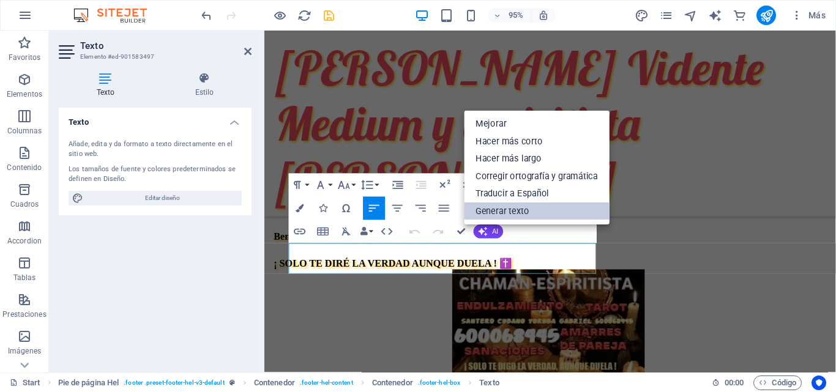
select select "Spanish"
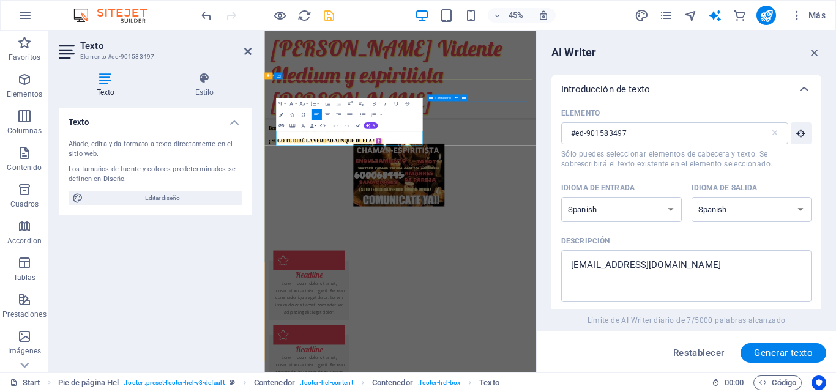
scroll to position [839, 0]
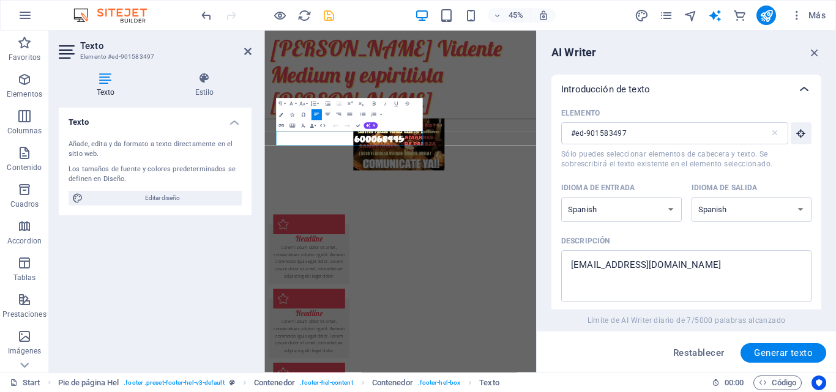
click at [804, 89] on icon at bounding box center [804, 89] width 15 height 15
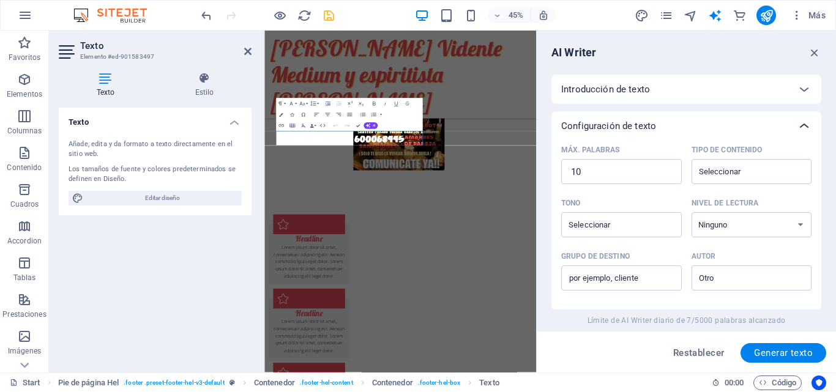
click at [800, 124] on icon at bounding box center [804, 126] width 15 height 15
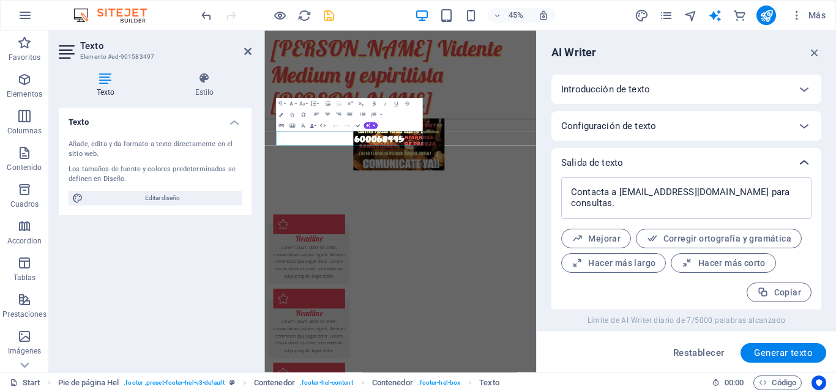
click at [801, 158] on icon at bounding box center [804, 162] width 15 height 15
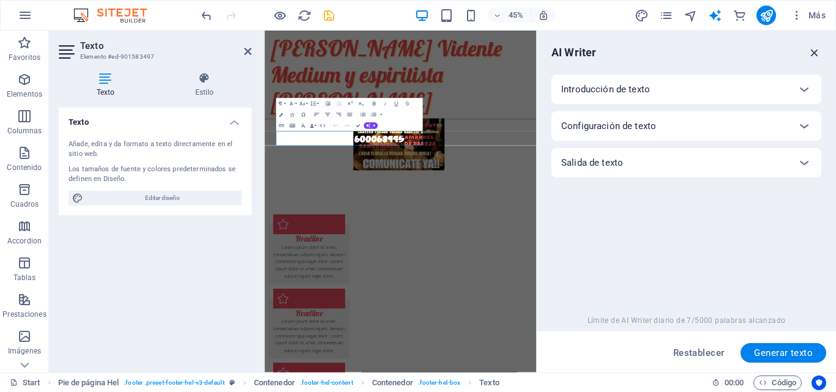
click at [812, 51] on icon "button" at bounding box center [814, 52] width 13 height 13
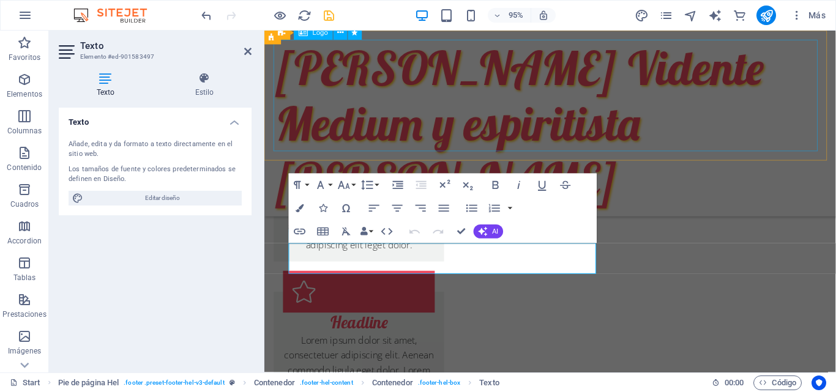
scroll to position [759, 0]
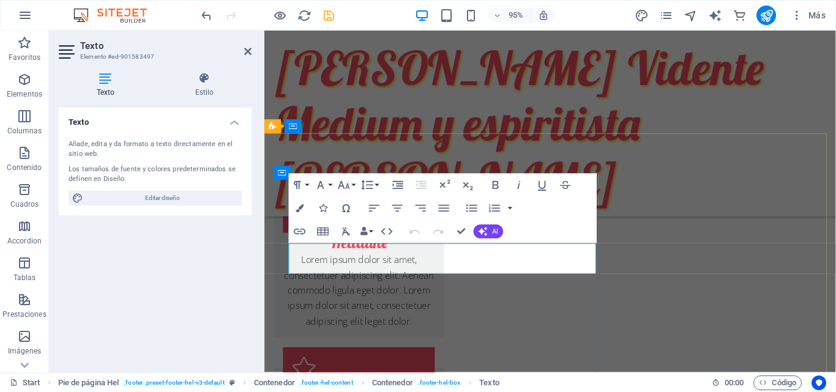
click at [370, 229] on button "Data Bindings" at bounding box center [367, 231] width 17 height 23
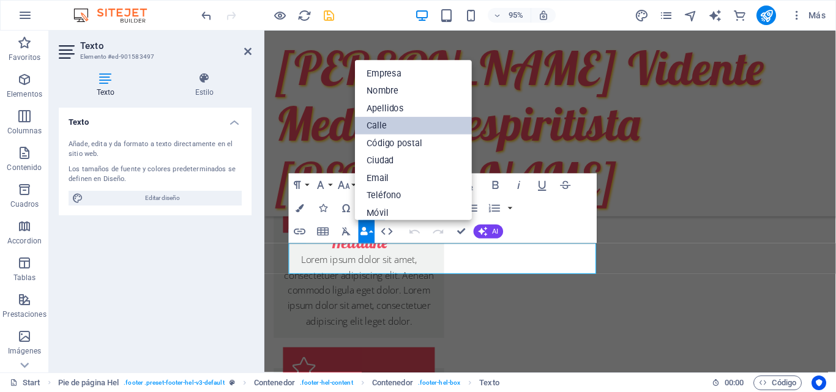
click at [373, 128] on link "Calle" at bounding box center [413, 126] width 117 height 18
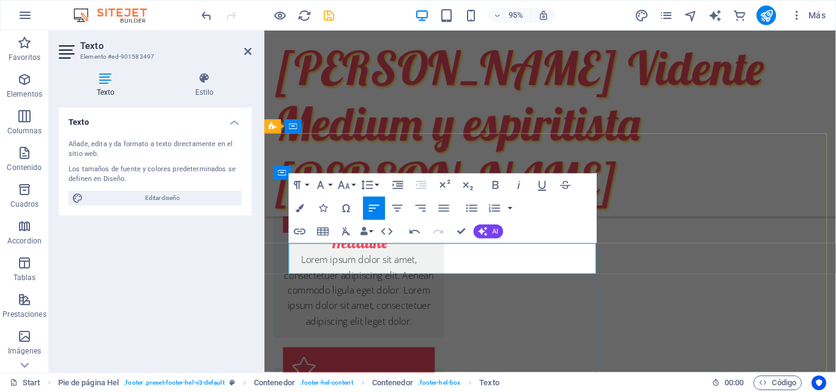
click at [327, 11] on icon "save" at bounding box center [329, 16] width 14 height 14
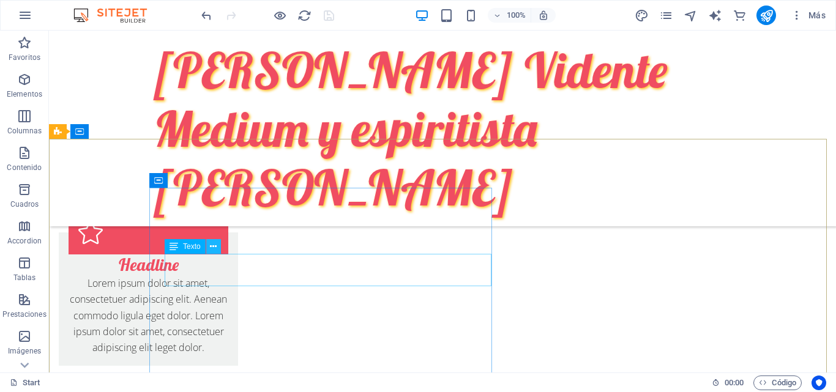
click at [214, 248] on icon at bounding box center [213, 246] width 7 height 13
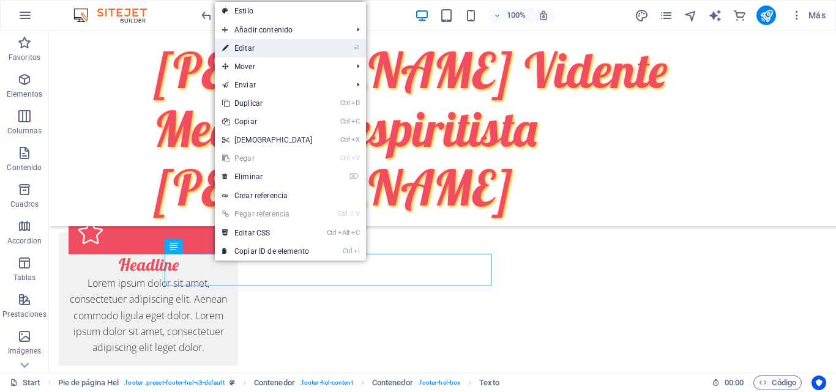
click at [250, 52] on link "⏎ Editar" at bounding box center [267, 48] width 105 height 18
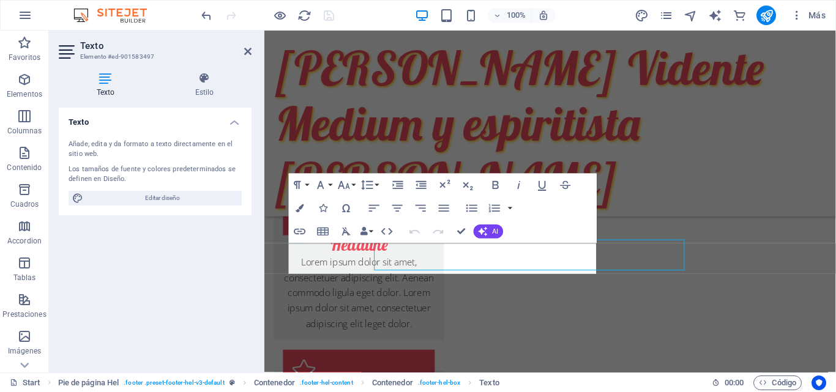
scroll to position [759, 0]
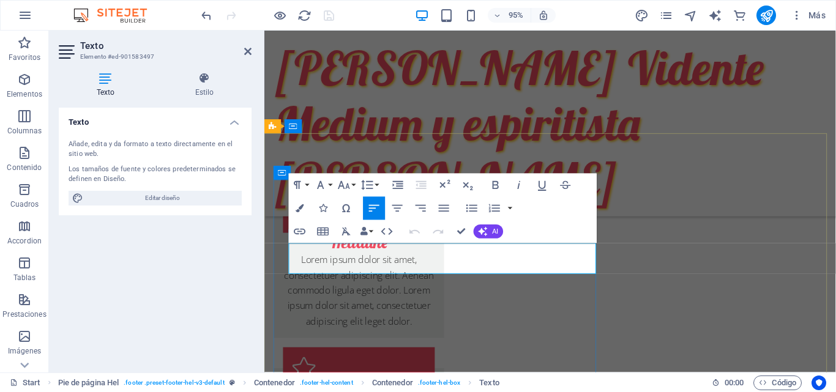
click at [488, 234] on button "AI" at bounding box center [488, 232] width 29 height 14
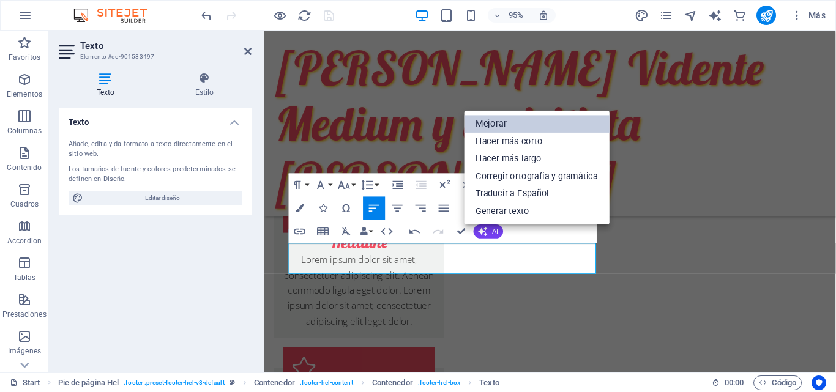
click at [495, 121] on link "Mejorar" at bounding box center [537, 125] width 146 height 18
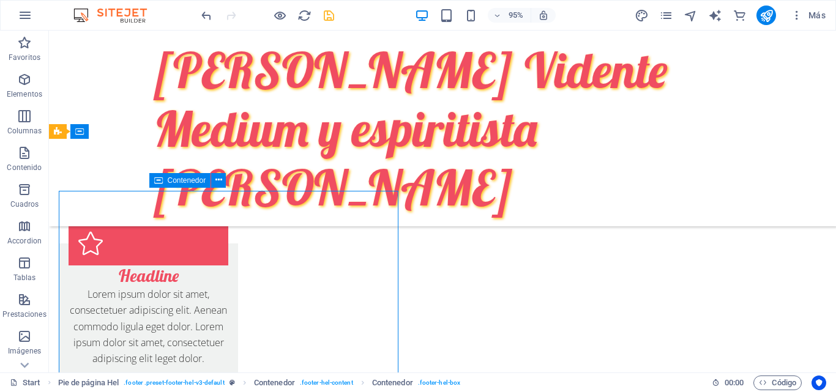
scroll to position [756, 0]
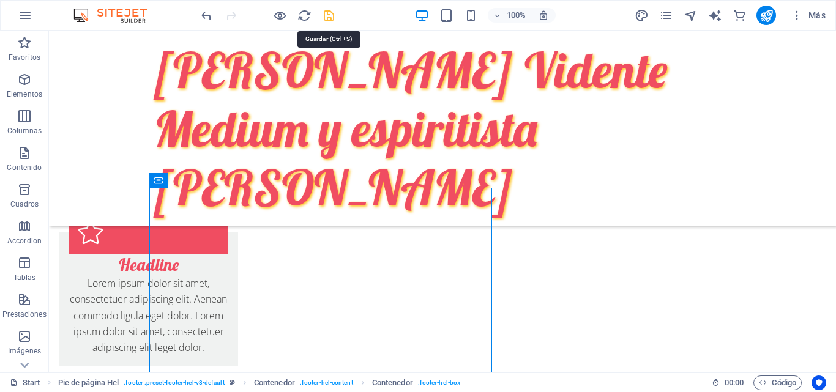
click at [326, 11] on icon "save" at bounding box center [329, 16] width 14 height 14
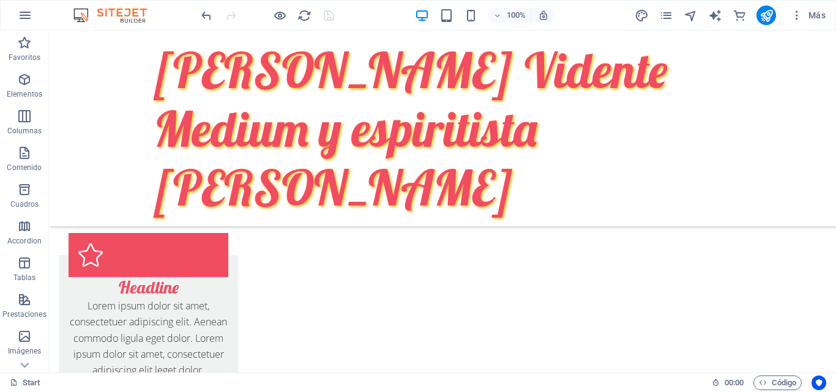
scroll to position [1066, 0]
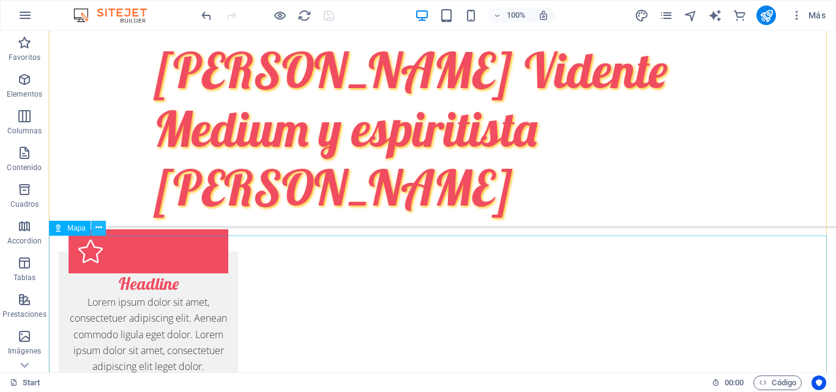
click at [97, 226] on icon at bounding box center [98, 227] width 7 height 13
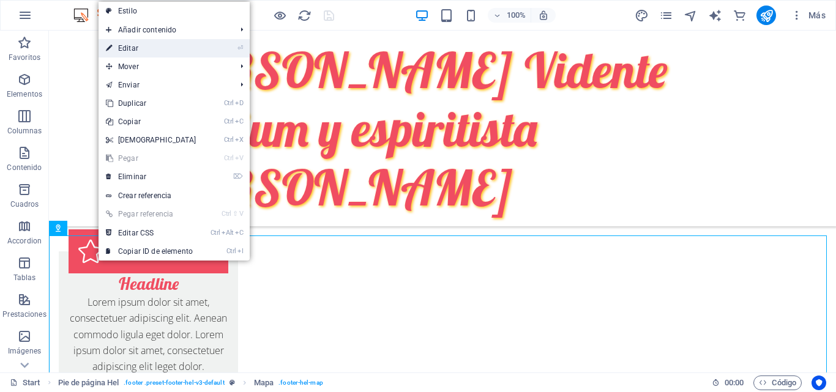
click at [150, 43] on link "⏎ Editar" at bounding box center [150, 48] width 105 height 18
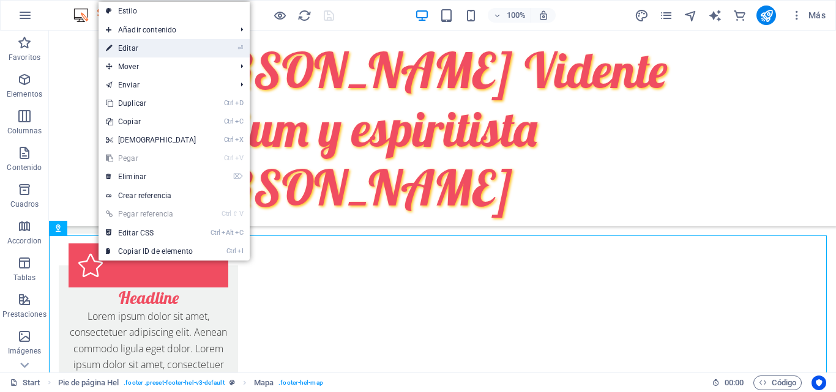
select select "1"
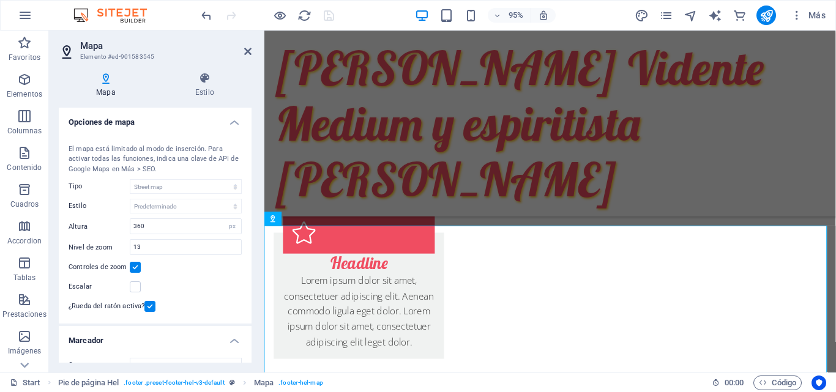
scroll to position [1069, 0]
drag, startPoint x: 248, startPoint y: 154, endPoint x: 250, endPoint y: 291, distance: 137.1
click at [250, 291] on div "Opciones [PERSON_NAME] Centro [PERSON_NAME] [STREET_ADDRESS][PERSON_NAME] El ma…" at bounding box center [155, 235] width 193 height 255
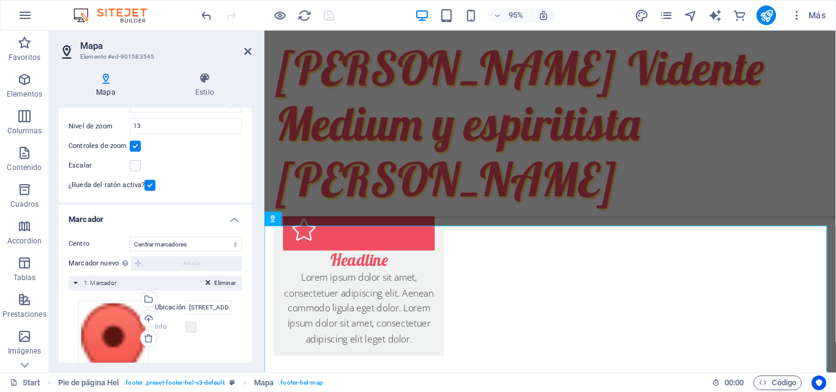
scroll to position [130, 0]
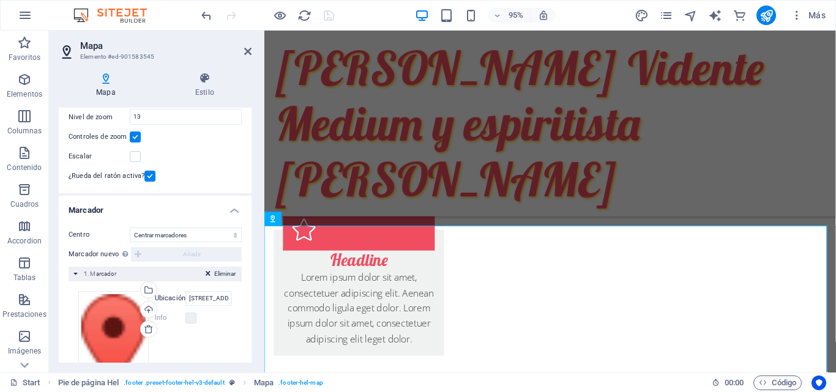
click at [226, 271] on span "Eliminar" at bounding box center [224, 274] width 21 height 11
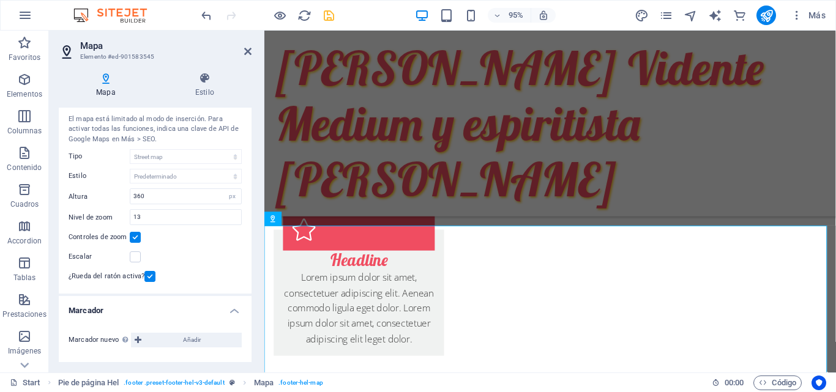
scroll to position [30, 0]
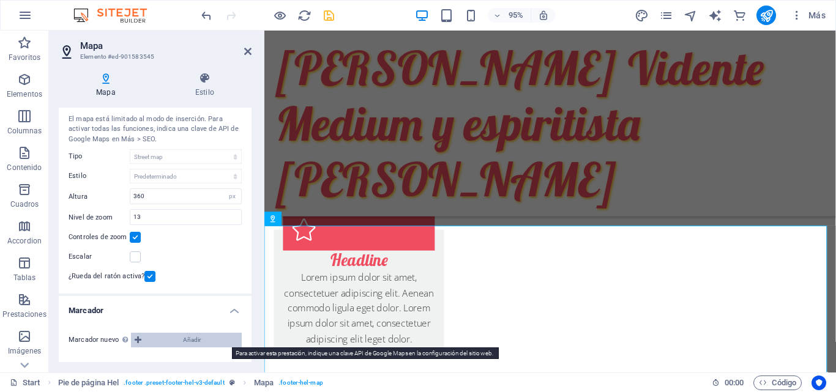
click at [150, 333] on span "Añadir" at bounding box center [191, 340] width 93 height 15
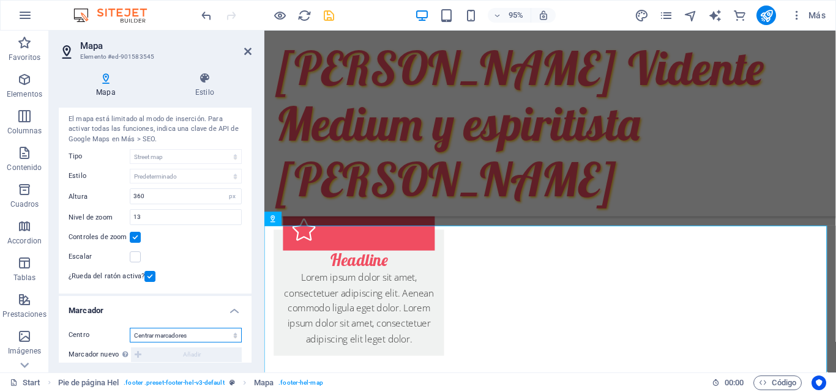
click at [232, 335] on select "No centrar Centrar marcadores Centrar y ampliar marcadores" at bounding box center [186, 335] width 112 height 15
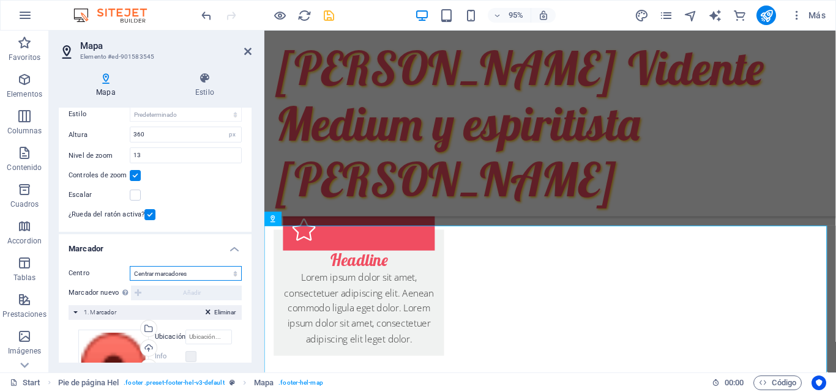
scroll to position [117, 0]
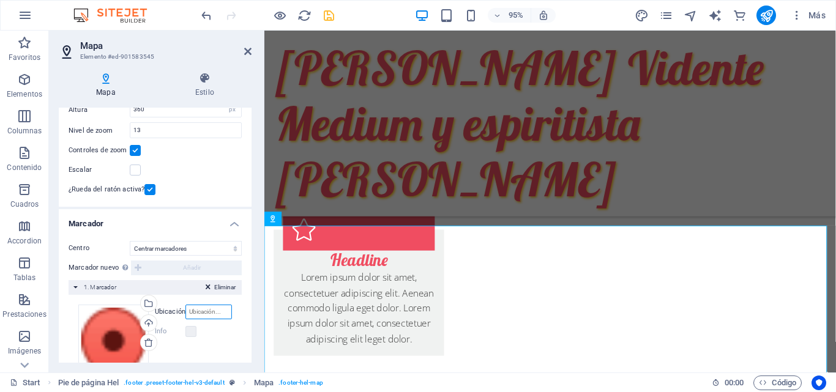
click at [195, 314] on input "Ubicación" at bounding box center [208, 312] width 46 height 15
type input "Calle Molino 4 Daya [GEOGRAPHIC_DATA] [GEOGRAPHIC_DATA]"
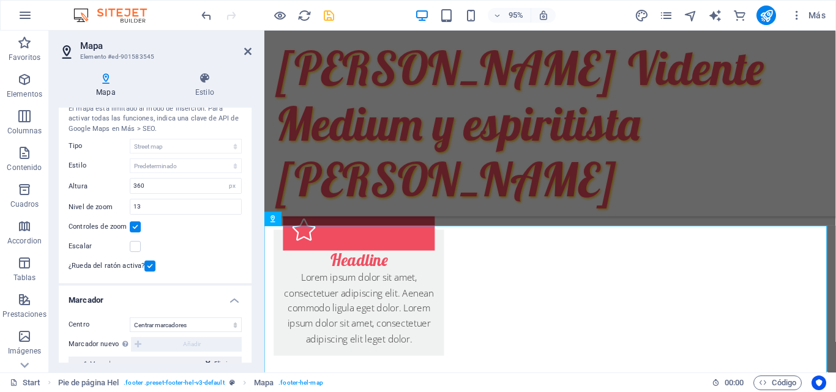
scroll to position [35, 0]
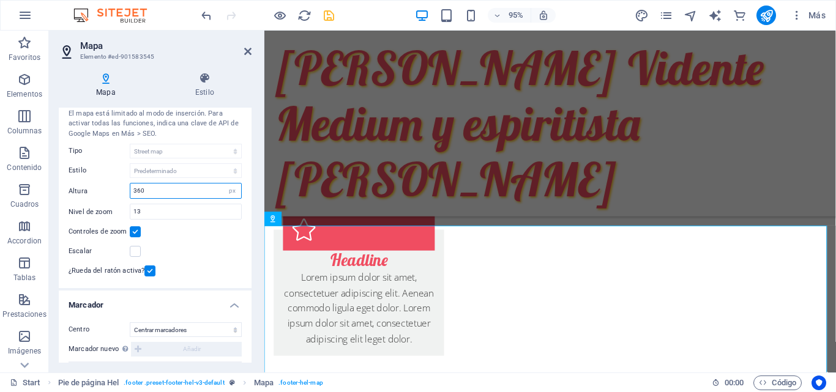
click at [182, 195] on input "360" at bounding box center [185, 191] width 111 height 15
type input "3"
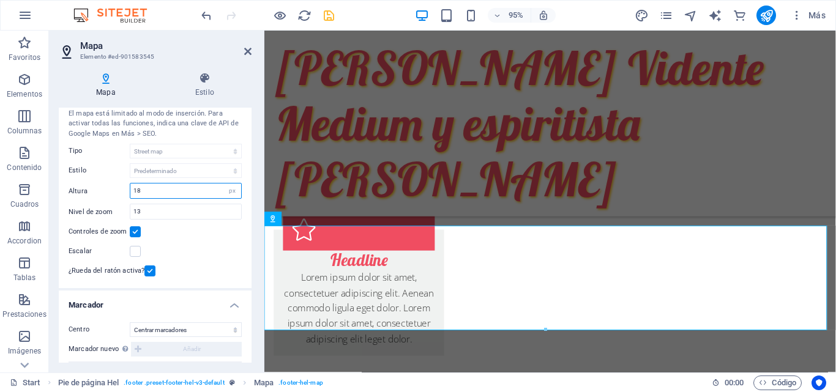
type input "1"
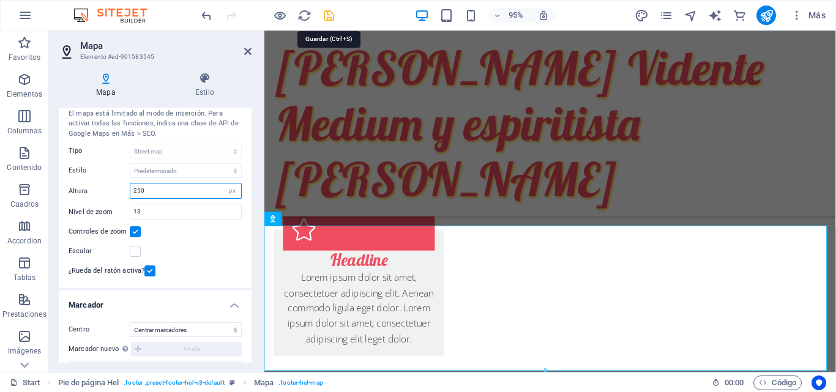
type input "250"
click at [327, 16] on icon "save" at bounding box center [329, 16] width 14 height 14
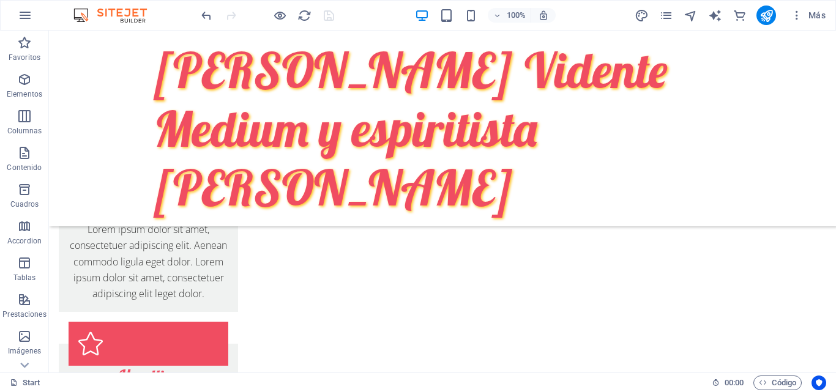
scroll to position [704, 0]
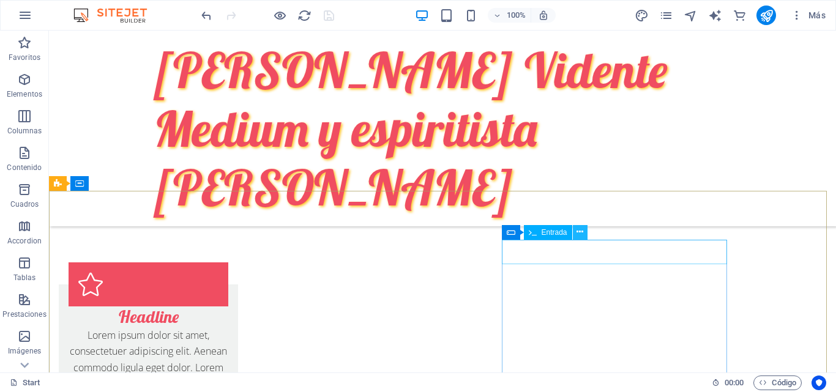
click at [579, 230] on icon at bounding box center [579, 232] width 7 height 13
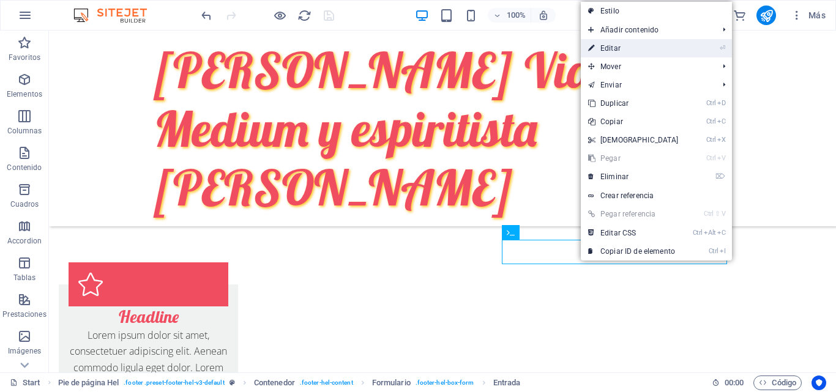
click at [626, 44] on link "⏎ Editar" at bounding box center [633, 48] width 105 height 18
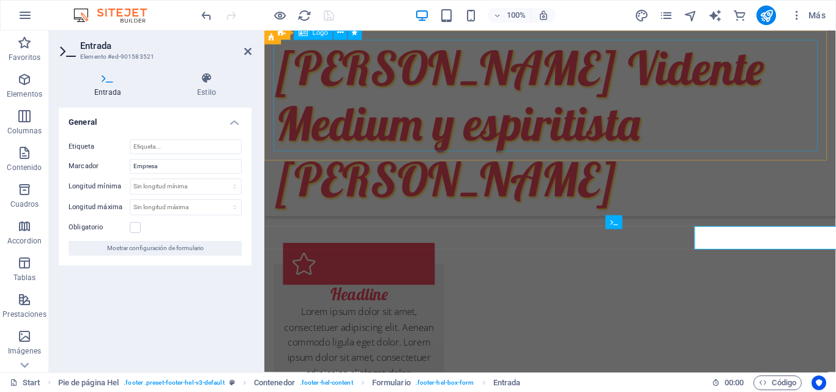
scroll to position [707, 0]
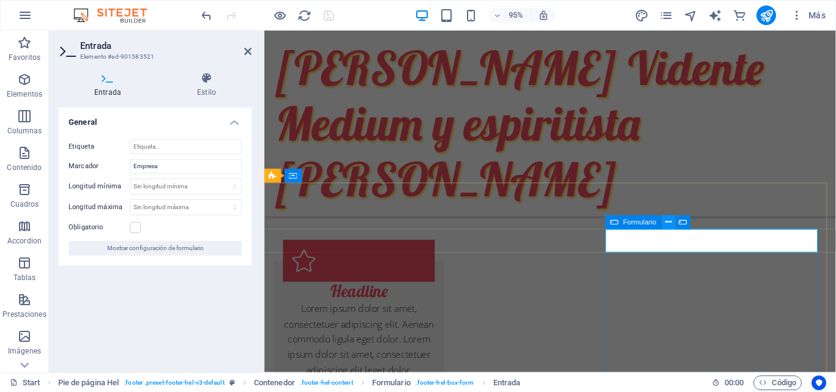
click at [667, 223] on icon at bounding box center [669, 223] width 6 height 12
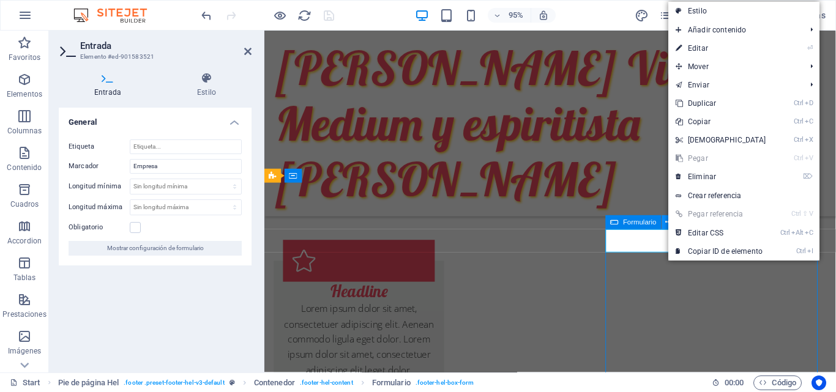
scroll to position [704, 0]
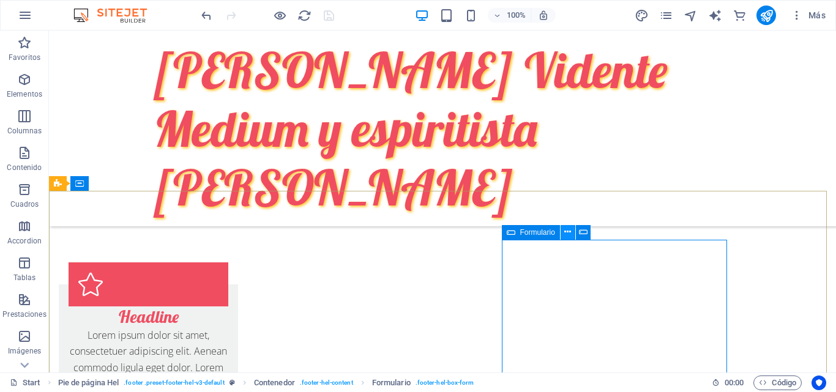
click at [568, 232] on icon at bounding box center [567, 232] width 7 height 13
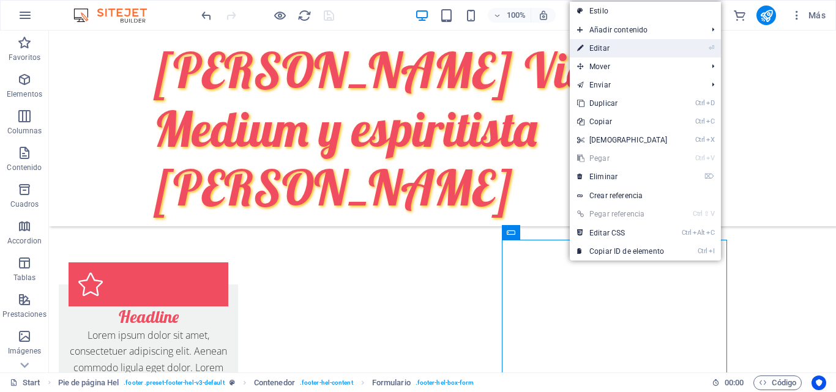
click at [590, 51] on link "⏎ Editar" at bounding box center [622, 48] width 105 height 18
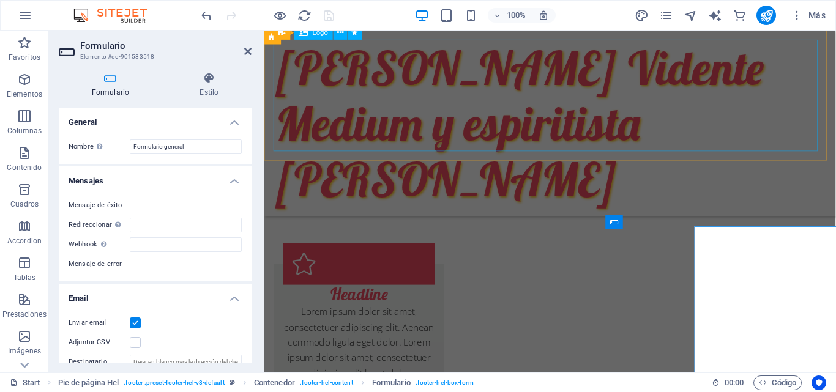
scroll to position [707, 0]
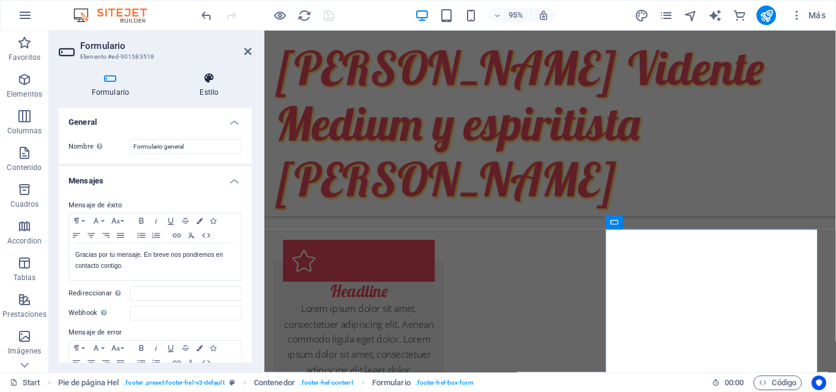
click at [215, 89] on h4 "Estilo" at bounding box center [209, 85] width 84 height 26
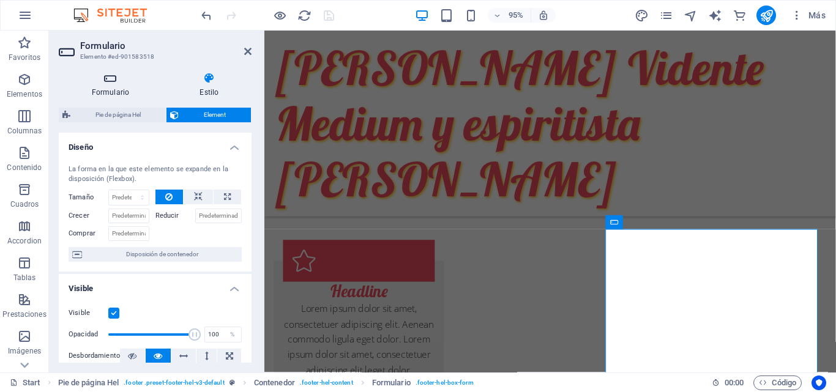
click at [114, 82] on icon at bounding box center [110, 78] width 103 height 12
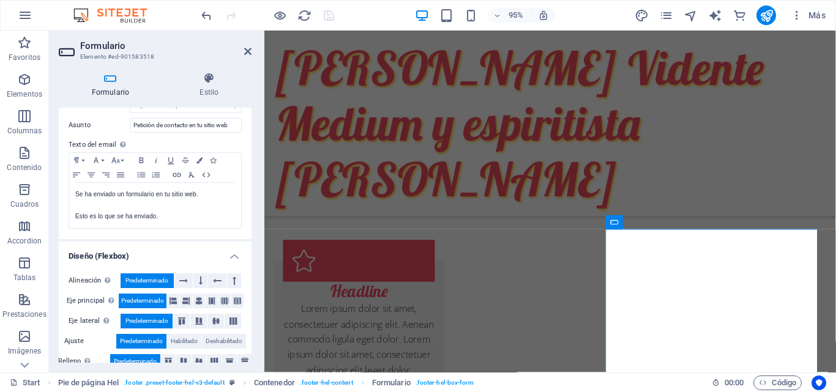
scroll to position [429, 0]
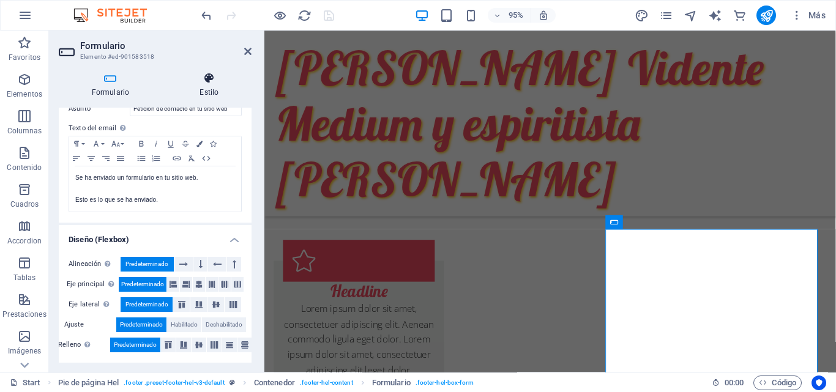
click at [207, 85] on h4 "Estilo" at bounding box center [209, 85] width 84 height 26
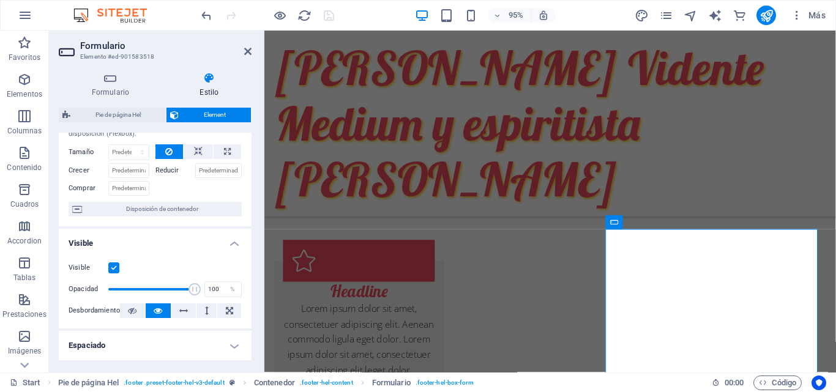
scroll to position [37, 0]
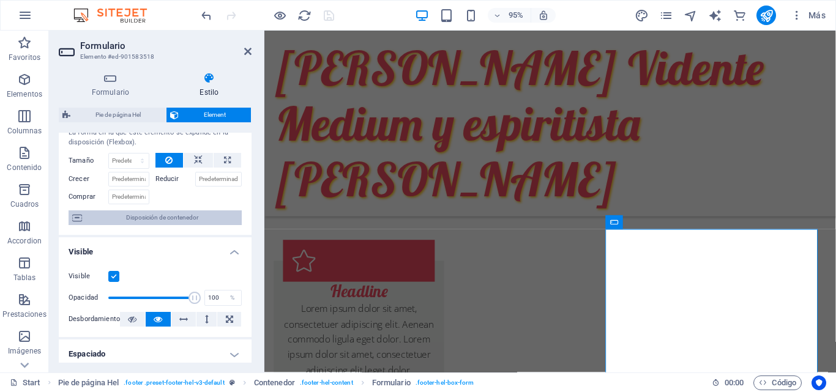
click at [154, 220] on span "Disposición de contenedor" at bounding box center [162, 217] width 152 height 15
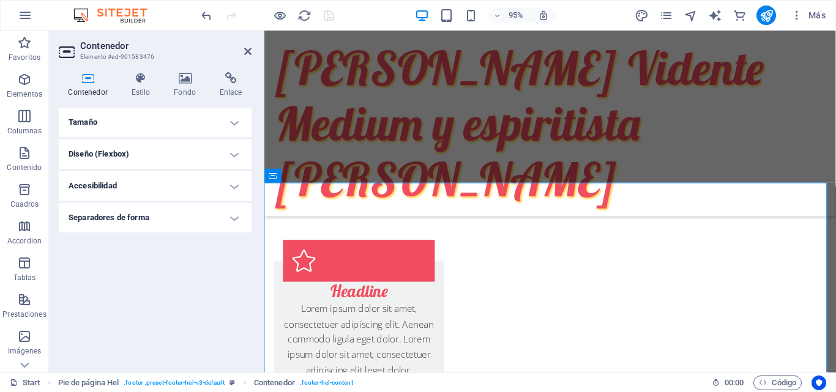
click at [236, 150] on h4 "Diseño (Flexbox)" at bounding box center [155, 153] width 193 height 29
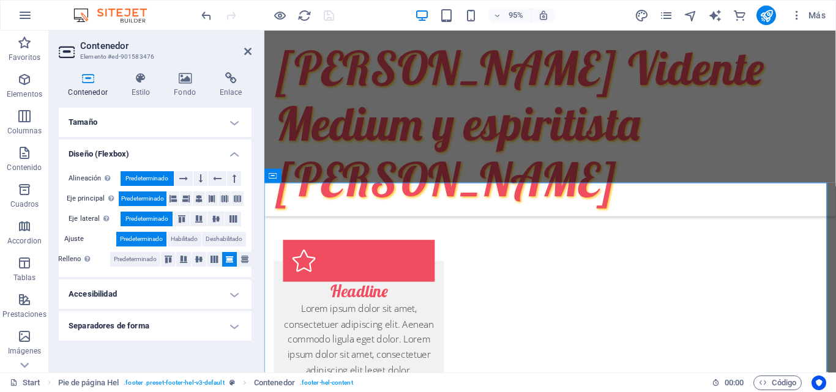
click at [234, 292] on h4 "Accesibilidad" at bounding box center [155, 294] width 193 height 29
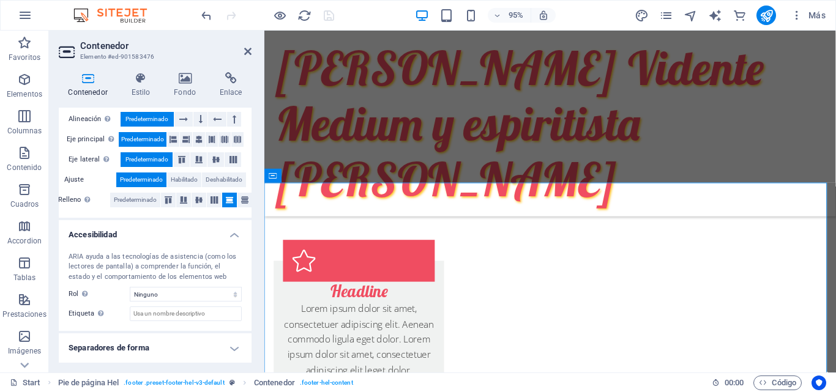
scroll to position [0, 0]
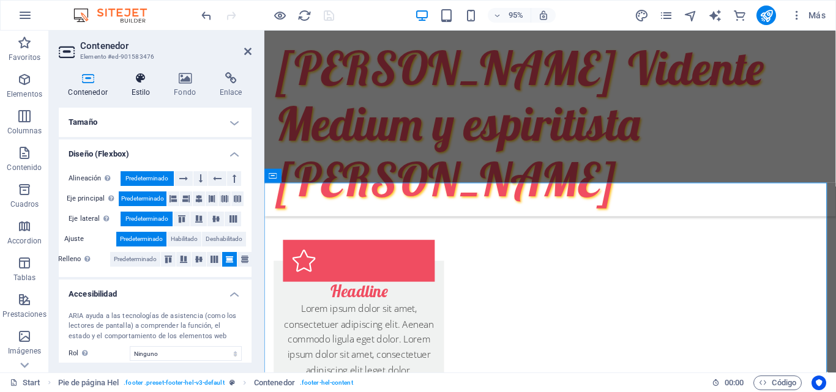
click at [143, 83] on icon at bounding box center [141, 78] width 38 height 12
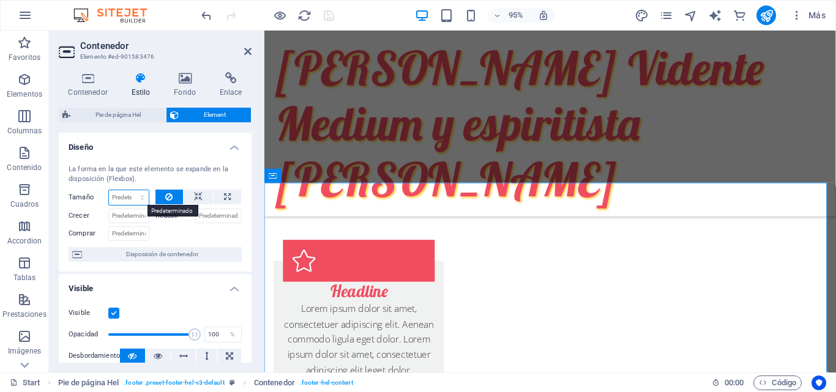
click at [131, 199] on select "Predeterminado automático px % 1/1 1/2 1/3 1/4 1/5 1/6 1/7 1/8 1/9 1/10" at bounding box center [129, 197] width 40 height 15
click at [109, 190] on select "Predeterminado automático px % 1/1 1/2 1/3 1/4 1/5 1/6 1/7 1/8 1/9 1/10" at bounding box center [129, 197] width 40 height 15
select select "DISABLED_OPTION_VALUE"
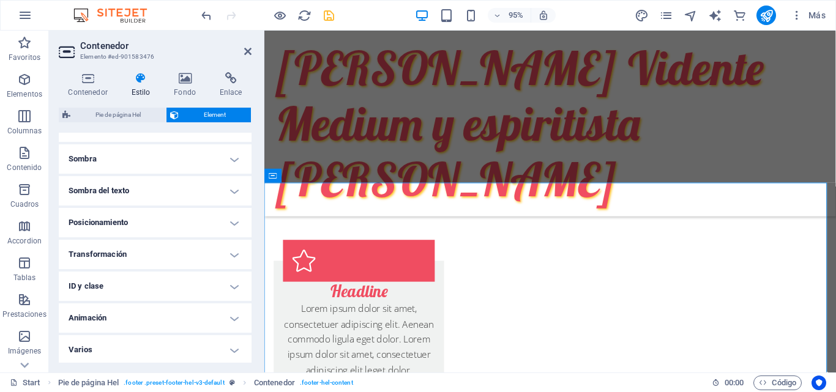
scroll to position [297, 0]
click at [229, 350] on h4 "Varios" at bounding box center [155, 347] width 193 height 29
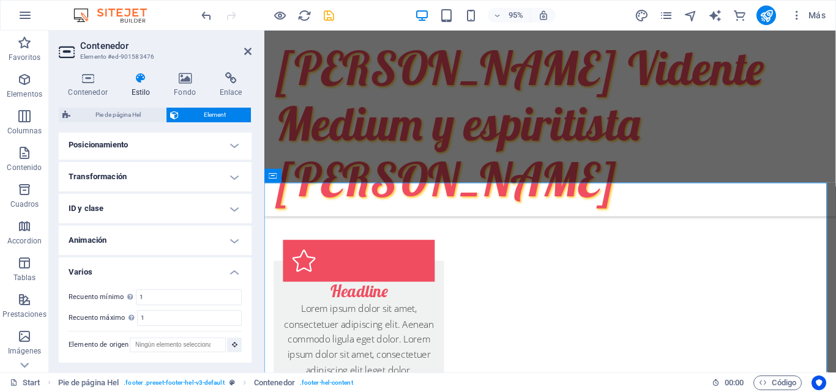
click at [232, 274] on h4 "Varios" at bounding box center [155, 269] width 193 height 22
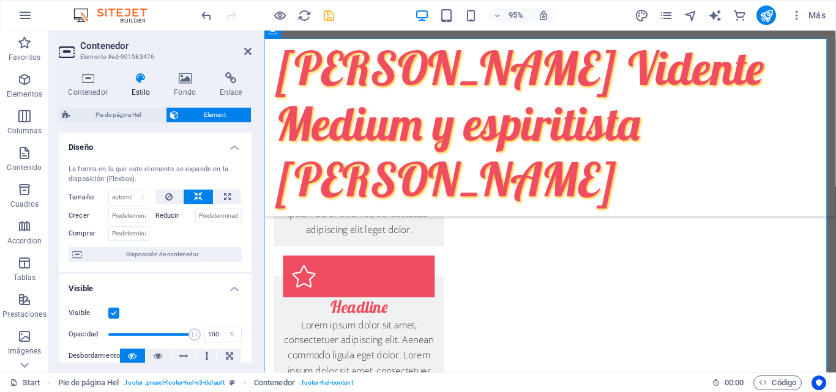
scroll to position [858, 0]
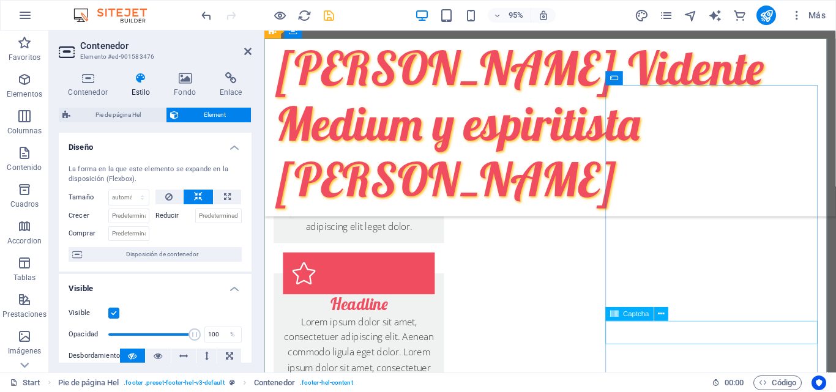
click at [659, 315] on icon at bounding box center [661, 314] width 6 height 12
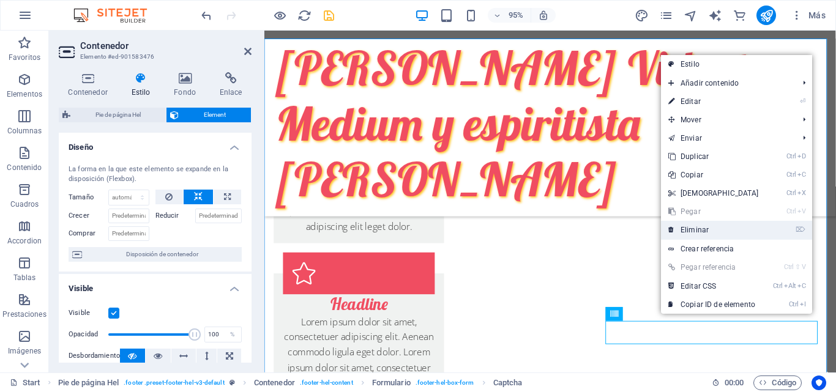
click at [711, 231] on link "⌦ Eliminar" at bounding box center [713, 230] width 105 height 18
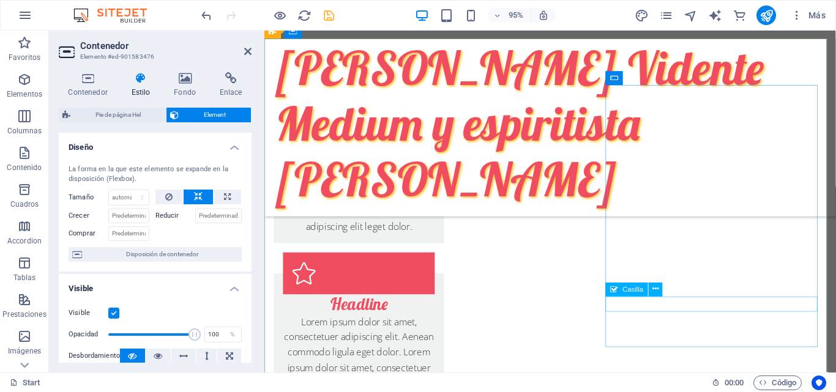
drag, startPoint x: 688, startPoint y: 319, endPoint x: 871, endPoint y: 291, distance: 184.6
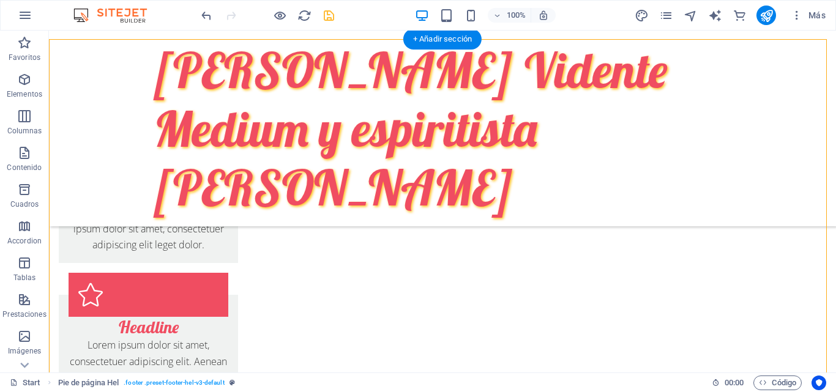
scroll to position [855, 0]
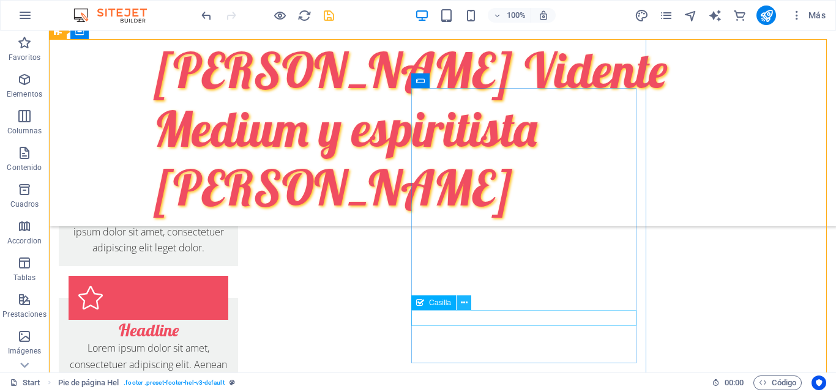
click at [463, 301] on icon at bounding box center [464, 303] width 7 height 13
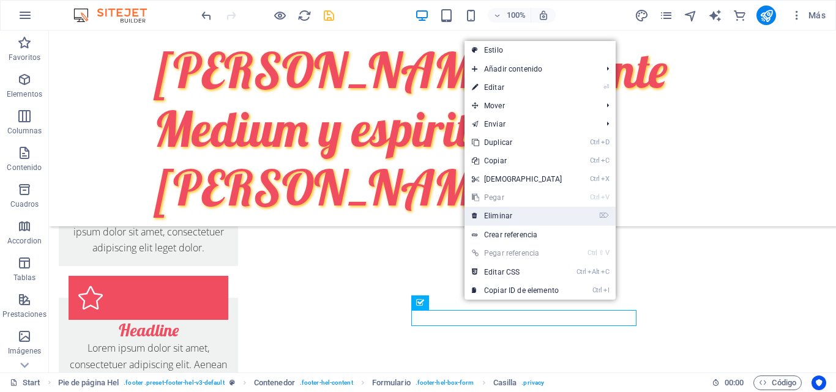
click at [518, 212] on link "⌦ Eliminar" at bounding box center [516, 216] width 105 height 18
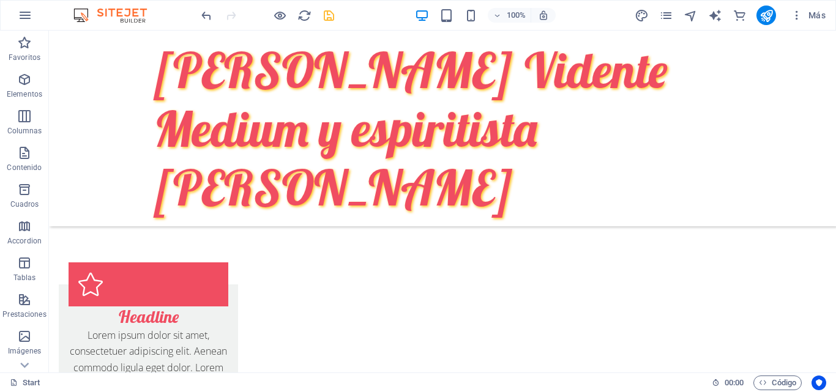
scroll to position [700, 0]
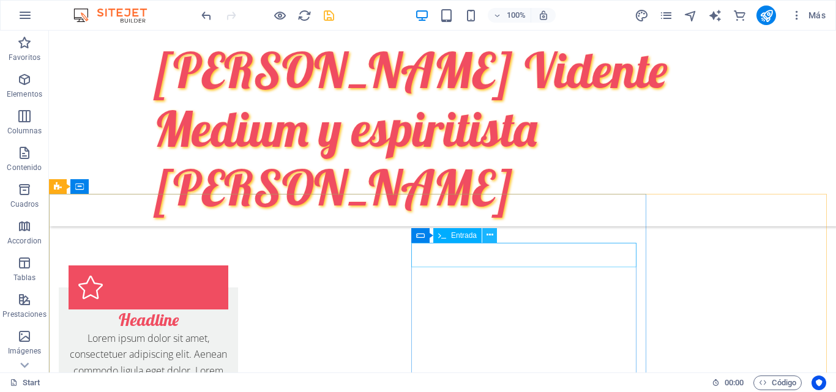
click at [488, 234] on icon at bounding box center [489, 235] width 7 height 13
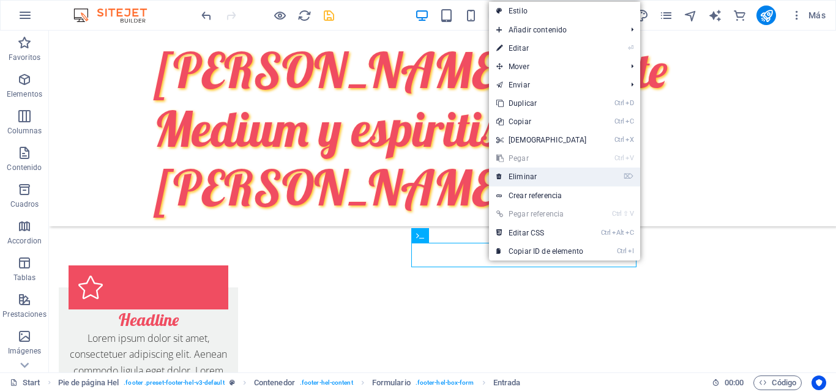
click at [535, 171] on link "⌦ Eliminar" at bounding box center [541, 177] width 105 height 18
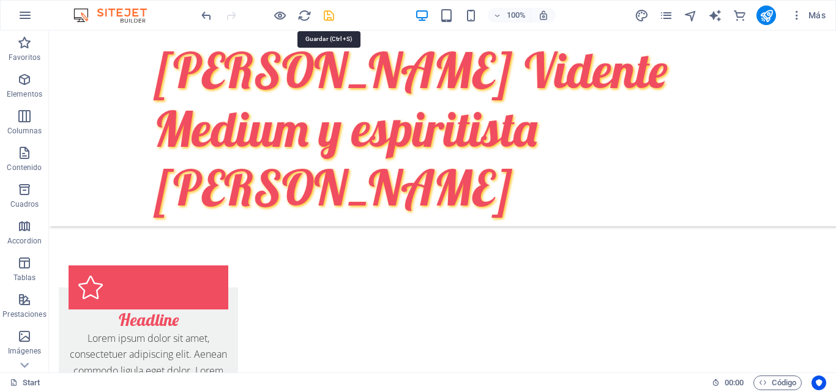
click at [326, 15] on icon "save" at bounding box center [329, 16] width 14 height 14
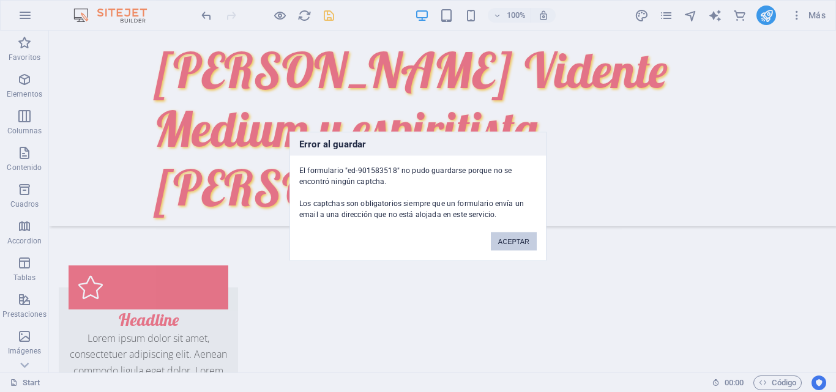
scroll to position [908, 0]
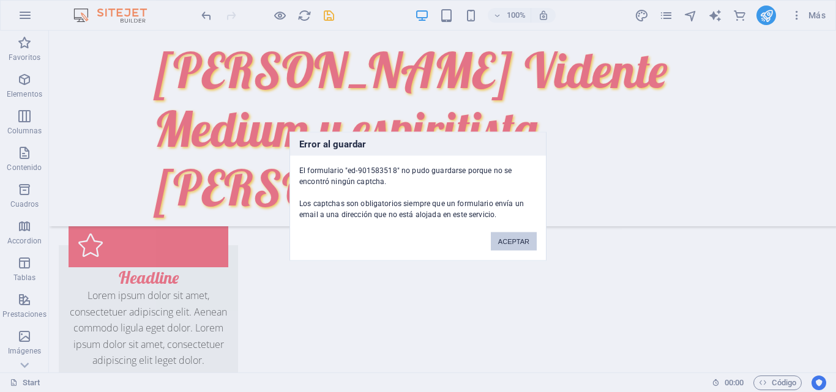
click at [513, 237] on button "ACEPTAR" at bounding box center [514, 241] width 46 height 18
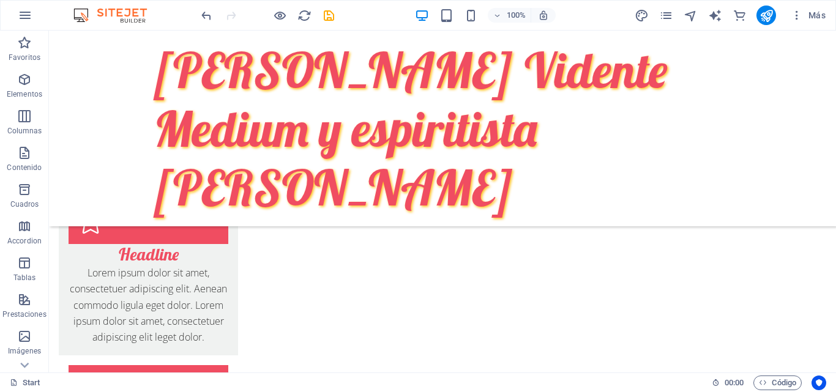
scroll to position [781, 0]
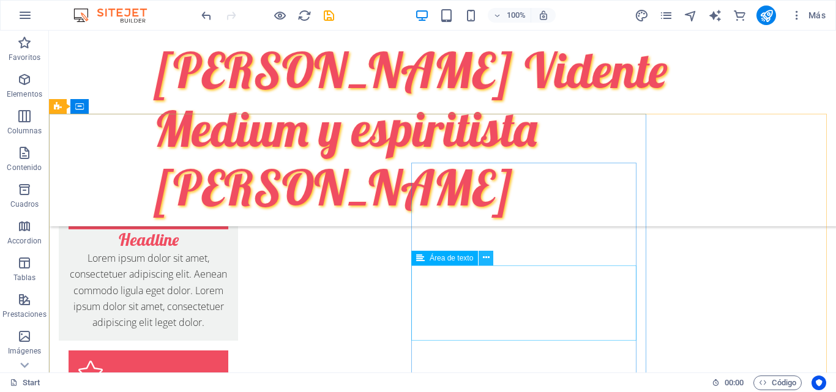
click at [489, 261] on button at bounding box center [485, 258] width 15 height 15
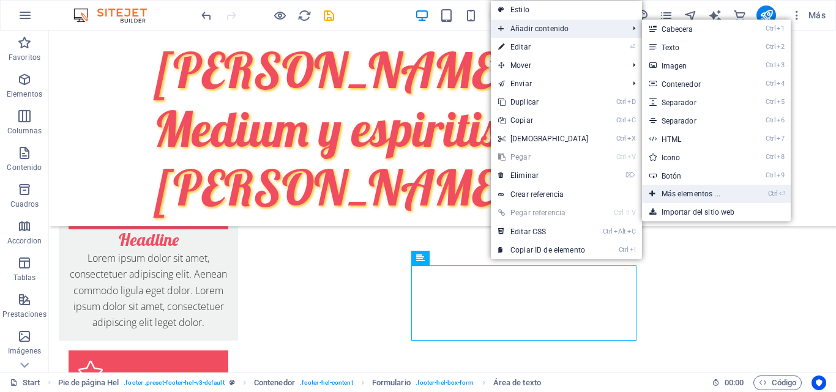
click at [672, 188] on link "Ctrl ⏎ Más elementos ..." at bounding box center [693, 194] width 103 height 18
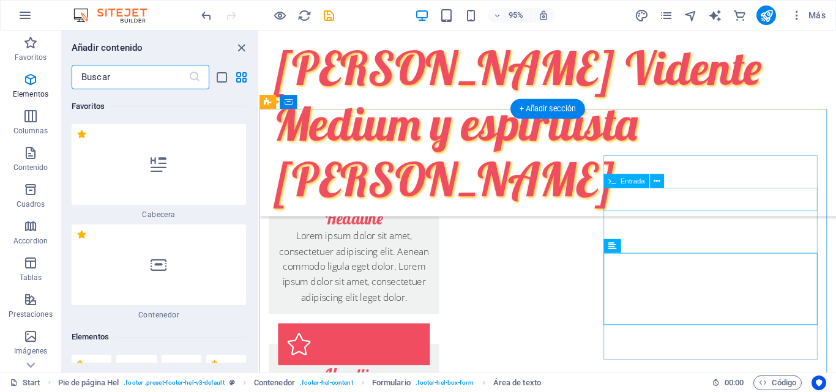
scroll to position [231, 0]
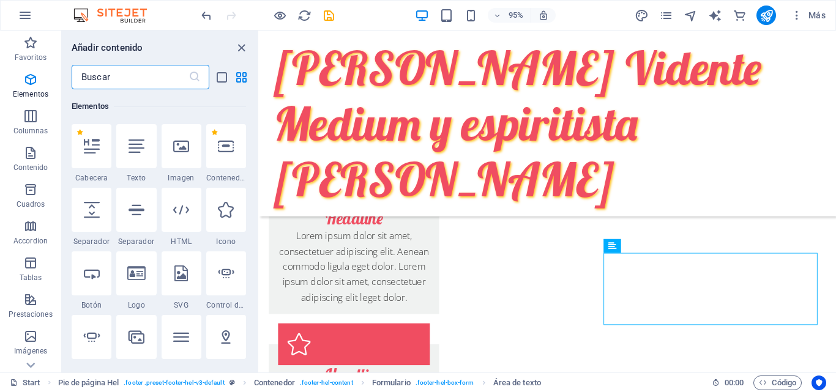
click at [160, 81] on input "text" at bounding box center [130, 77] width 117 height 24
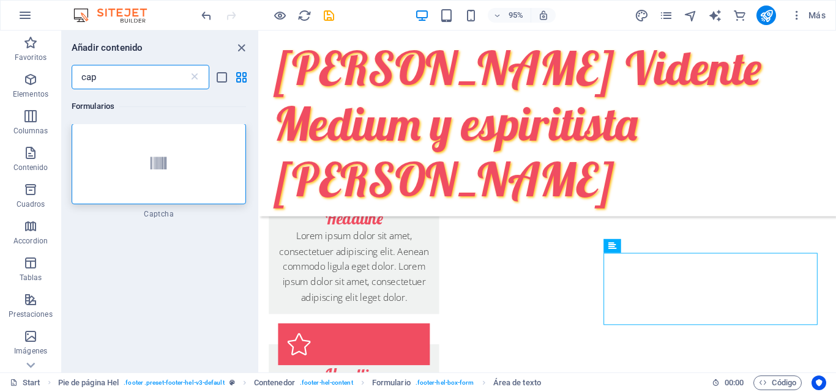
scroll to position [0, 0]
type input "cap"
click at [146, 171] on div at bounding box center [159, 164] width 174 height 81
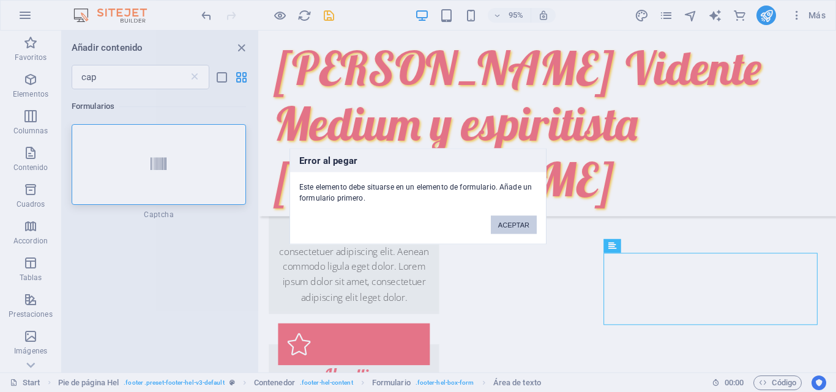
click at [513, 225] on button "ACEPTAR" at bounding box center [514, 224] width 46 height 18
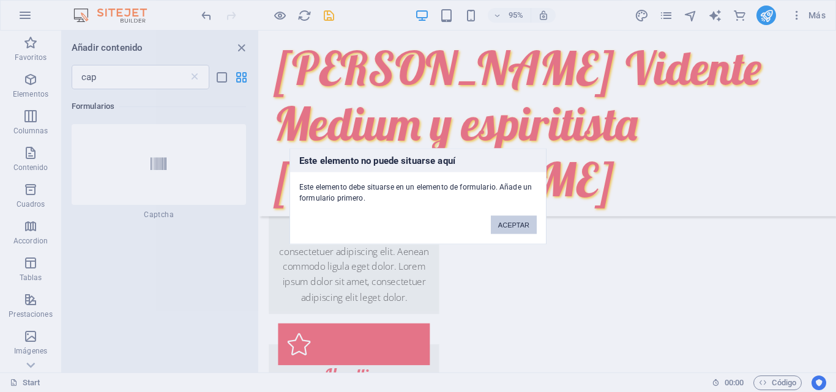
click at [507, 221] on button "ACEPTAR" at bounding box center [514, 224] width 46 height 18
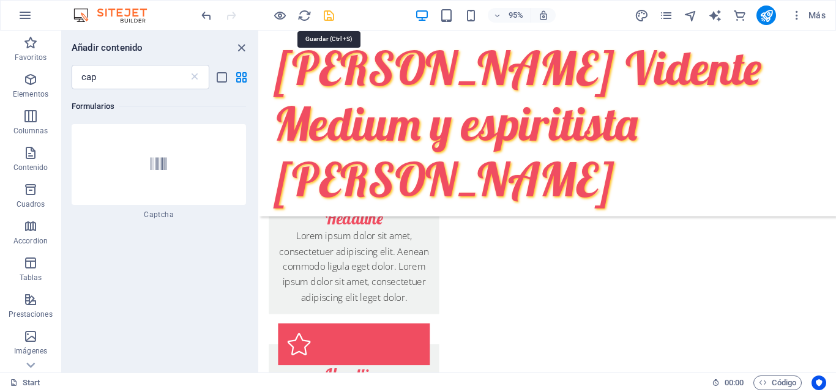
click at [326, 15] on icon "save" at bounding box center [329, 16] width 14 height 14
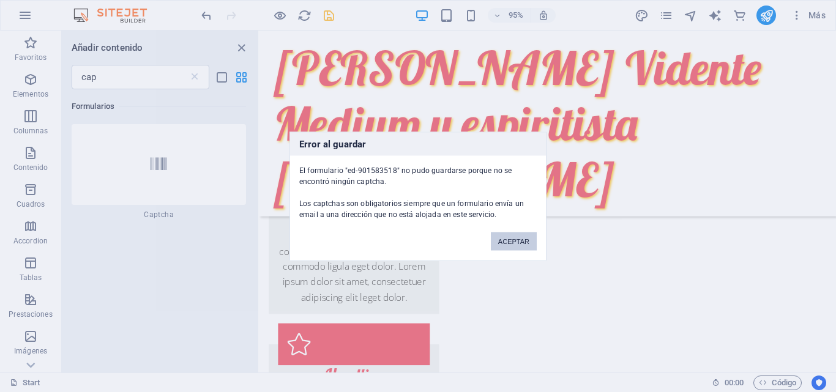
scroll to position [911, 0]
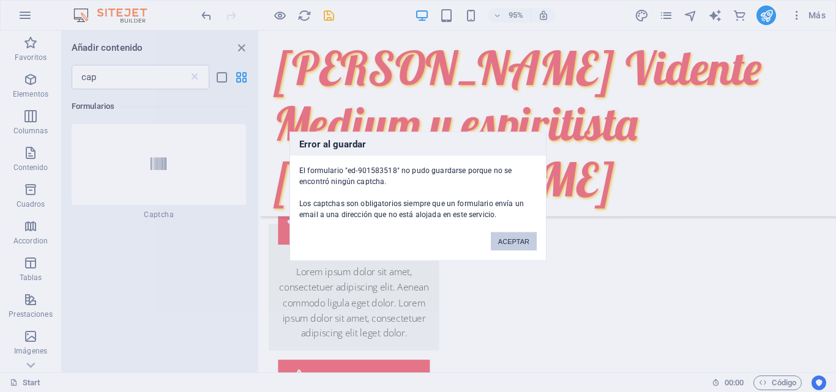
click at [506, 248] on button "ACEPTAR" at bounding box center [514, 241] width 46 height 18
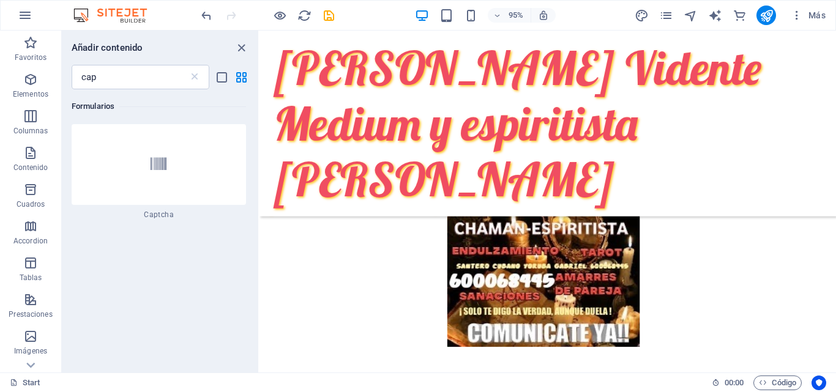
scroll to position [409, 0]
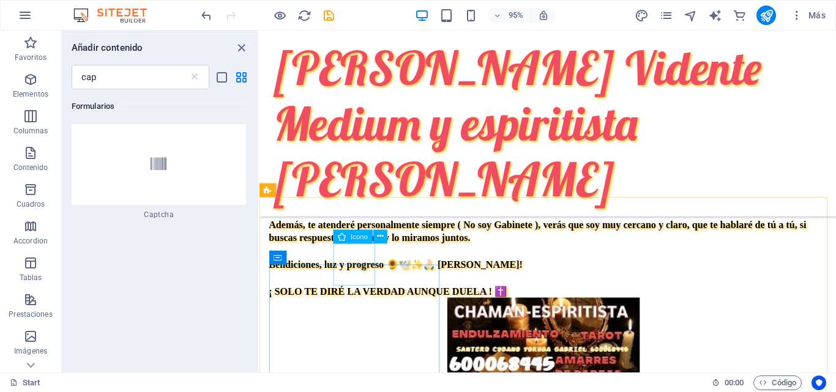
click at [357, 238] on span "Icono" at bounding box center [359, 236] width 17 height 7
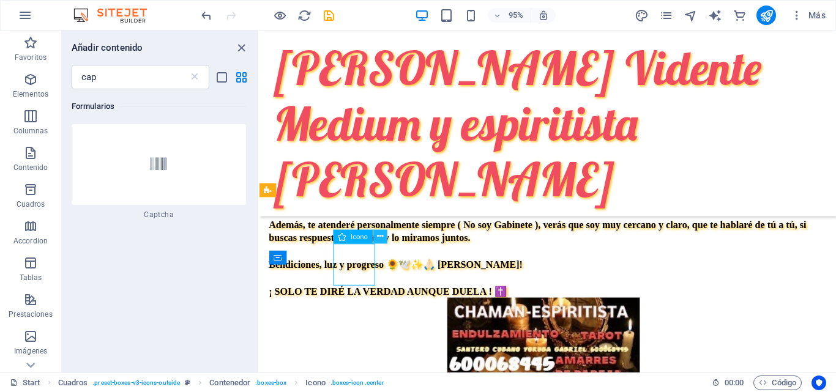
click at [381, 236] on icon at bounding box center [380, 237] width 6 height 12
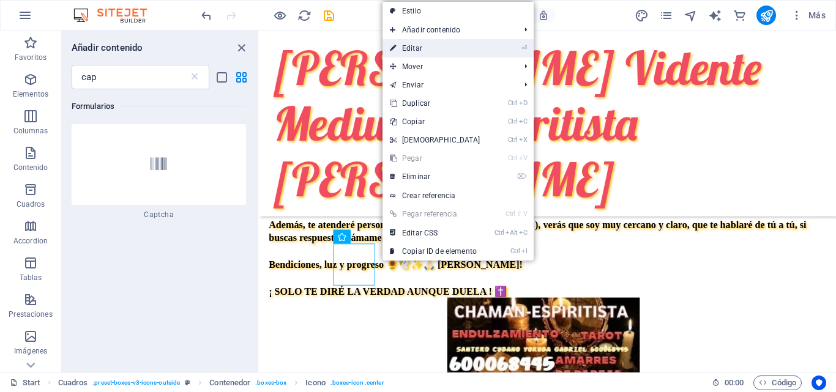
click at [467, 53] on link "⏎ Editar" at bounding box center [434, 48] width 105 height 18
select select "xMidYMid"
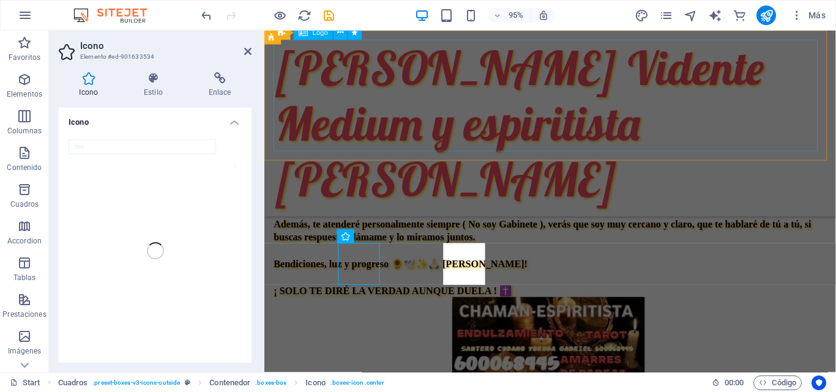
scroll to position [410, 0]
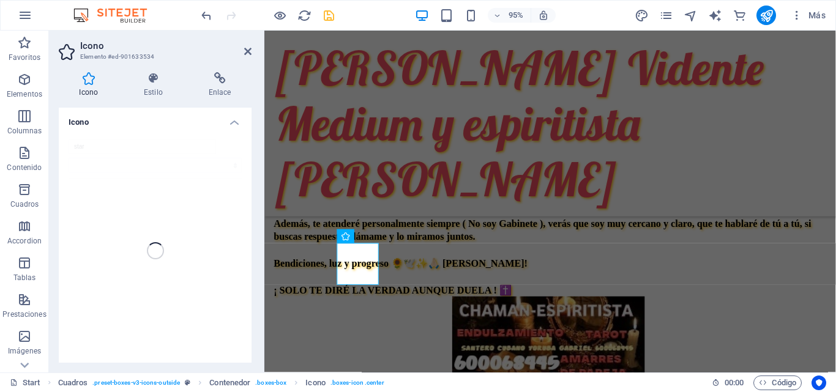
click at [327, 16] on icon "save" at bounding box center [329, 16] width 14 height 14
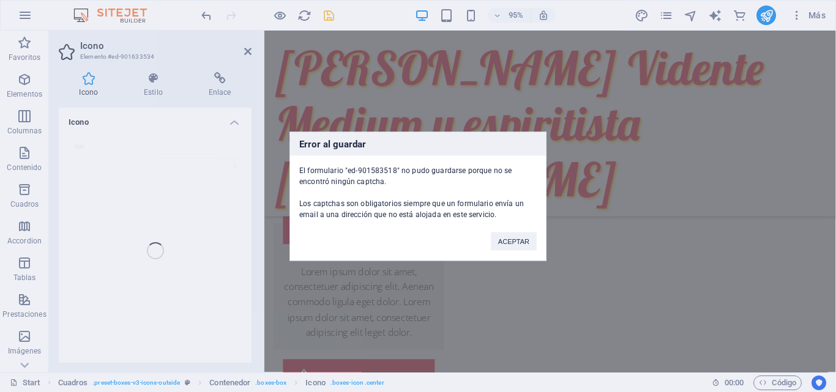
click at [327, 16] on div "Error al guardar El formulario "ed-901583518" no pudo guardarse porque no se en…" at bounding box center [418, 196] width 836 height 392
click at [516, 237] on button "ACEPTAR" at bounding box center [514, 241] width 46 height 18
